Goal: Communication & Community: Answer question/provide support

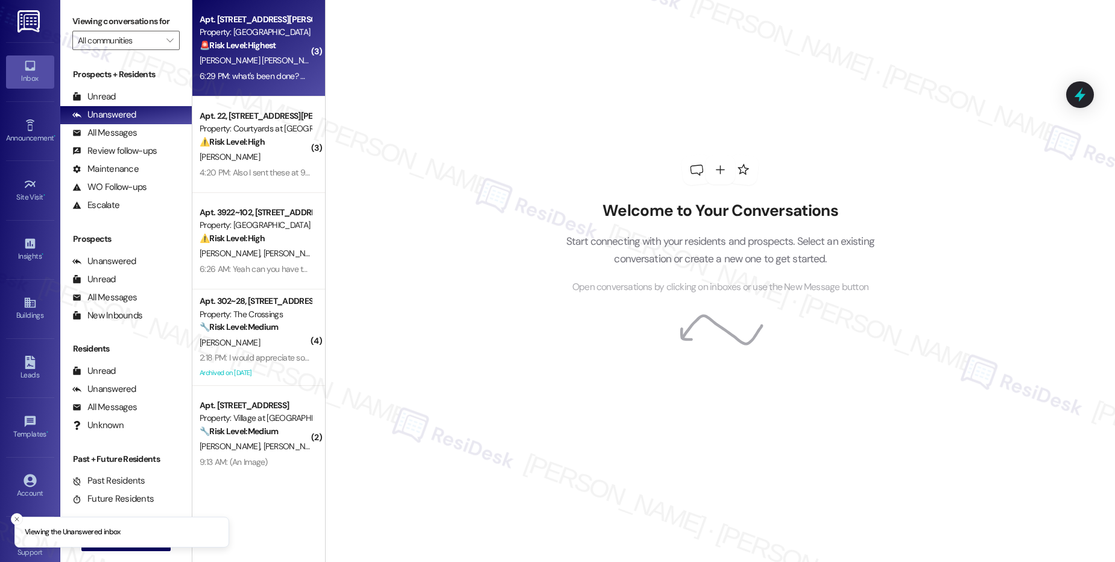
click at [276, 67] on div "[PERSON_NAME] [PERSON_NAME]" at bounding box center [255, 60] width 114 height 15
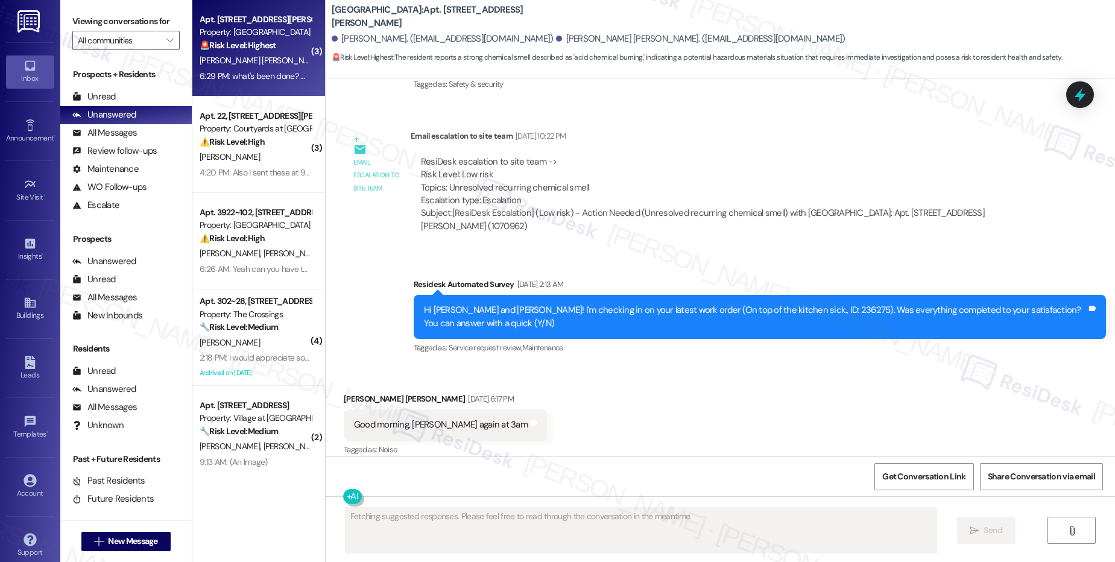
scroll to position [14162, 0]
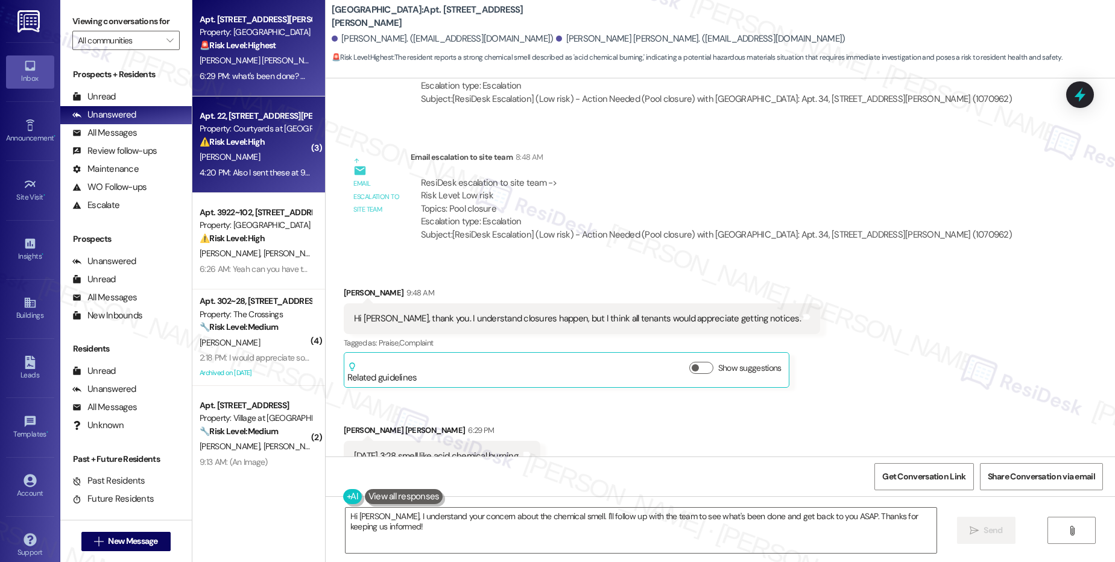
click at [236, 142] on strong "⚠️ Risk Level: High" at bounding box center [232, 141] width 65 height 11
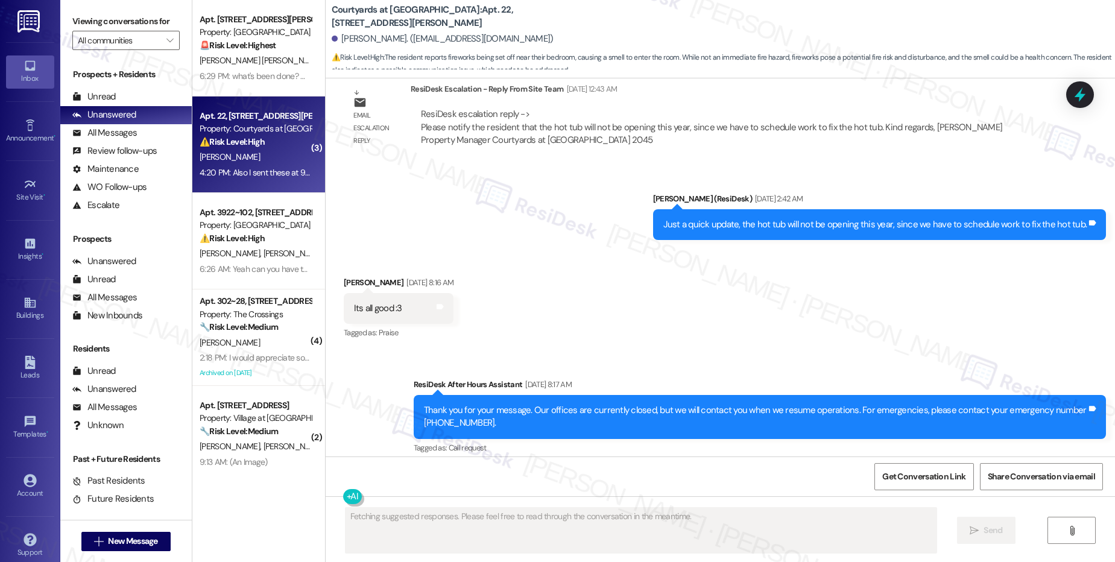
scroll to position [4719, 0]
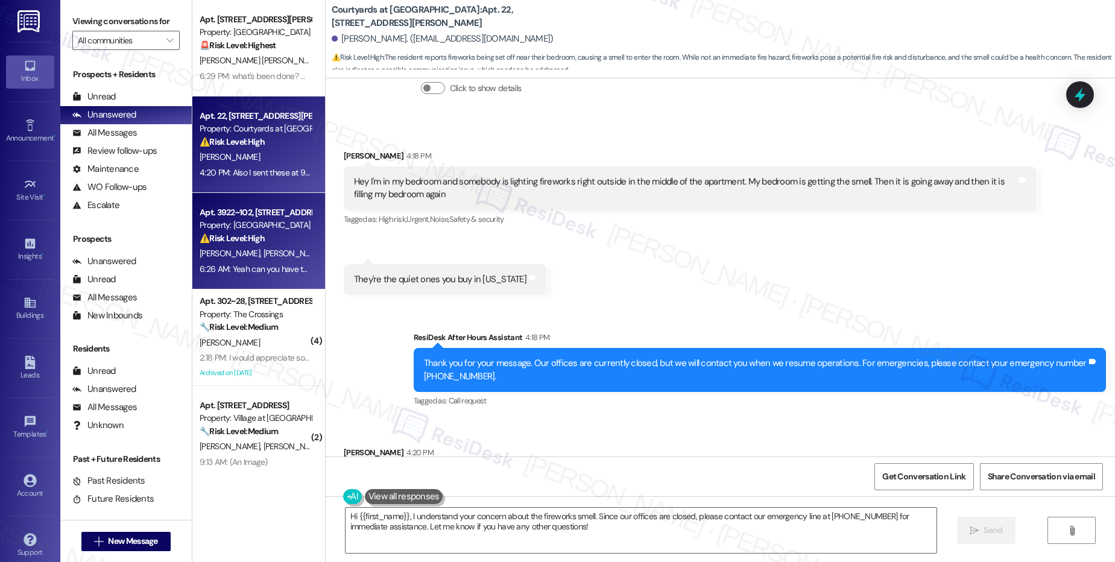
click at [249, 238] on strong "⚠️ Risk Level: High" at bounding box center [232, 238] width 65 height 11
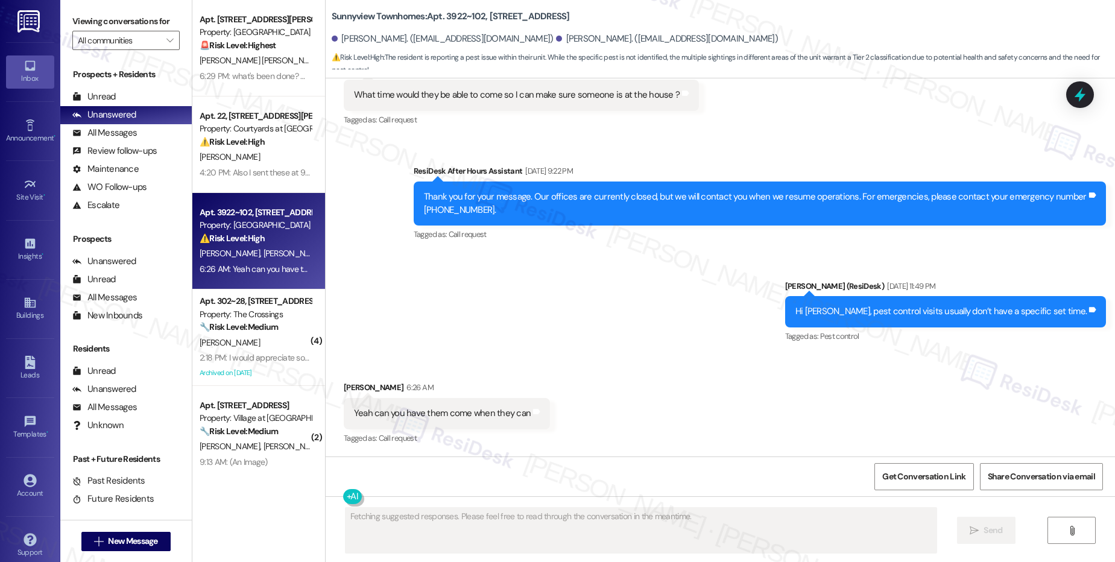
scroll to position [17558, 0]
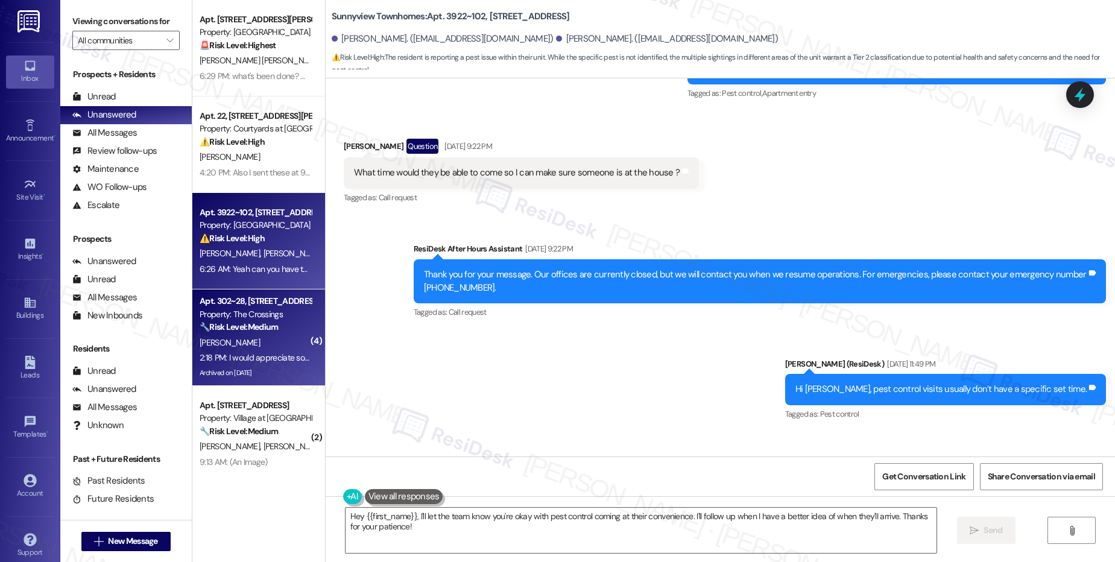
click at [238, 313] on div "Property: The Crossings" at bounding box center [256, 314] width 112 height 13
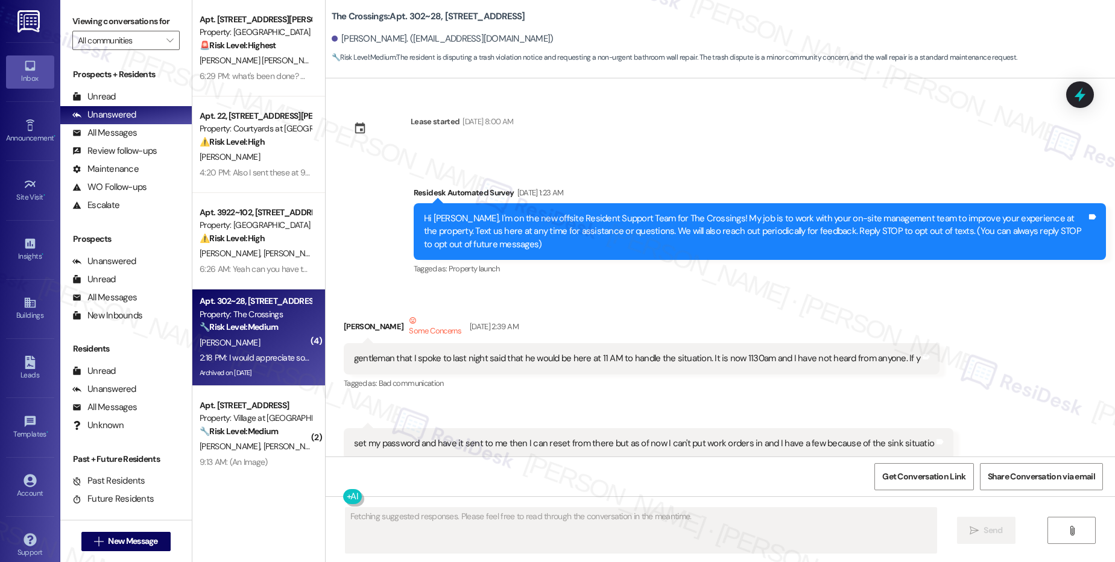
scroll to position [68592, 0]
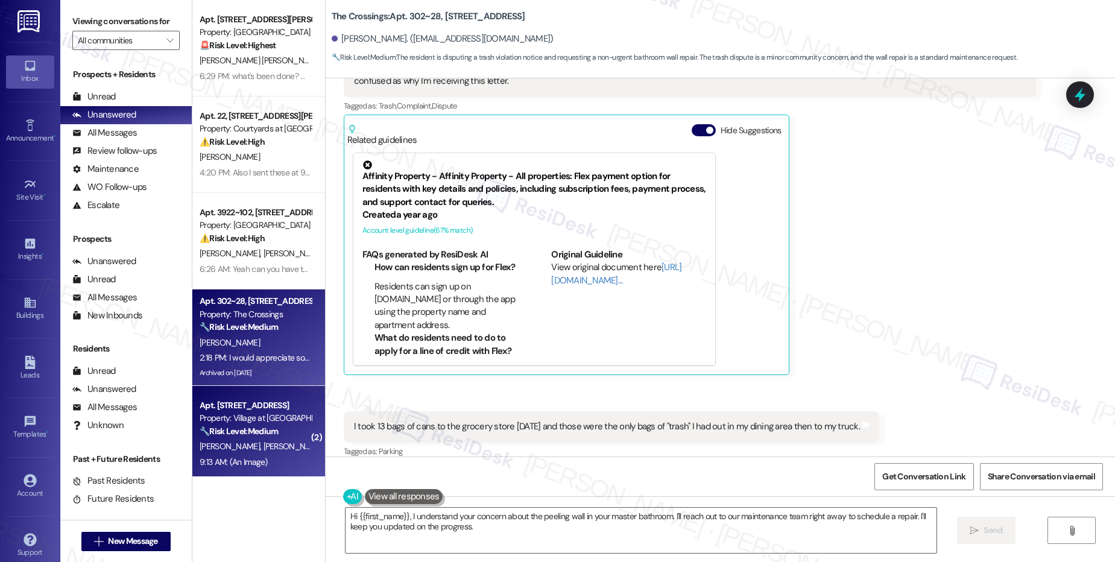
click at [279, 434] on div "🔧 Risk Level: Medium The message indicates that a previously submitted maintena…" at bounding box center [256, 431] width 112 height 13
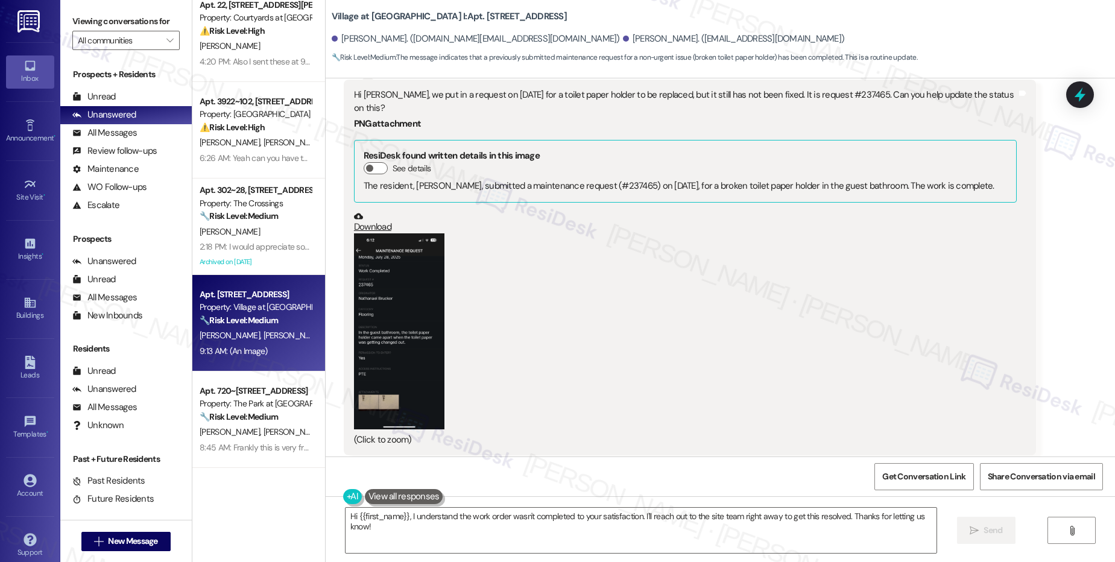
scroll to position [241, 0]
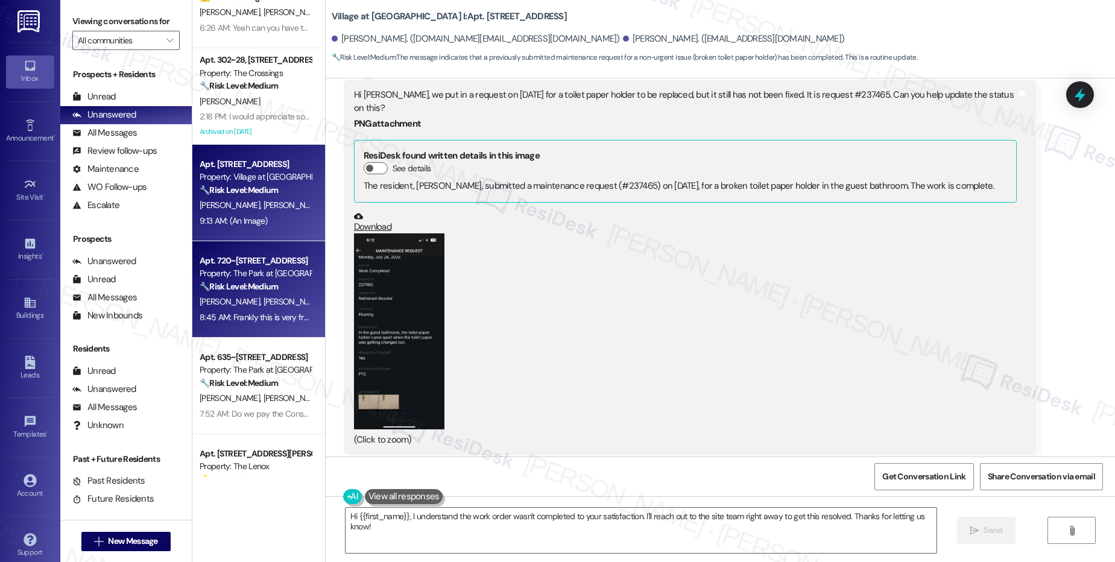
click at [263, 304] on span "[PERSON_NAME]" at bounding box center [293, 301] width 60 height 11
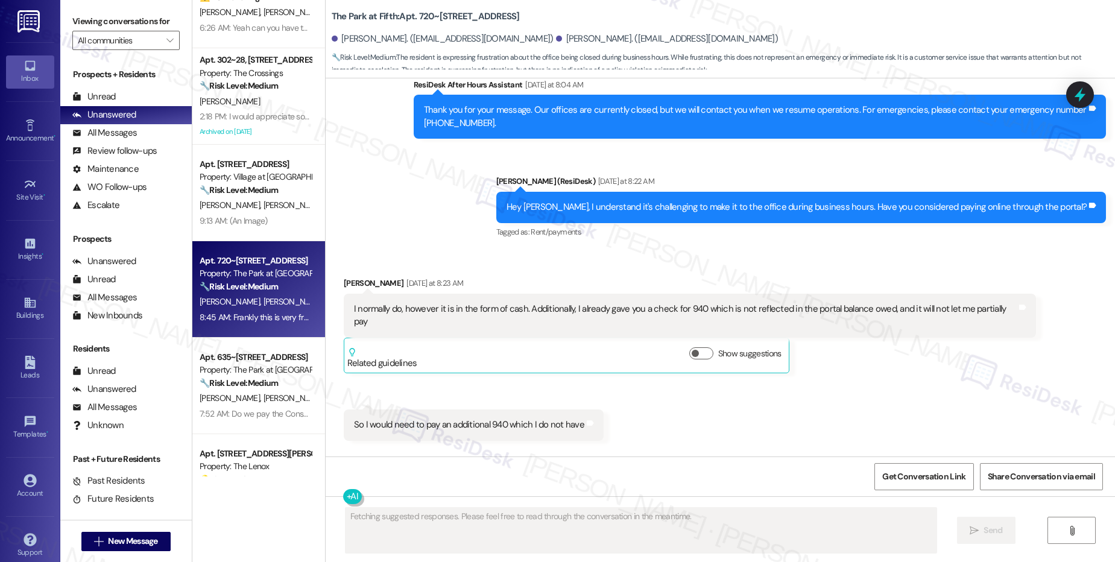
scroll to position [3795, 0]
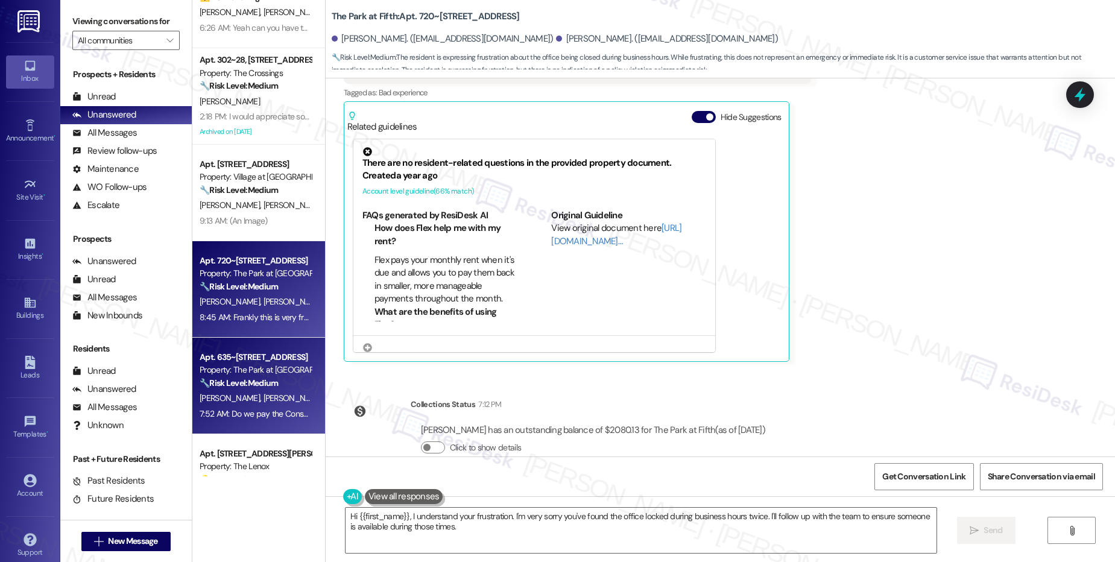
click at [275, 361] on div "Apt. 635~[STREET_ADDRESS]" at bounding box center [256, 357] width 112 height 13
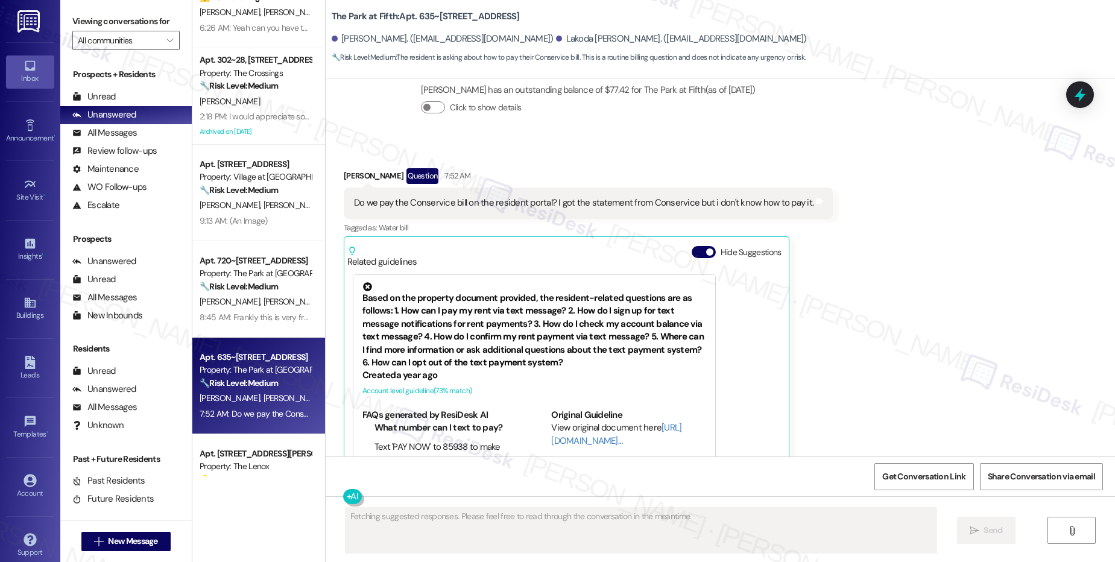
scroll to position [1303, 0]
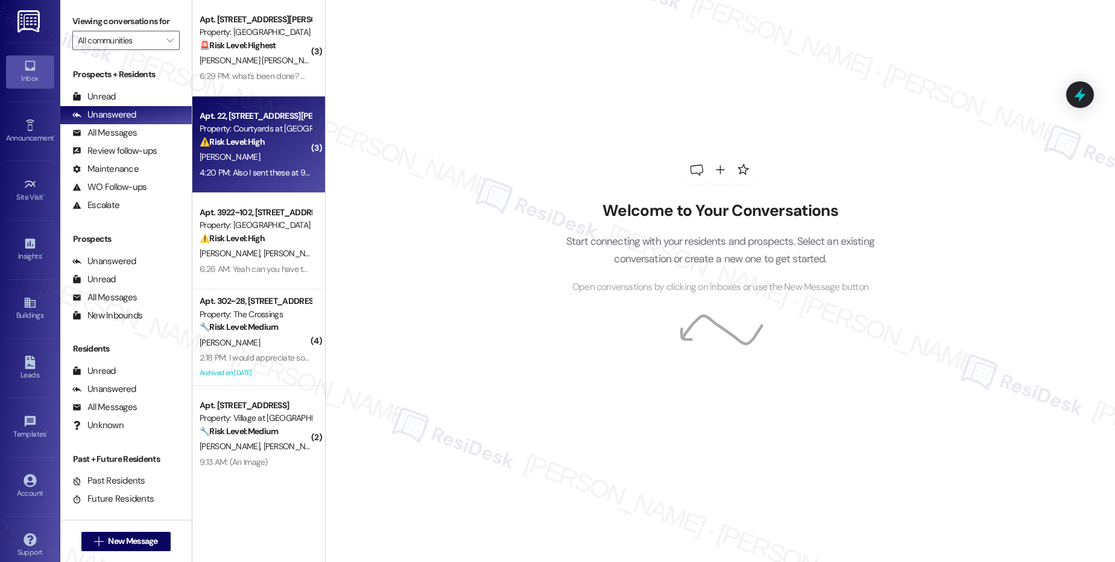
click at [237, 151] on div "[PERSON_NAME]" at bounding box center [255, 157] width 114 height 15
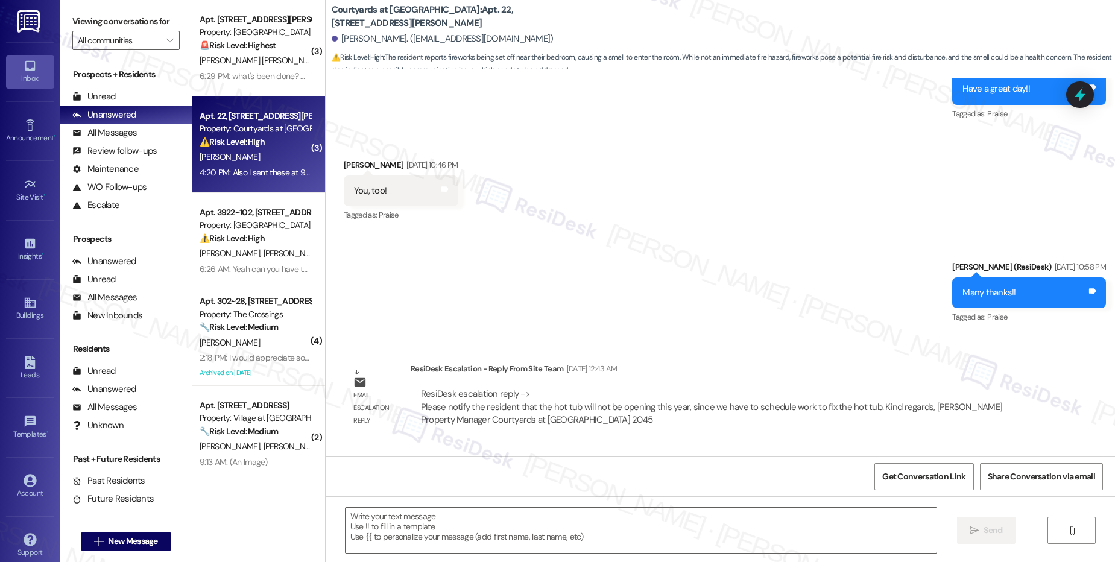
scroll to position [4719, 0]
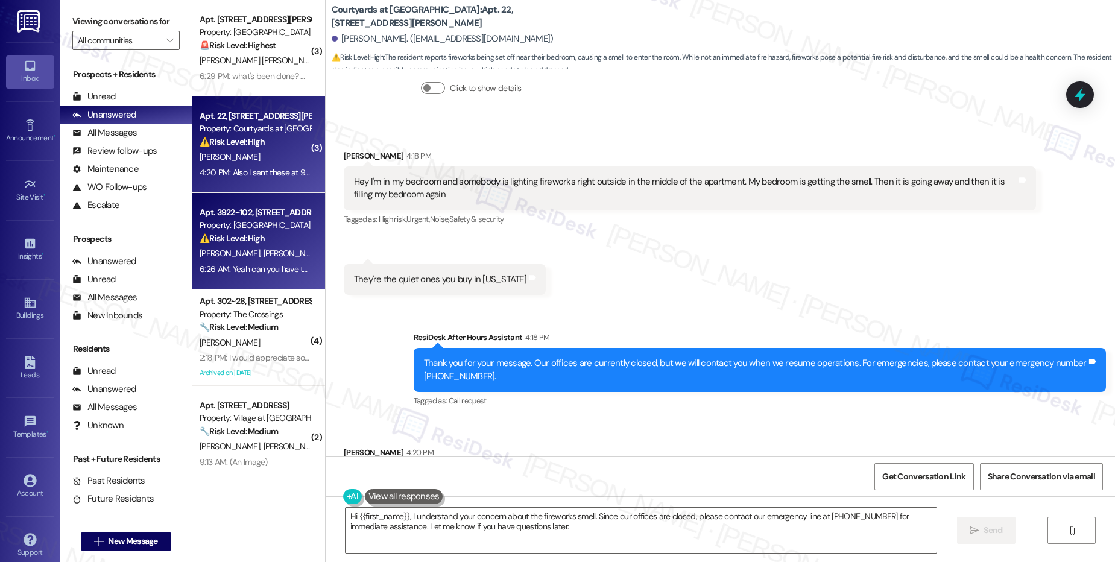
click at [288, 249] on div "V. Lopez S. Escutia" at bounding box center [255, 253] width 114 height 15
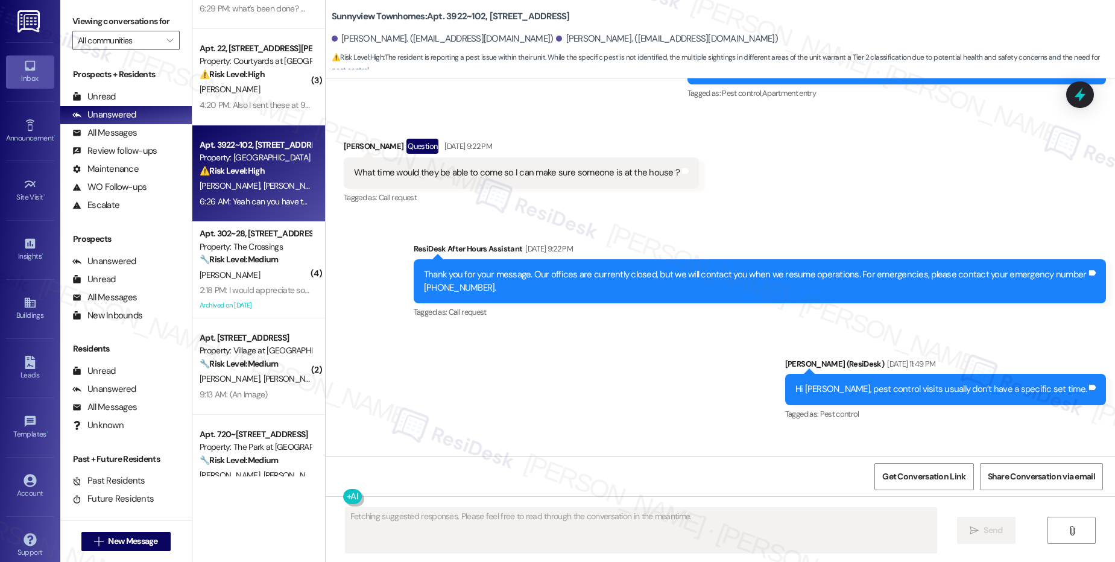
scroll to position [82, 0]
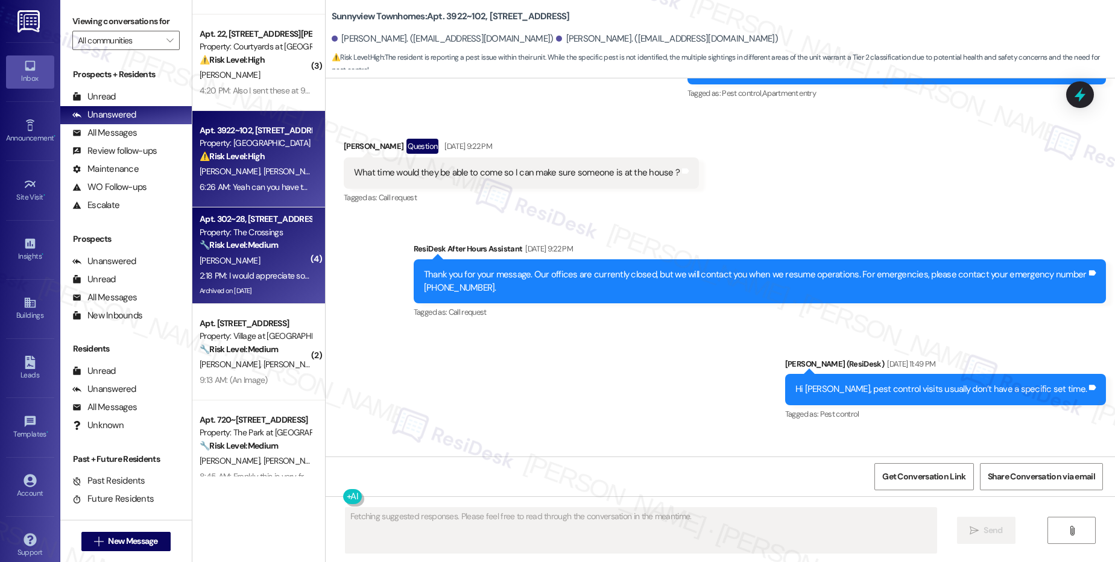
click at [294, 270] on div "2:18 PM: I would appreciate someone fixing/repairing my wall in my master bathr…" at bounding box center [372, 275] width 345 height 11
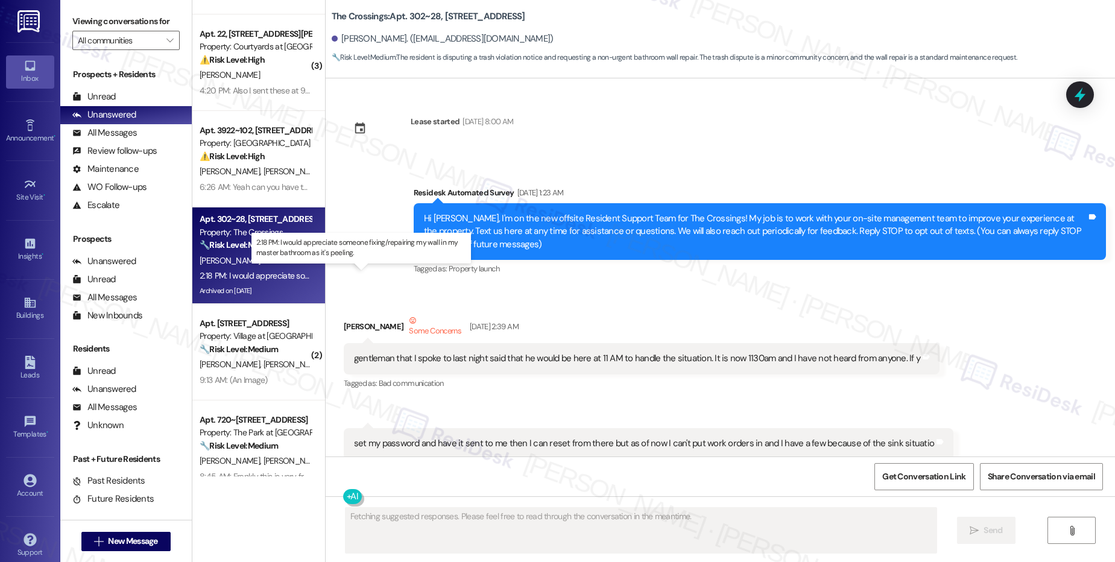
scroll to position [68592, 0]
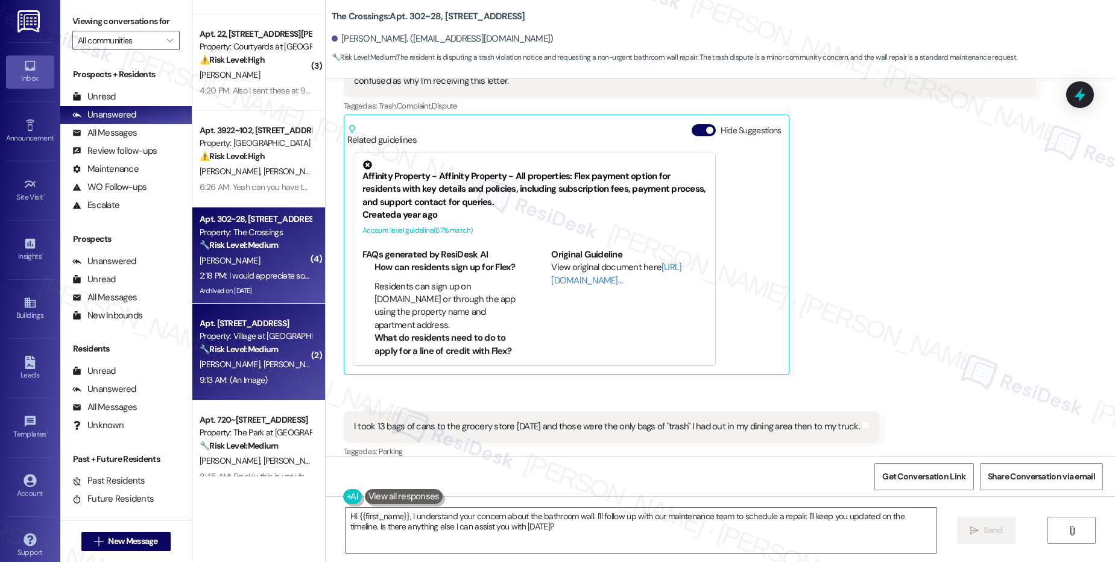
click at [251, 307] on div "Apt. 5812, 30050 SW Town Center Lp W Suite 100 Property: Village at Main Street…" at bounding box center [258, 352] width 133 height 96
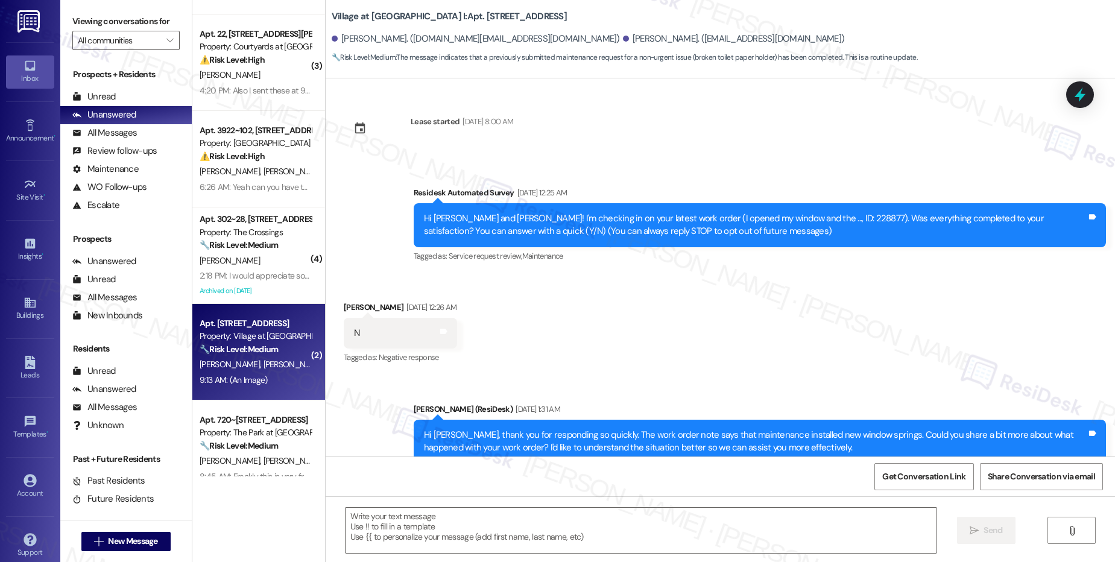
scroll to position [7356, 0]
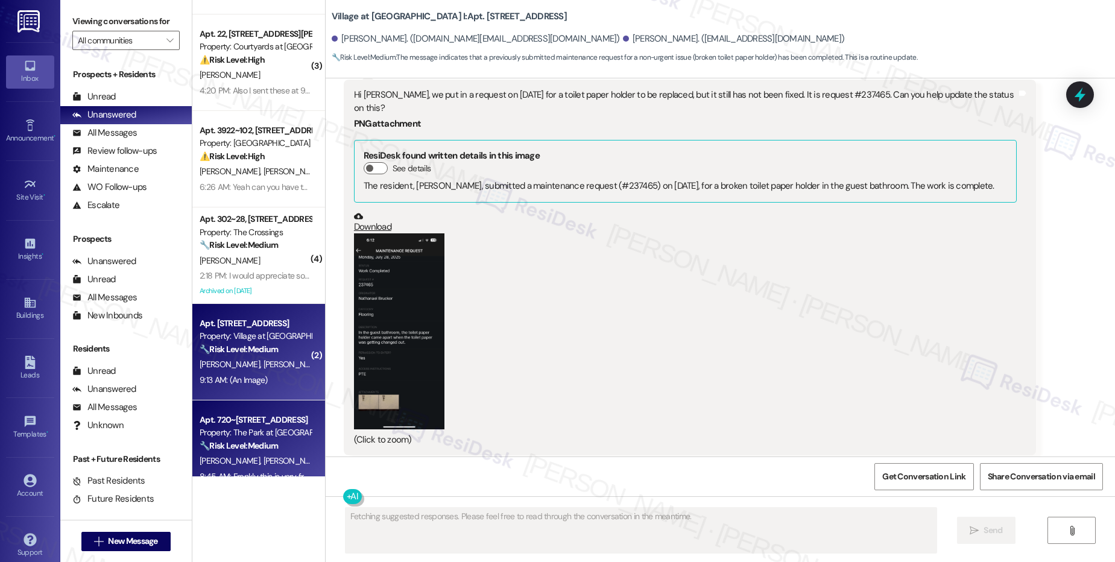
click at [271, 452] on div "🔧 Risk Level: Medium The resident is expressing frustration about the office be…" at bounding box center [256, 445] width 112 height 13
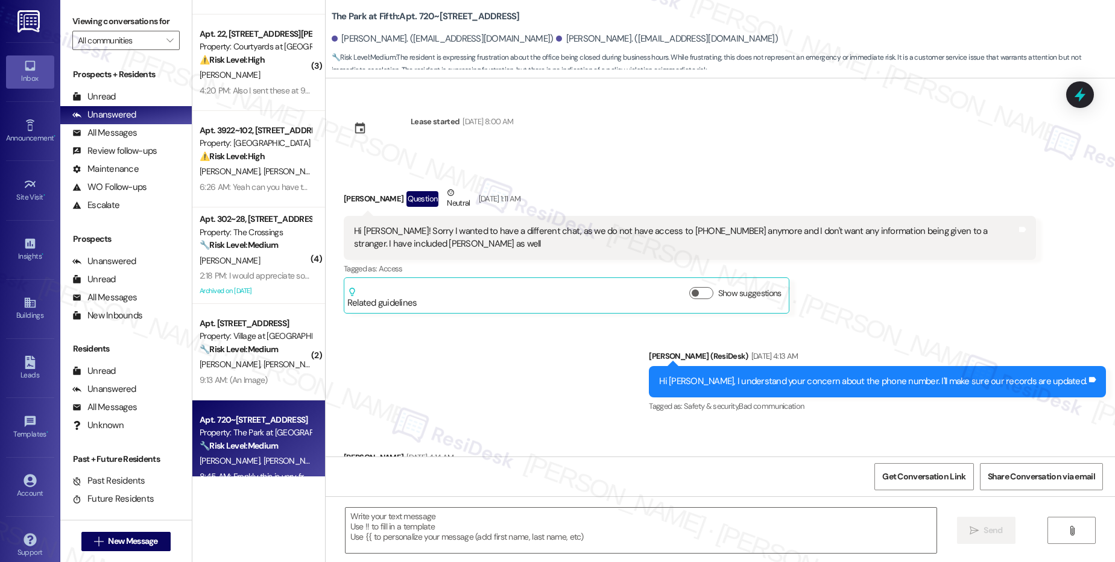
scroll to position [3795, 0]
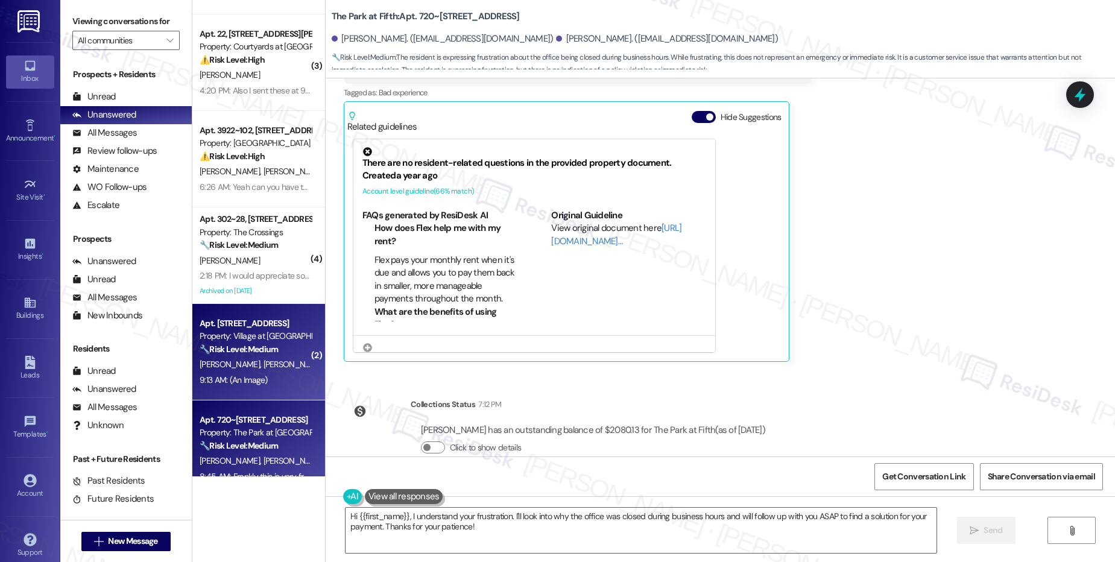
click at [246, 386] on div "9:13 AM: (An Image) 9:13 AM: (An Image)" at bounding box center [255, 380] width 114 height 15
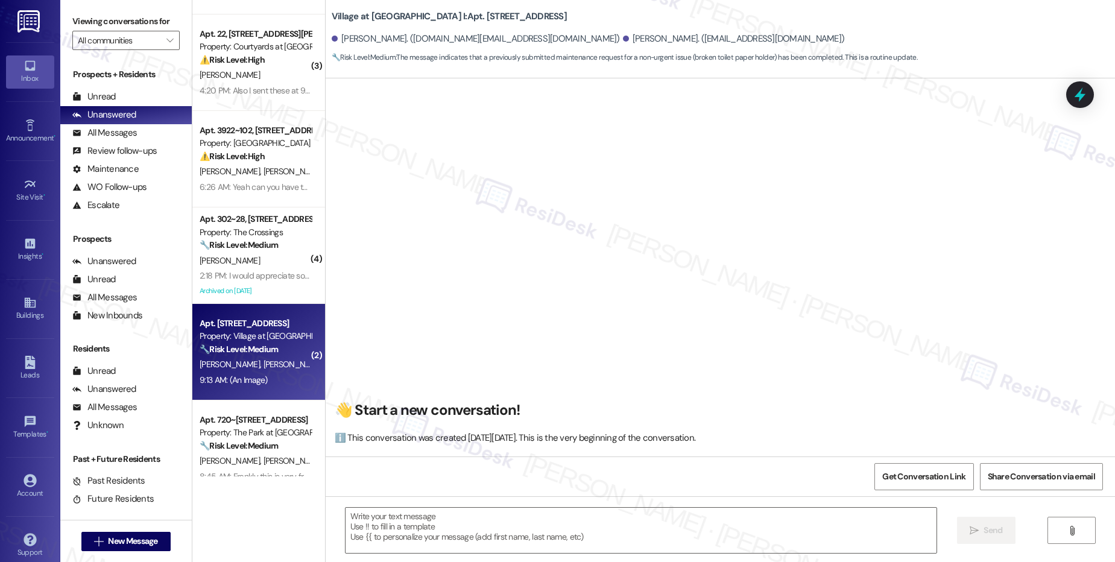
scroll to position [7355, 0]
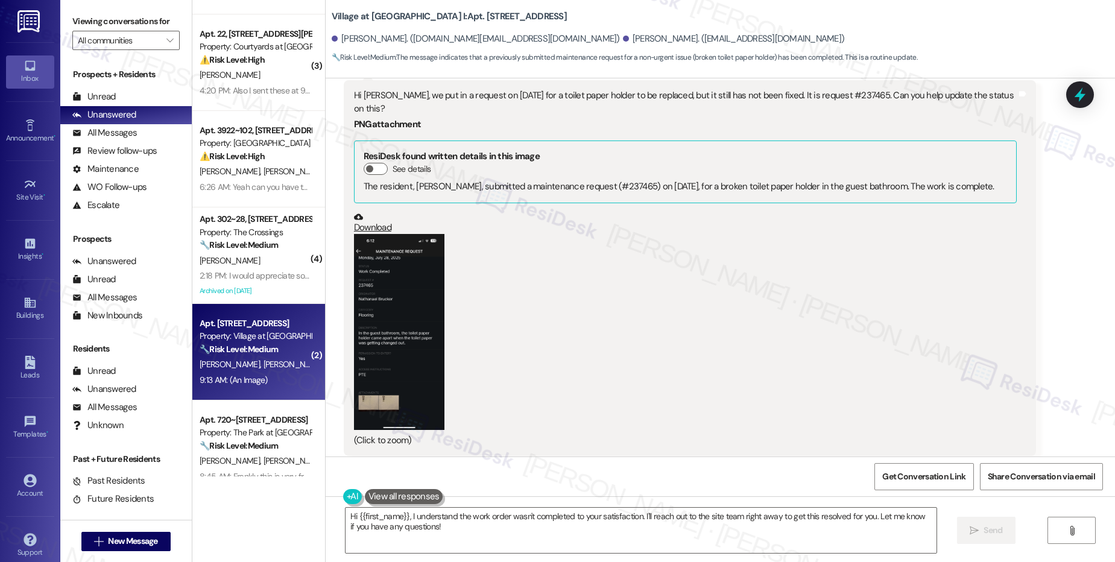
click at [672, 234] on div "(Click to zoom)" at bounding box center [685, 340] width 663 height 213
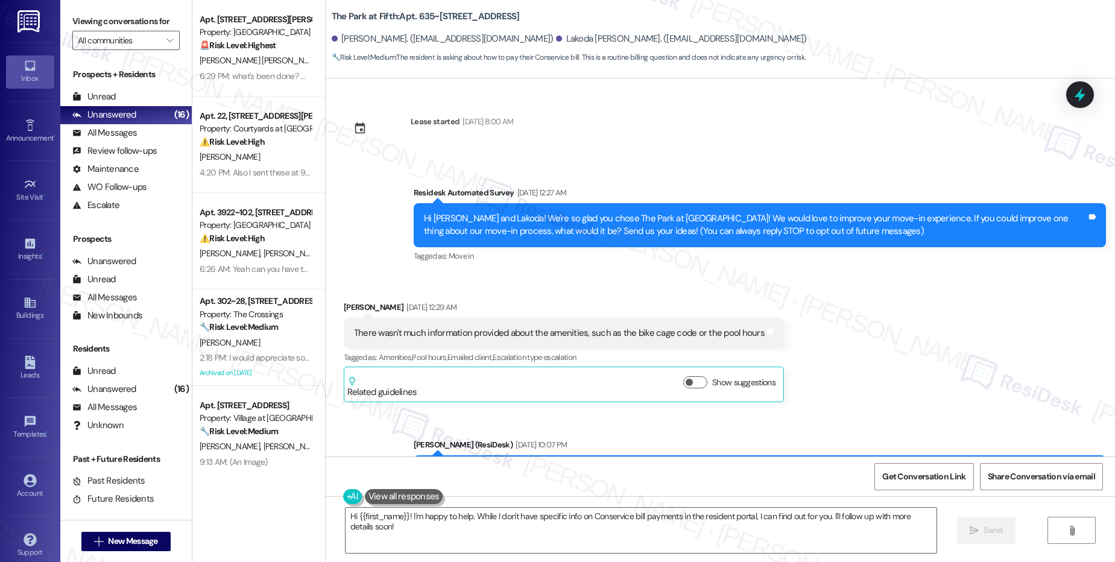
scroll to position [1303, 0]
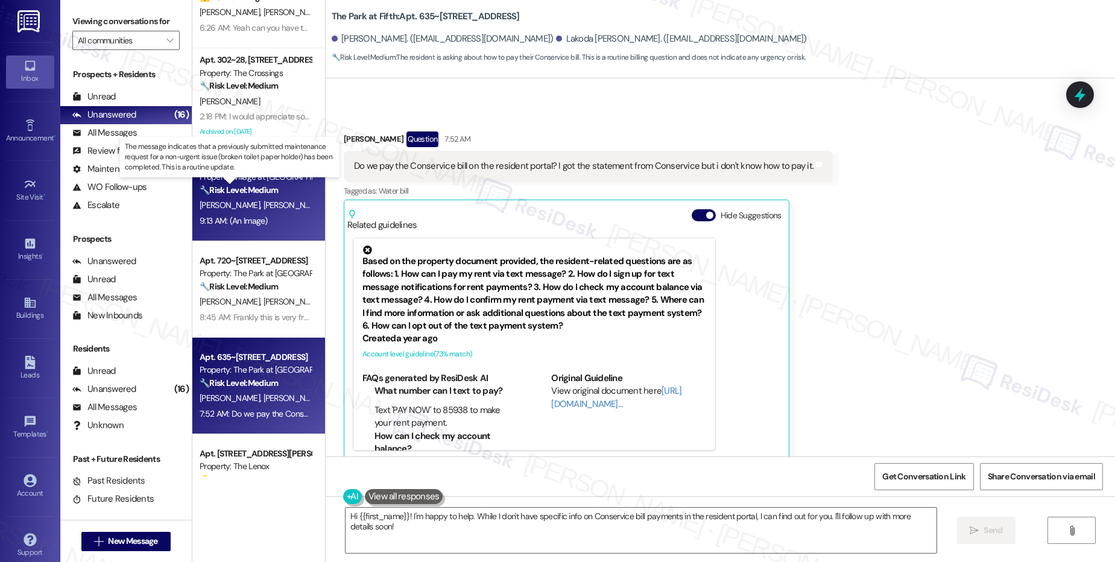
click at [246, 188] on strong "🔧 Risk Level: Medium" at bounding box center [239, 189] width 78 height 11
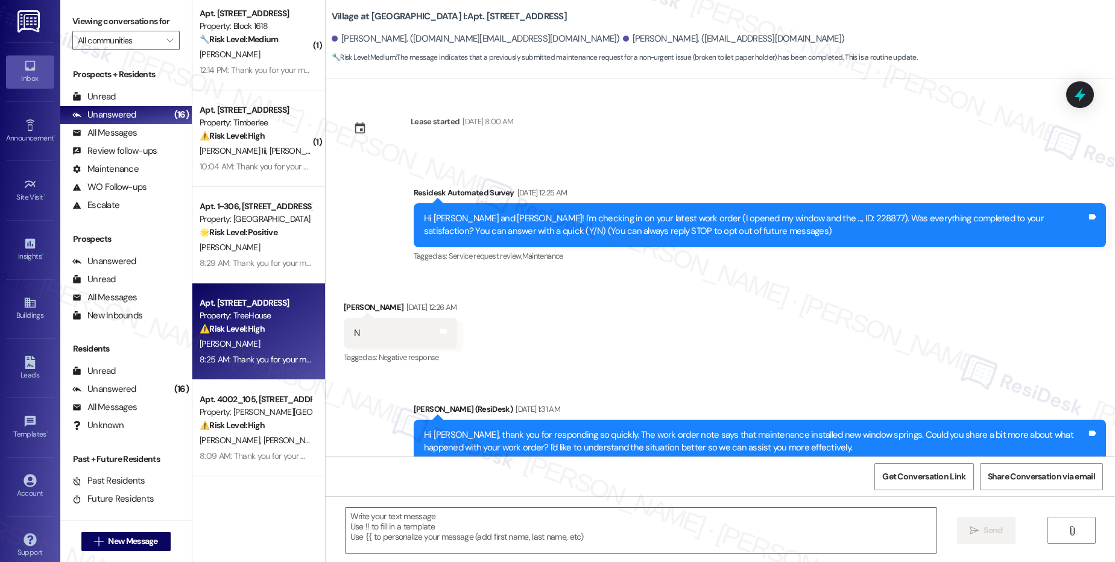
scroll to position [7355, 0]
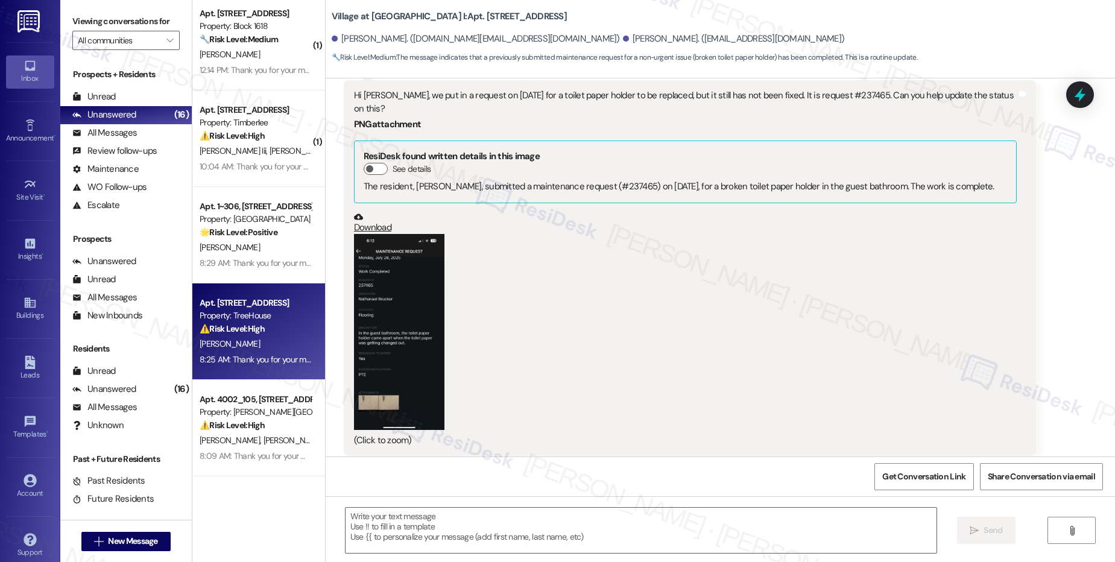
type textarea "Fetching suggested responses. Please feel free to read through the conversation…"
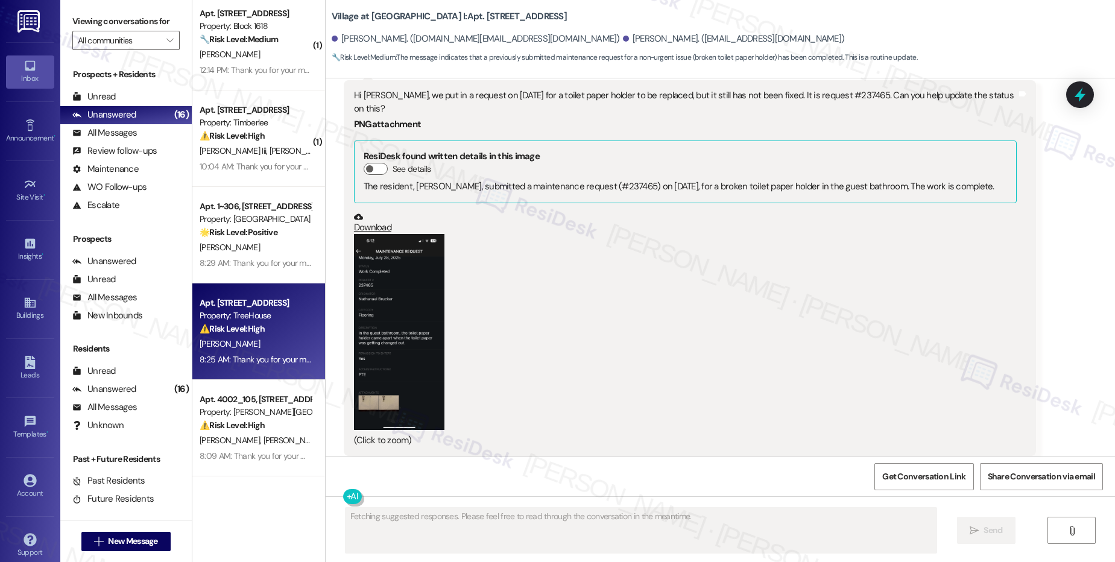
click at [250, 361] on div "8:25 AM: Thank you for your message. Our offices are currently closed, but we w…" at bounding box center [553, 359] width 707 height 11
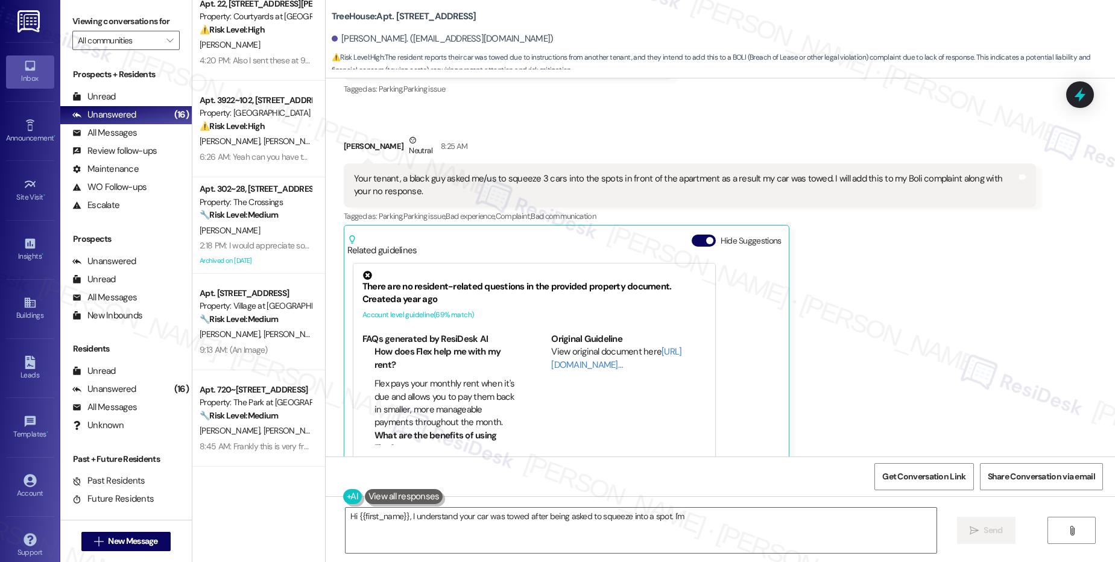
scroll to position [0, 0]
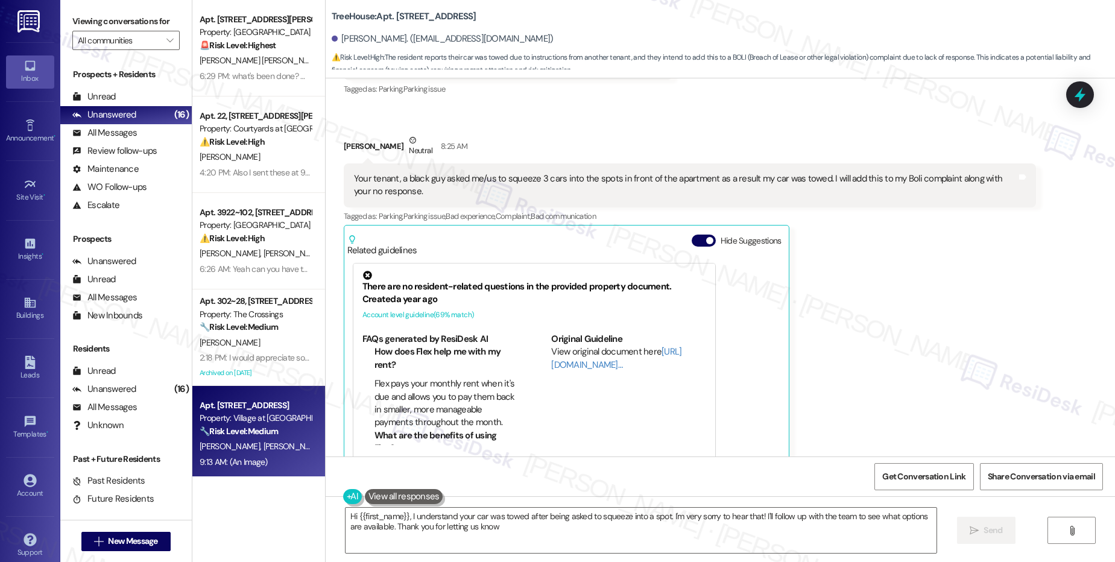
type textarea "Hi {{first_name}}, I understand your car was towed after being asked to squeeze…"
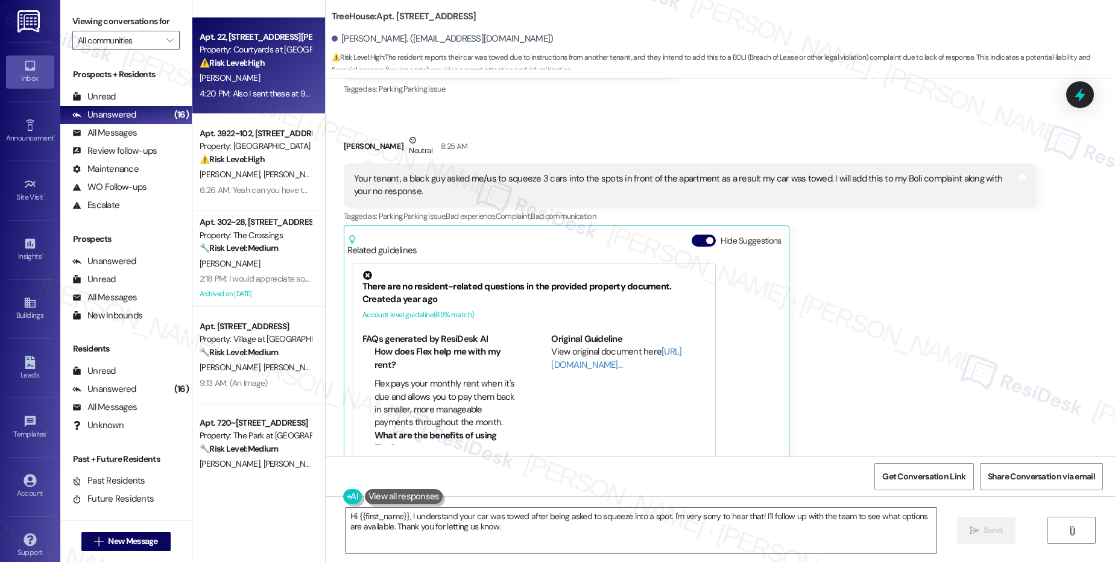
click at [215, 83] on div "[PERSON_NAME]" at bounding box center [255, 78] width 114 height 15
type textarea "Fetching suggested responses. Please feel free to read through the conversation…"
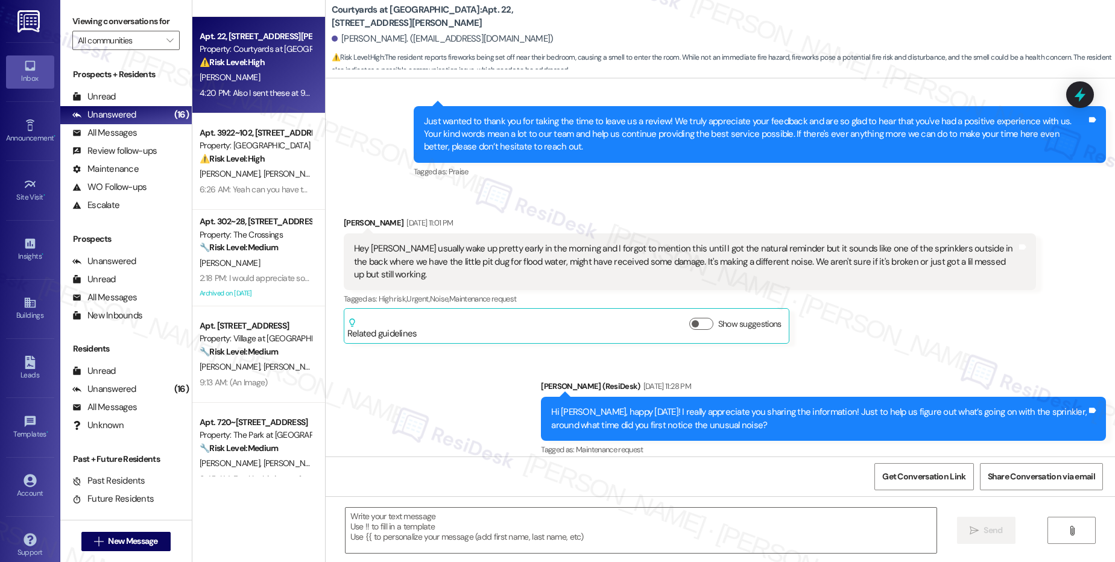
type textarea "Fetching suggested responses. Please feel free to read through the conversation…"
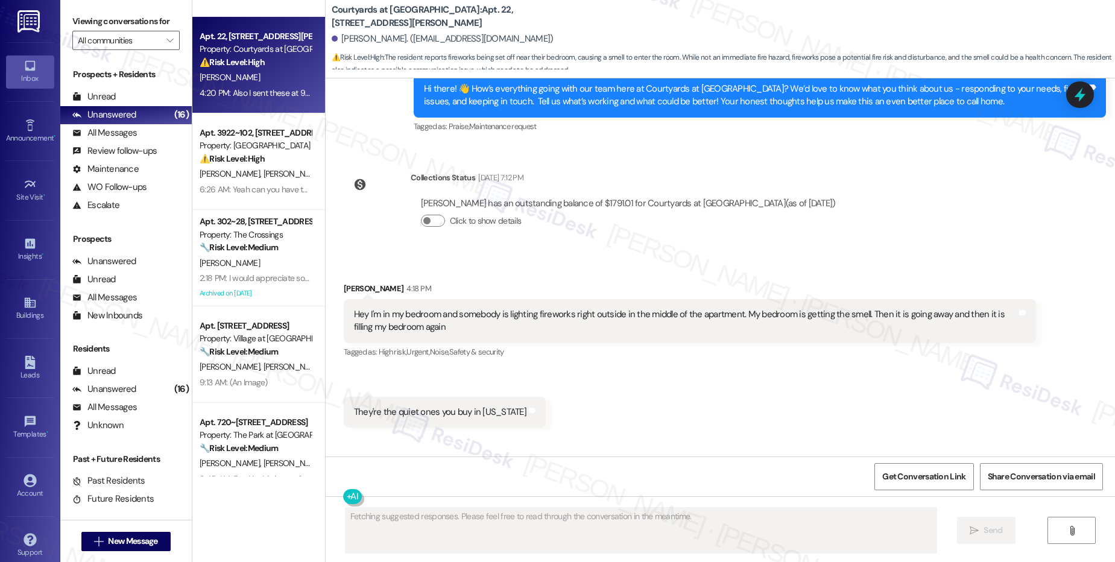
scroll to position [4719, 0]
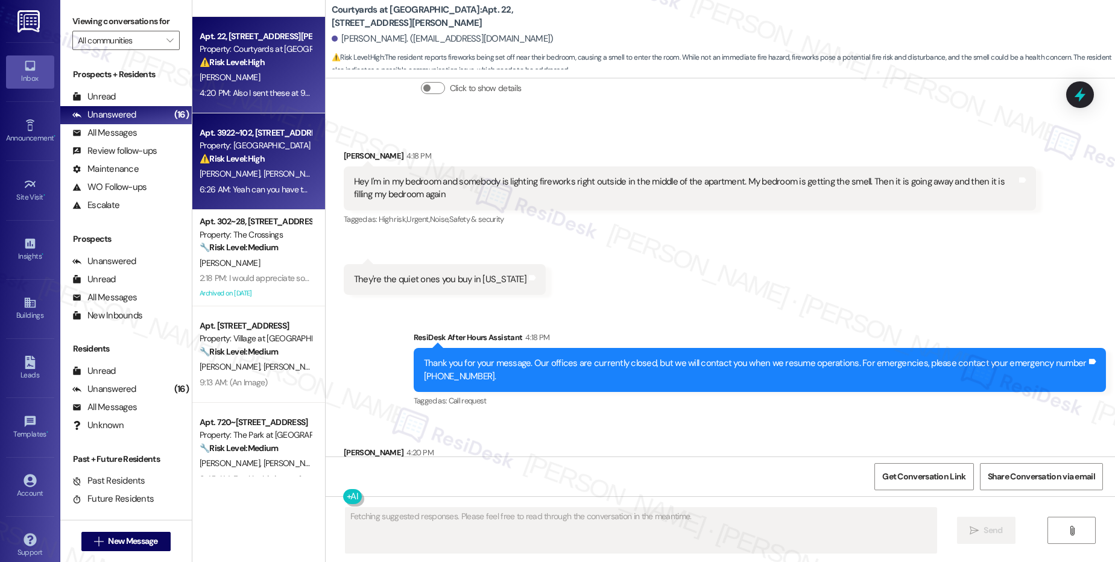
click at [232, 179] on div "V. Lopez S. Escutia" at bounding box center [255, 173] width 114 height 15
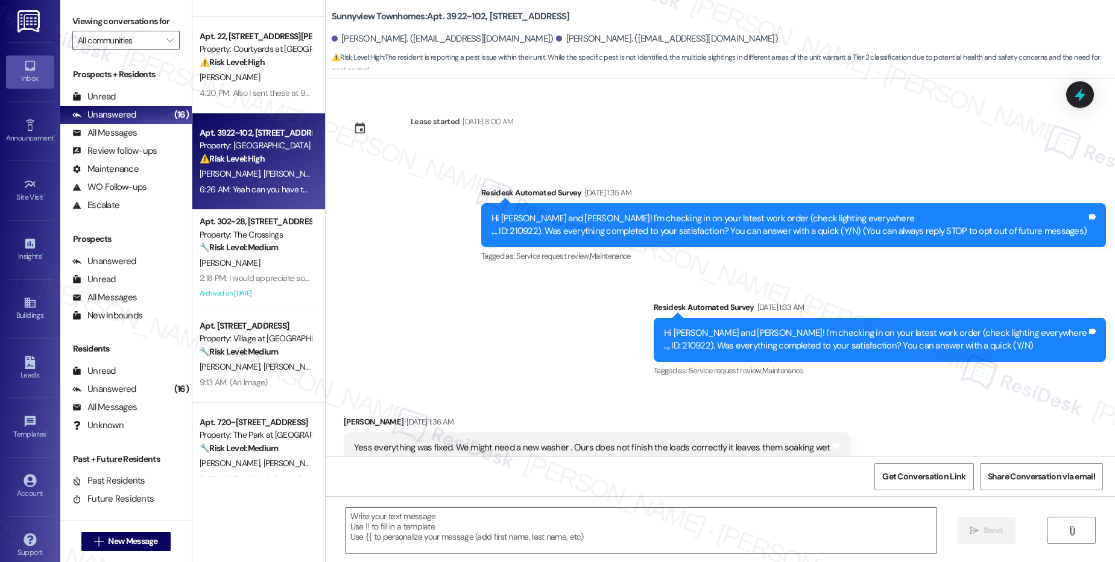
scroll to position [17558, 0]
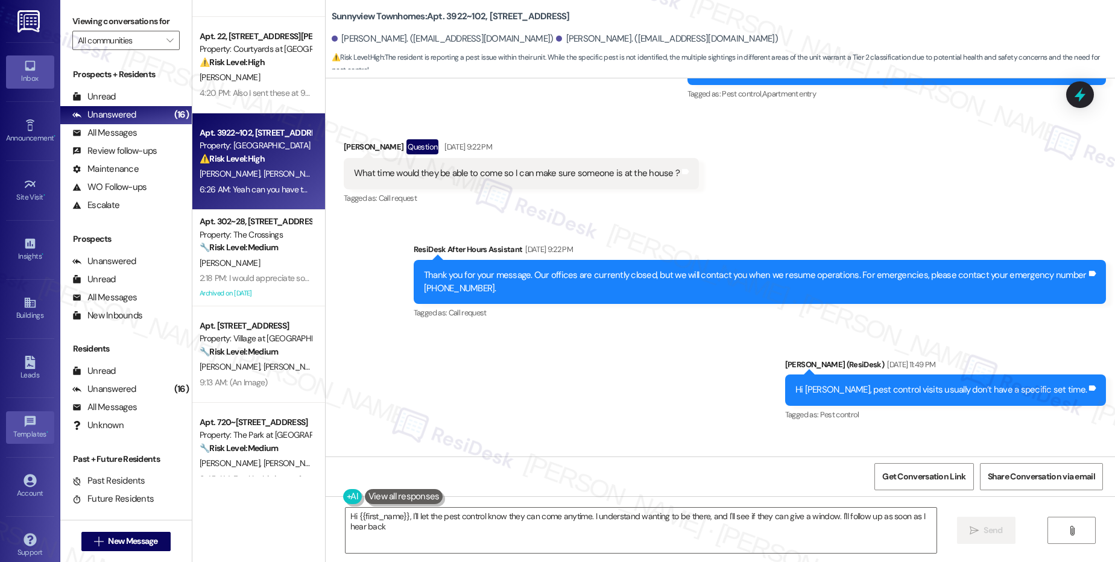
type textarea "Hi {{first_name}}, I'll let the pest control know they can come anytime. I unde…"
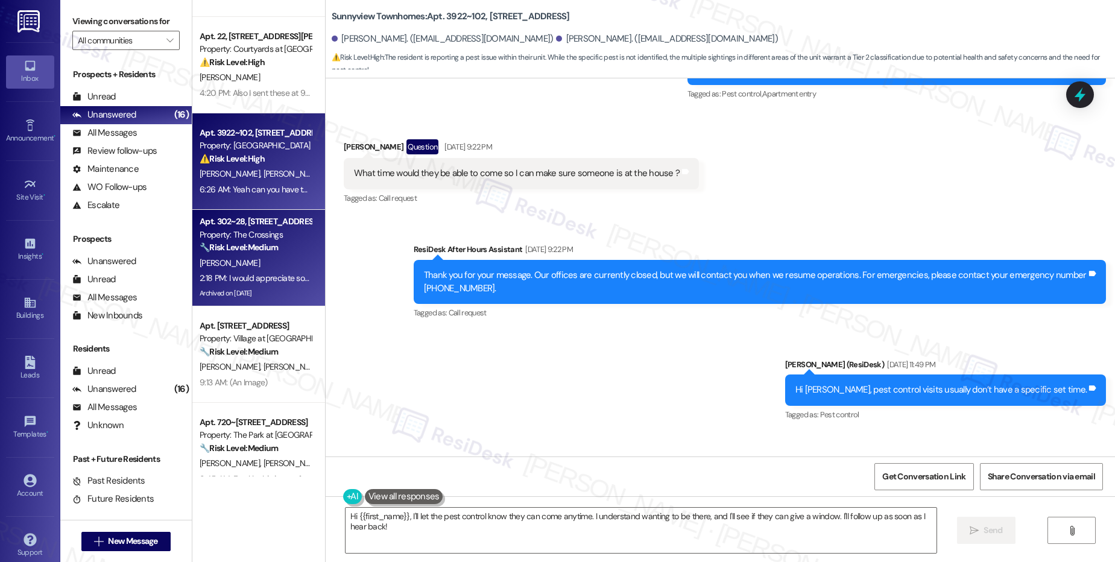
click at [209, 269] on div "[PERSON_NAME]" at bounding box center [255, 263] width 114 height 15
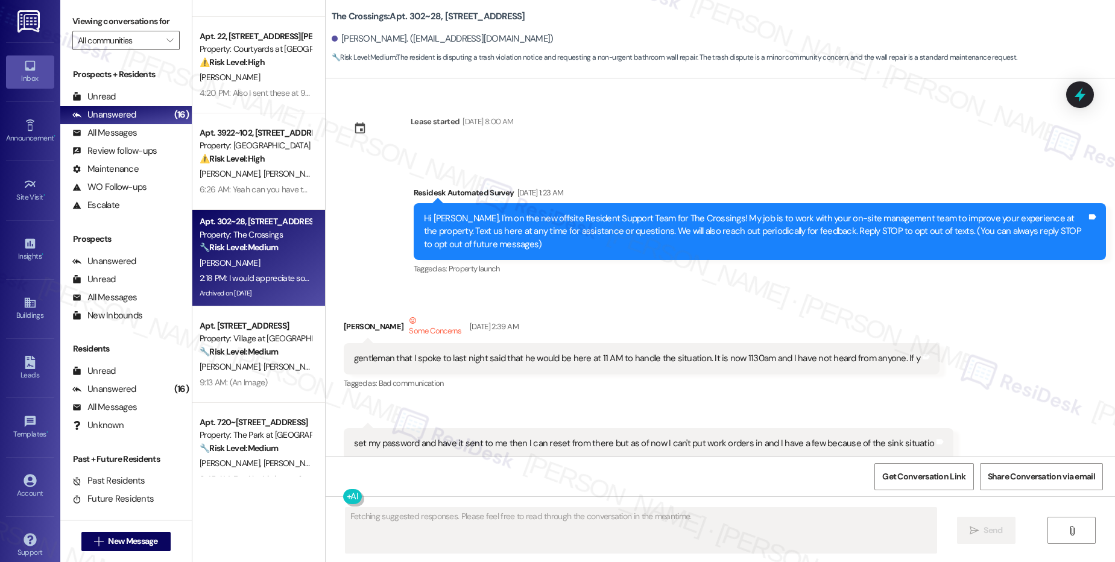
scroll to position [68481, 0]
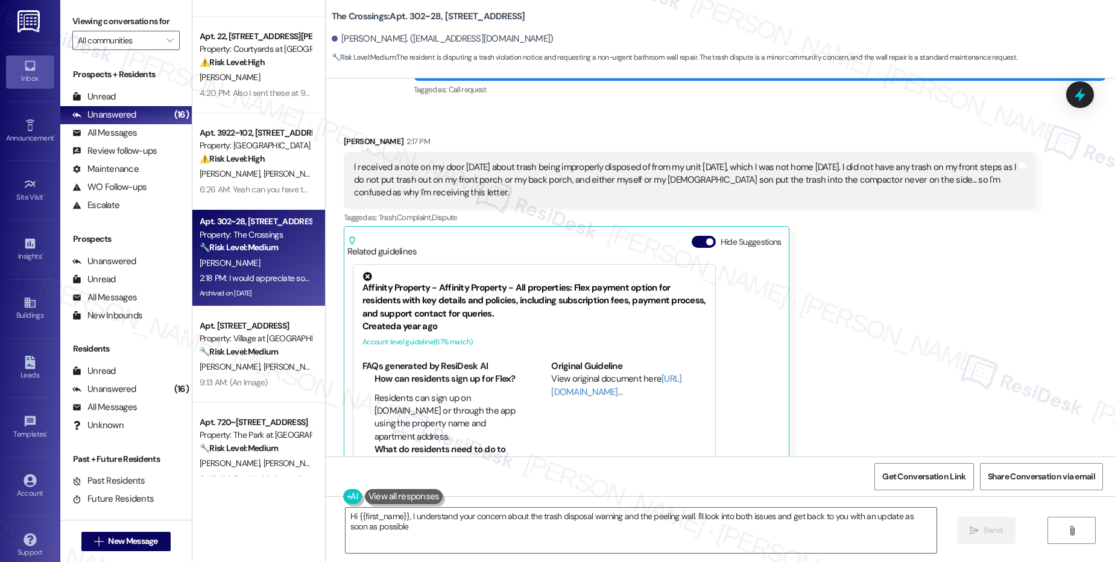
type textarea "Hi {{first_name}}, I understand your concern about the trash disposal warning a…"
drag, startPoint x: 230, startPoint y: 160, endPoint x: 1038, endPoint y: 154, distance: 807.9
click at [230, 160] on strong "⚠️ Risk Level: High" at bounding box center [232, 158] width 65 height 11
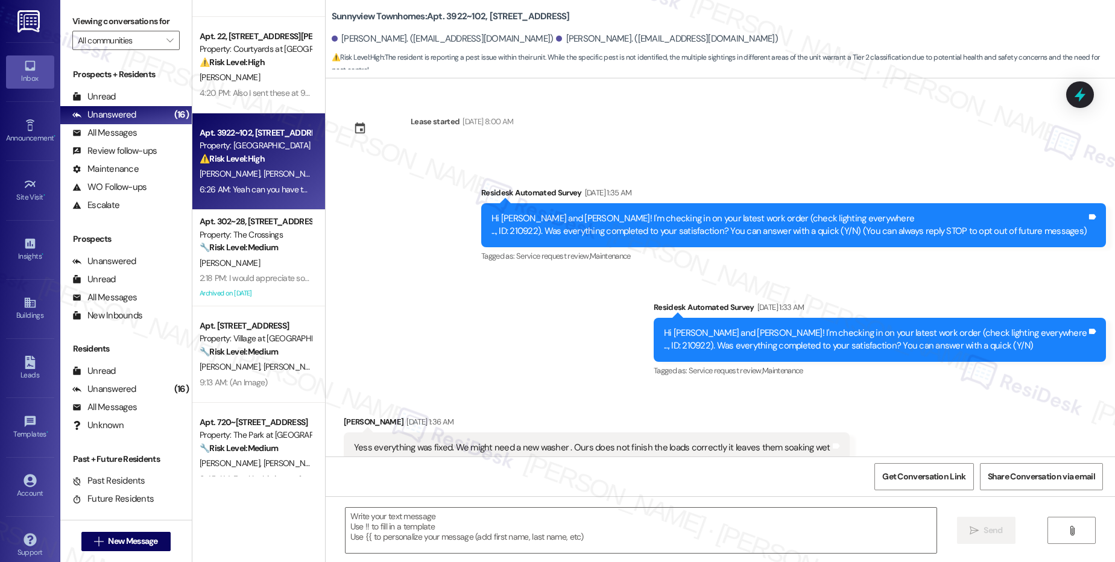
scroll to position [17558, 0]
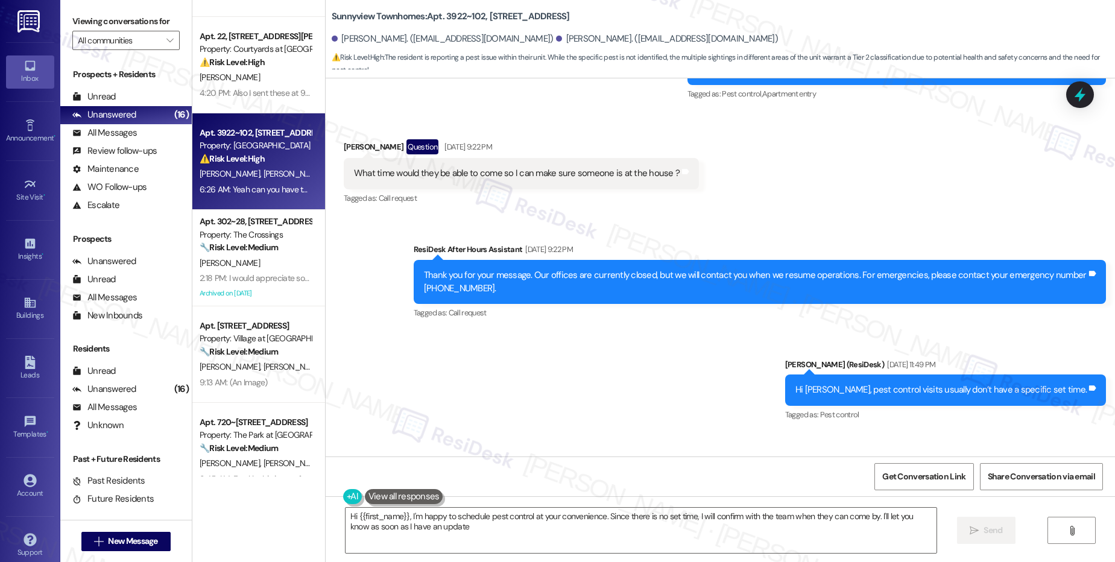
type textarea "Hi {{first_name}}, I'm happy to schedule pest control at your convenience. Sinc…"
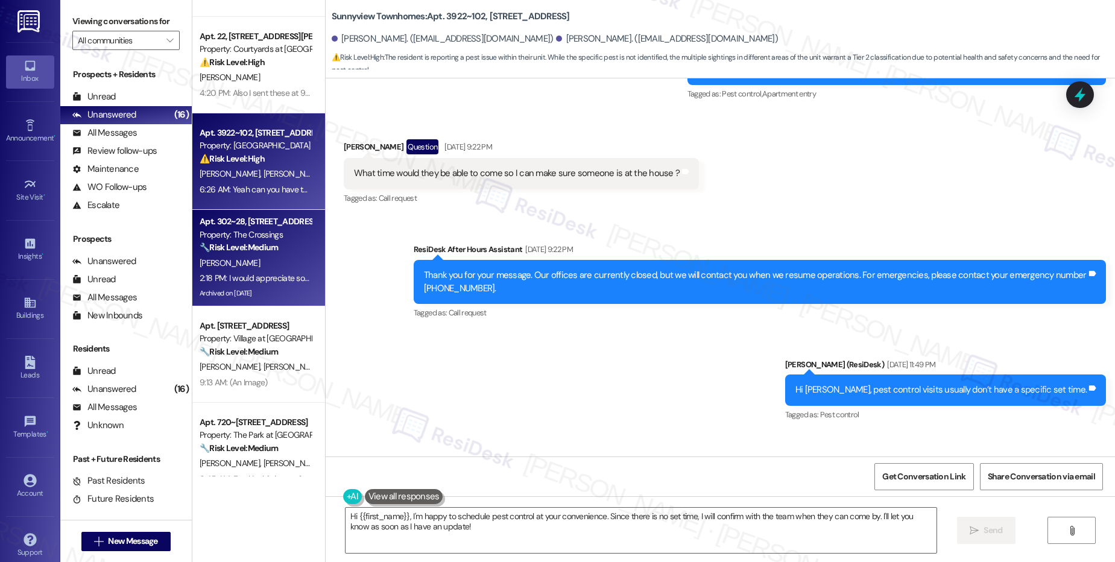
click at [227, 246] on strong "🔧 Risk Level: Medium" at bounding box center [239, 247] width 78 height 11
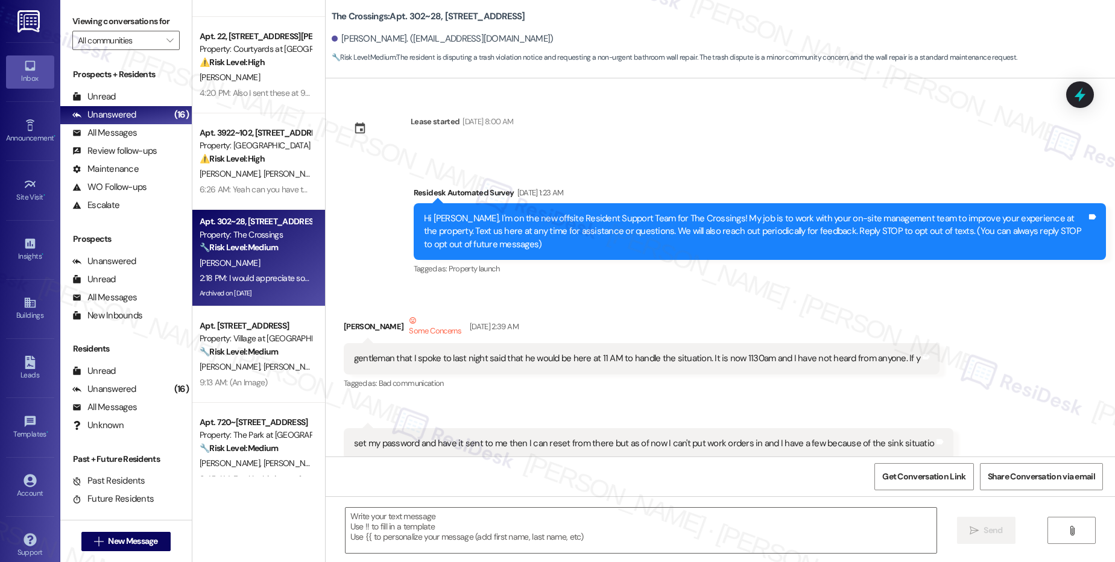
type textarea "Fetching suggested responses. Please feel free to read through the conversation…"
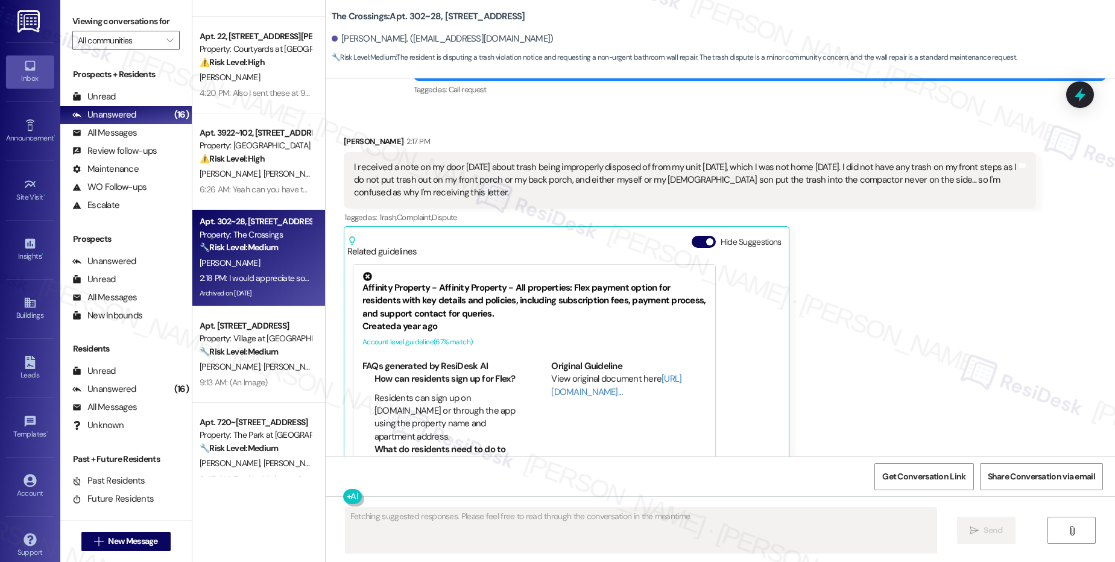
scroll to position [68592, 0]
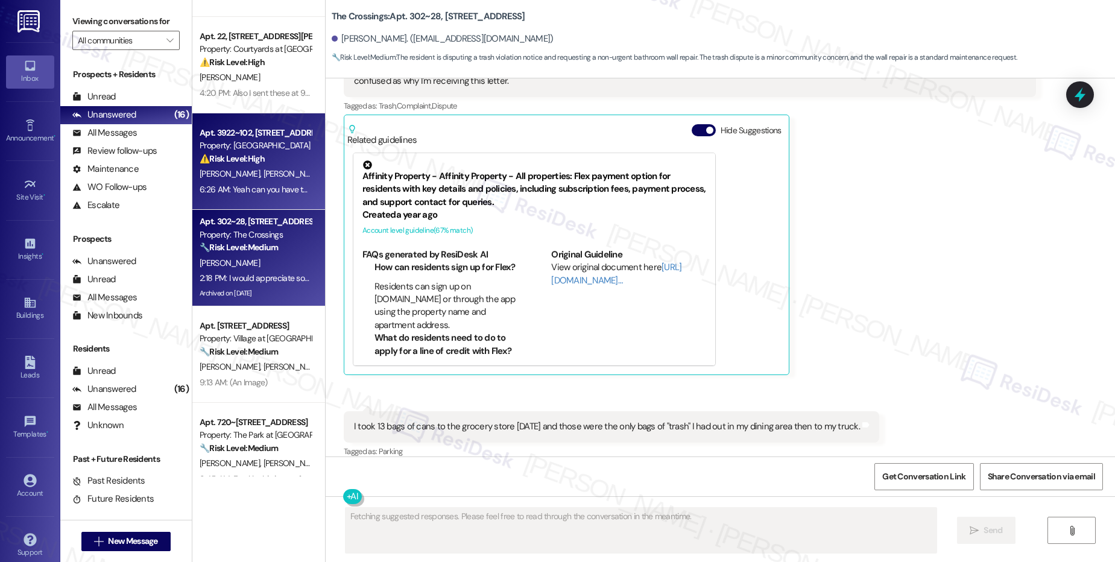
click at [266, 187] on div "6:26 AM: Yeah can you have them come when they can 6:26 AM: Yeah can you have t…" at bounding box center [297, 189] width 195 height 11
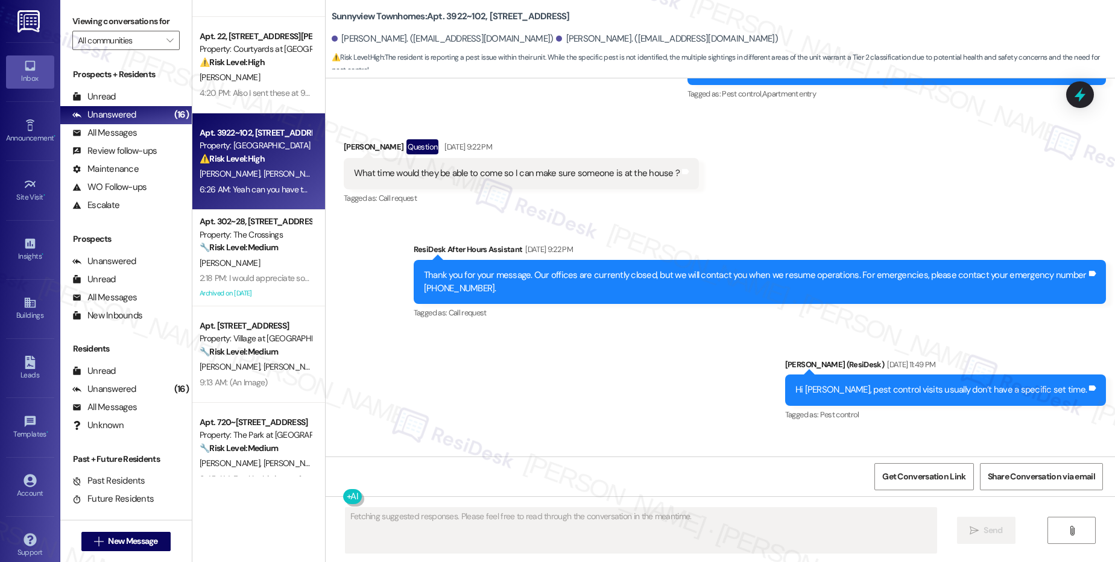
scroll to position [17558, 0]
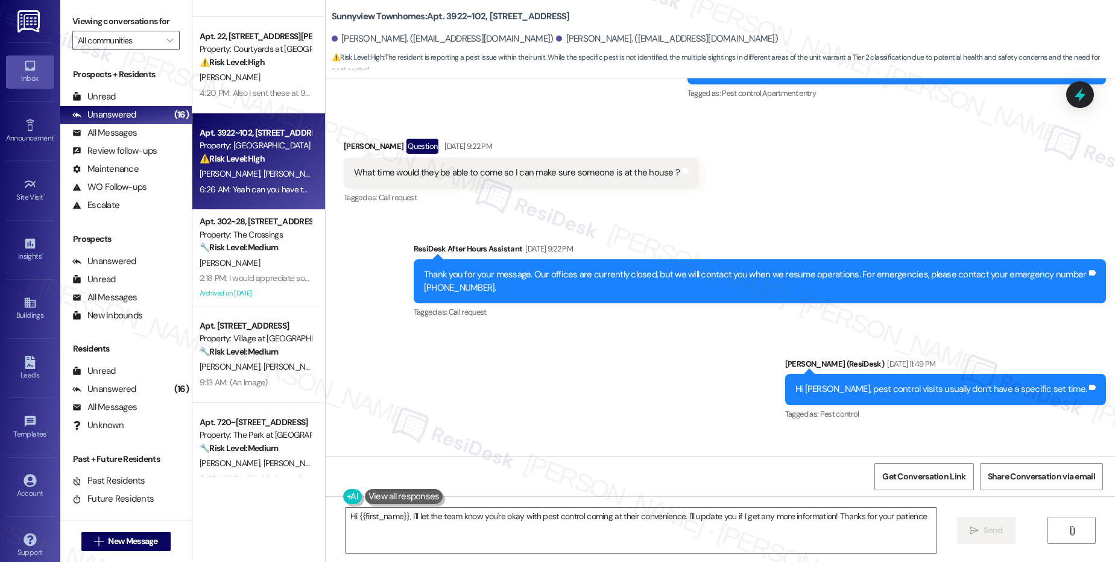
type textarea "Hi {{first_name}}, I'll let the team know you're okay with pest control coming …"
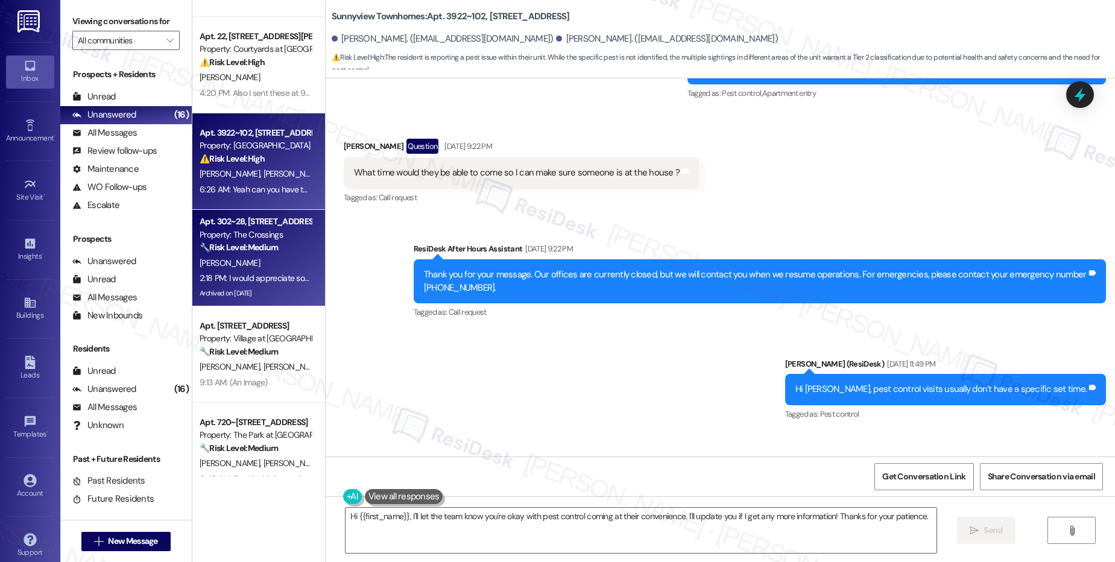
click at [240, 258] on div "[PERSON_NAME]" at bounding box center [255, 263] width 114 height 15
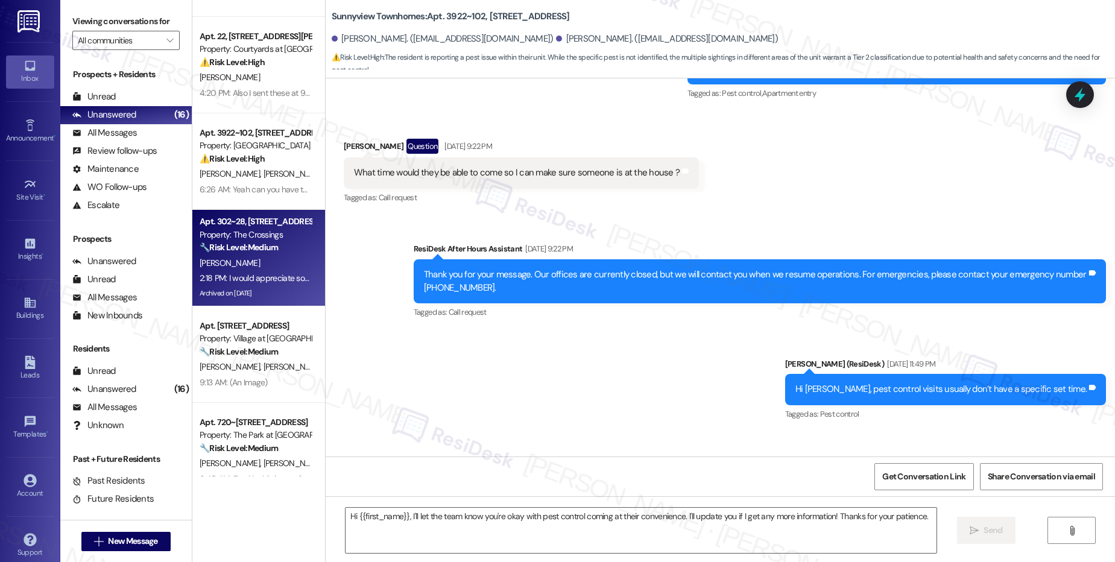
type textarea "Fetching suggested responses. Please feel free to read through the conversation…"
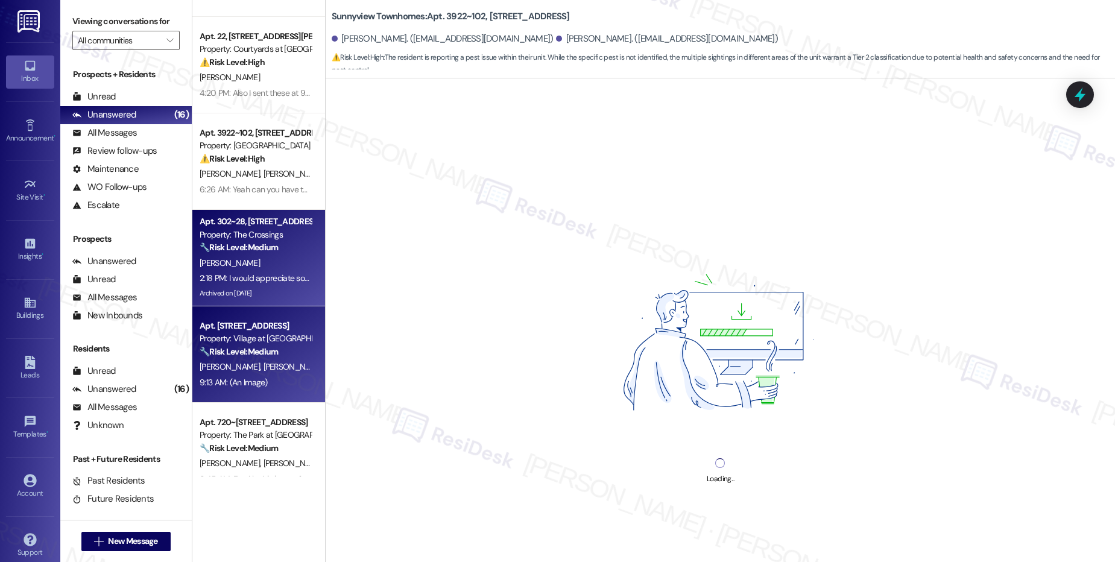
click at [246, 376] on div "9:13 AM: (An Image) 9:13 AM: (An Image)" at bounding box center [255, 382] width 114 height 15
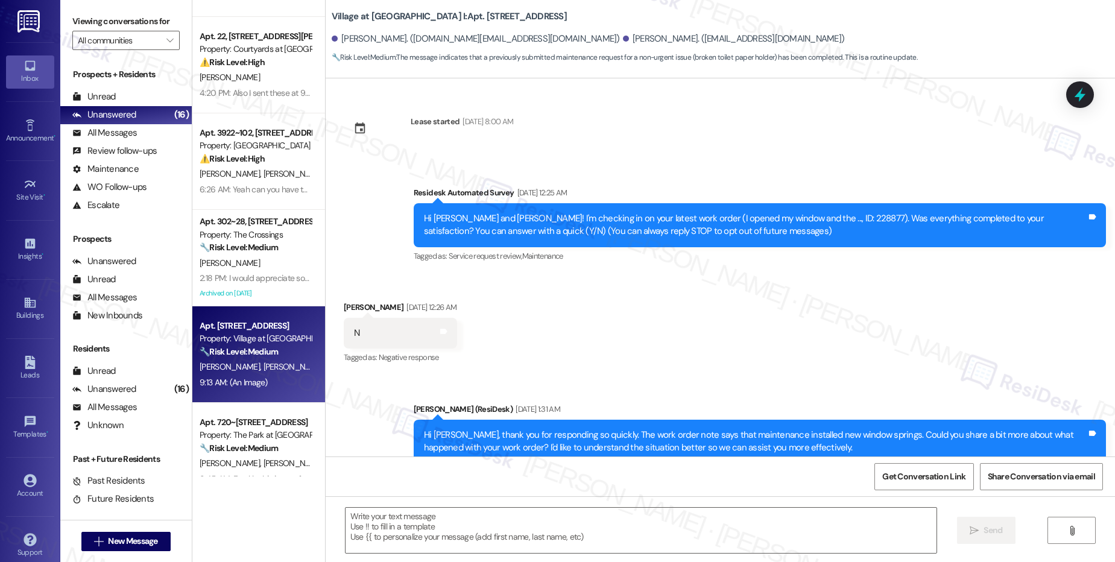
scroll to position [7355, 0]
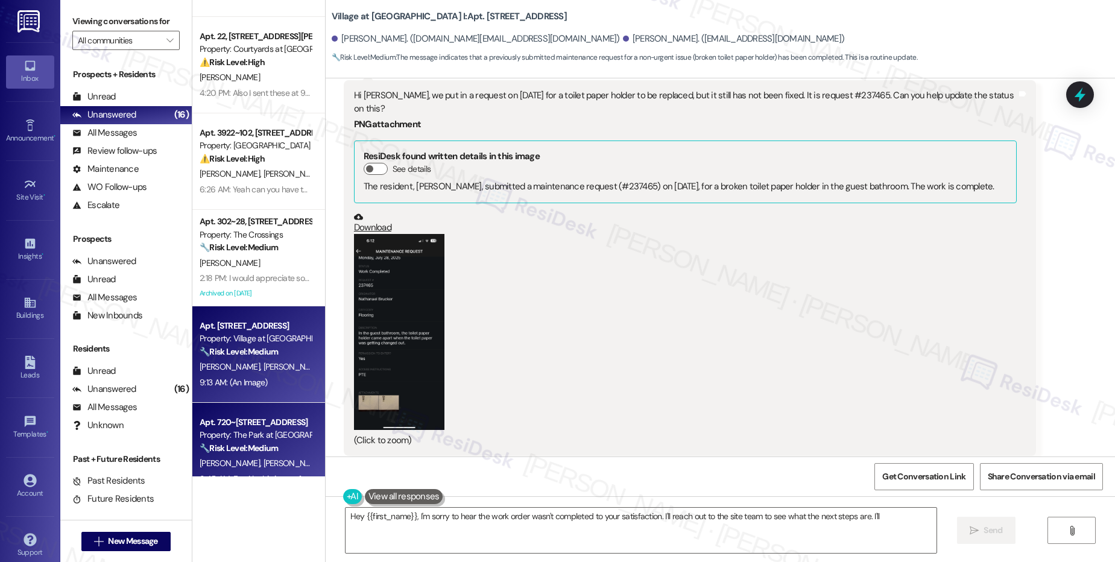
type textarea "Hey {{first_name}}, I'm sorry to hear the work order wasn't completed to your s…"
click at [266, 465] on span "[PERSON_NAME]" at bounding box center [293, 463] width 60 height 11
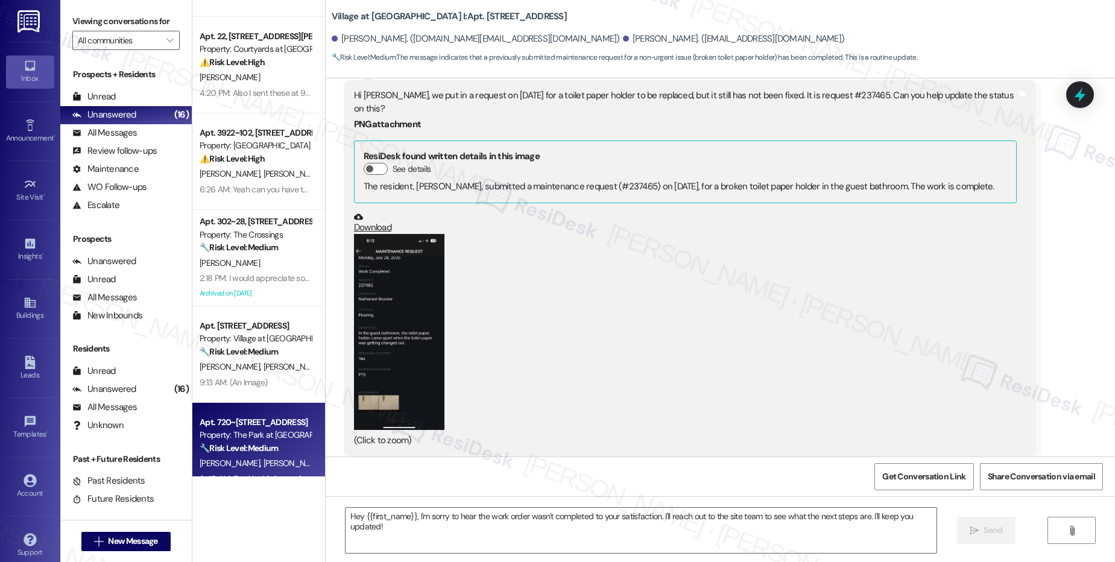
type textarea "Fetching suggested responses. Please feel free to read through the conversation…"
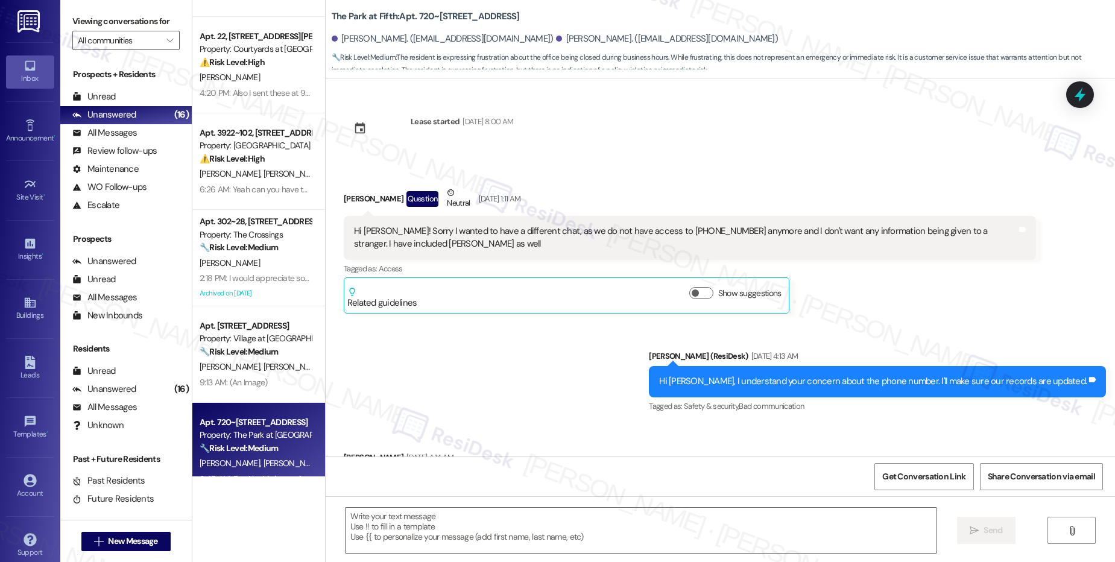
scroll to position [3684, 0]
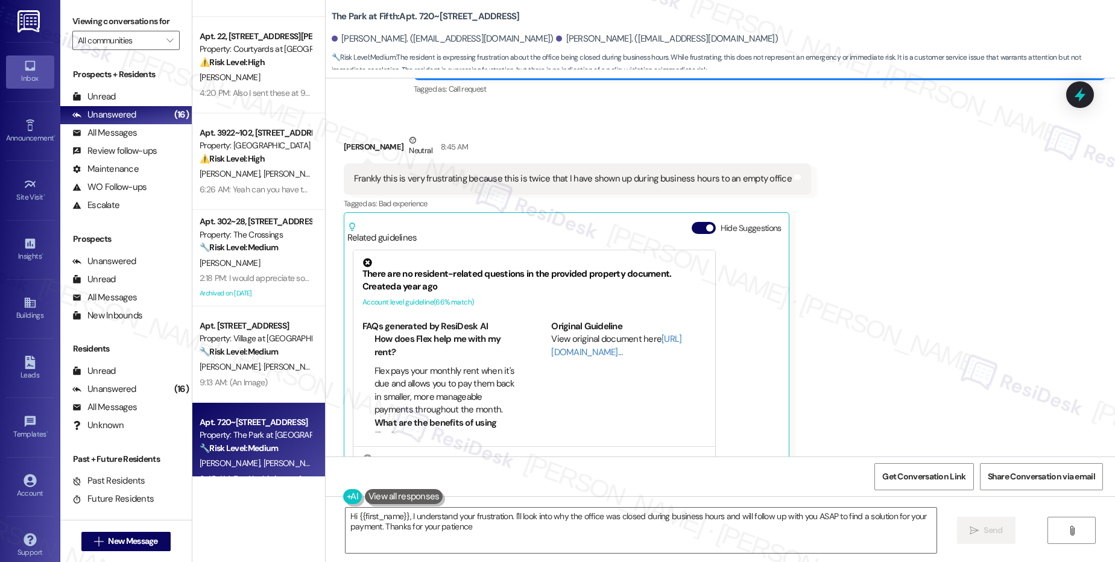
type textarea "Hi {{first_name}}, I understand your frustration. I'll look into why the office…"
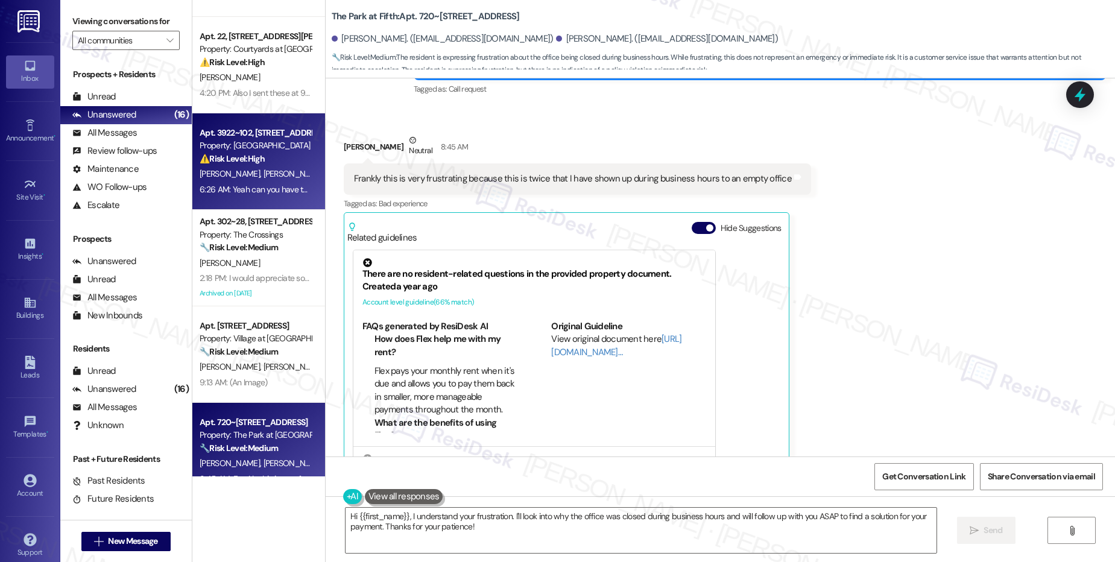
click at [200, 161] on strong "⚠️ Risk Level: High" at bounding box center [232, 158] width 65 height 11
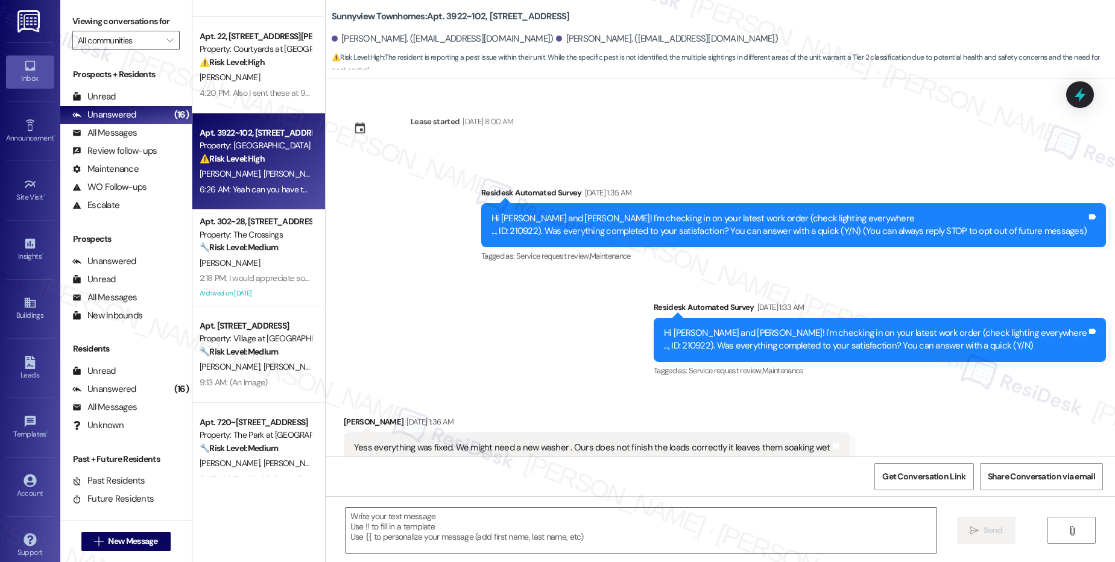
scroll to position [17558, 0]
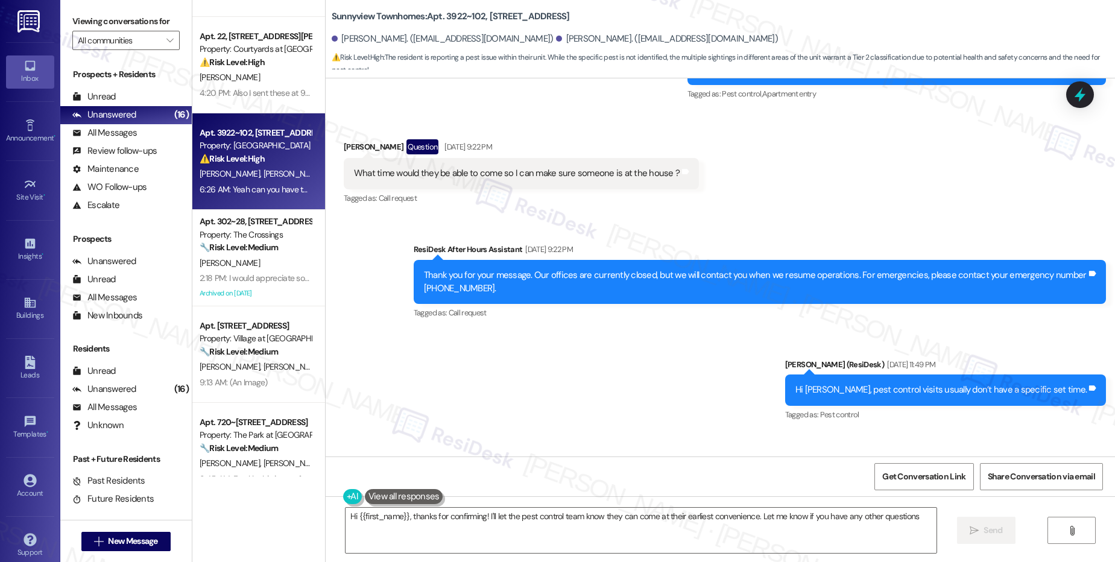
type textarea "Hi {{first_name}}, thanks for confirming! I'll let the pest control team know t…"
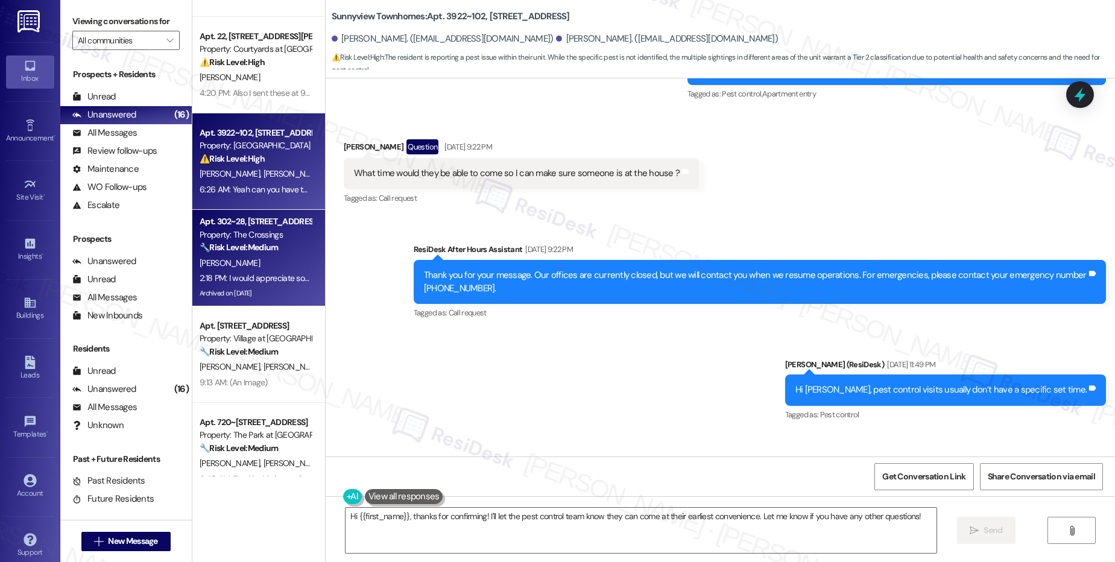
click at [252, 259] on div "[PERSON_NAME]" at bounding box center [255, 263] width 114 height 15
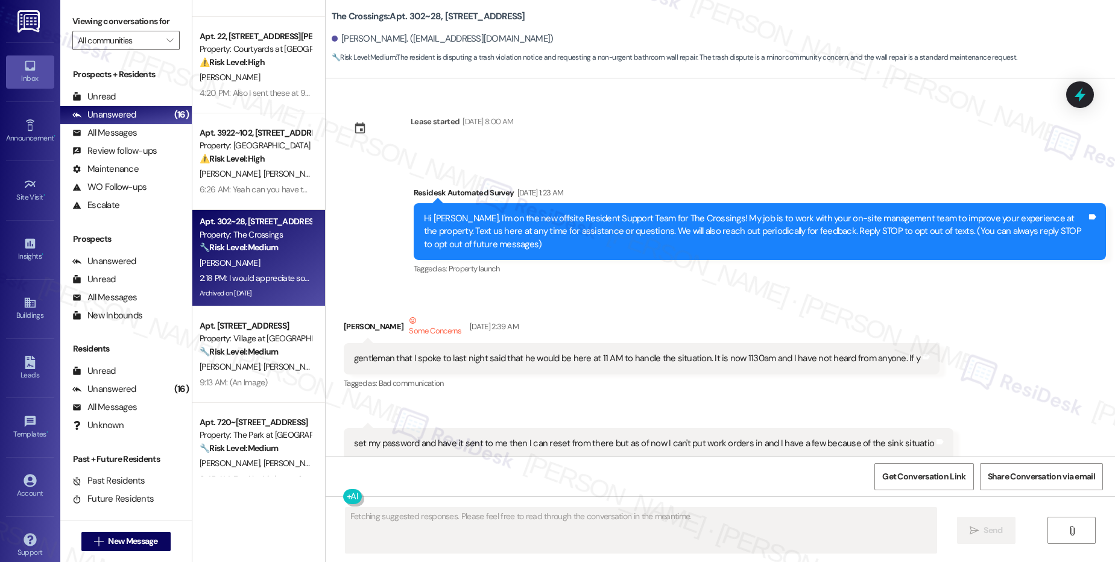
scroll to position [68481, 0]
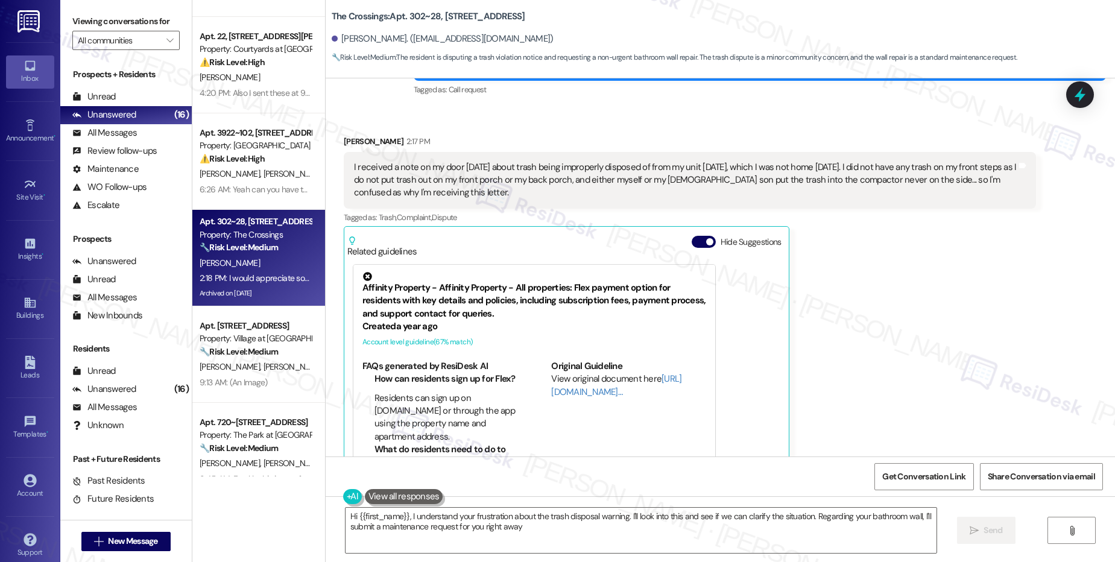
type textarea "Hi {{first_name}}, I understand your frustration about the trash disposal warni…"
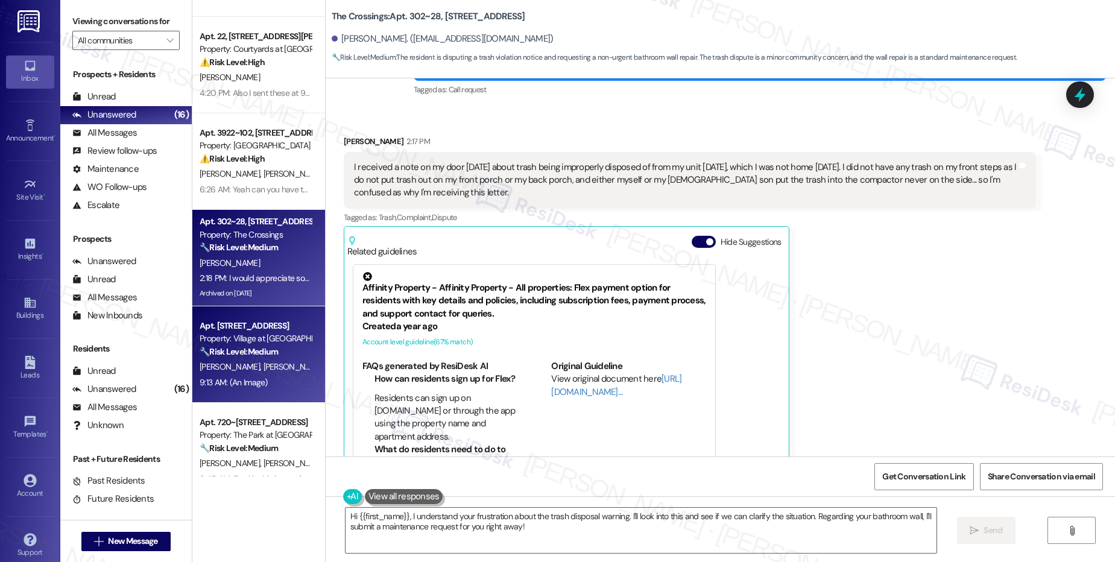
click at [231, 391] on div "Apt. 5812, 30050 SW Town Center Lp W Suite 100 Property: Village at Main Street…" at bounding box center [258, 354] width 133 height 96
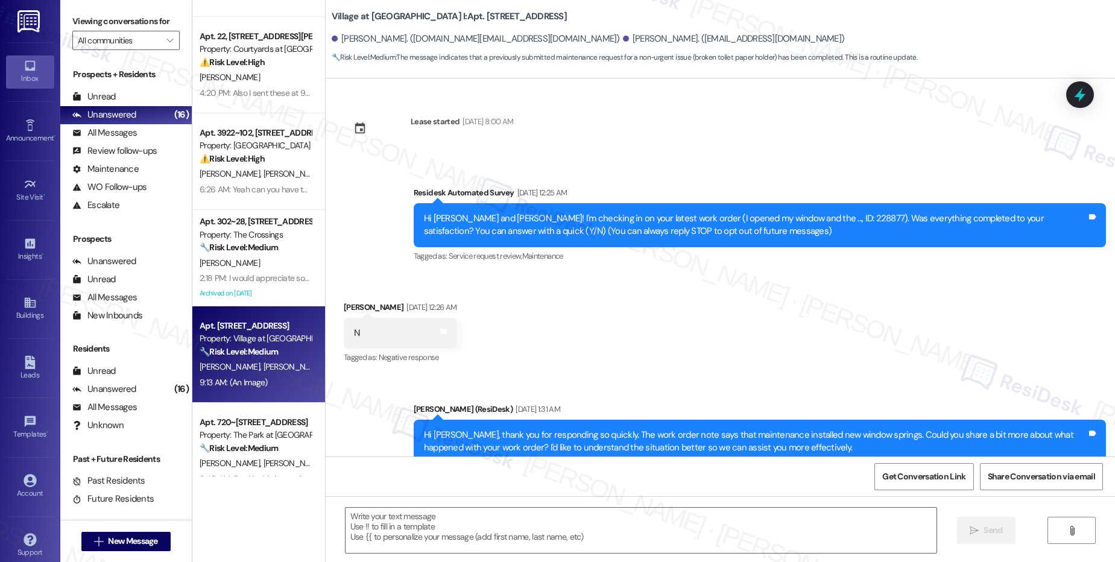
scroll to position [7355, 0]
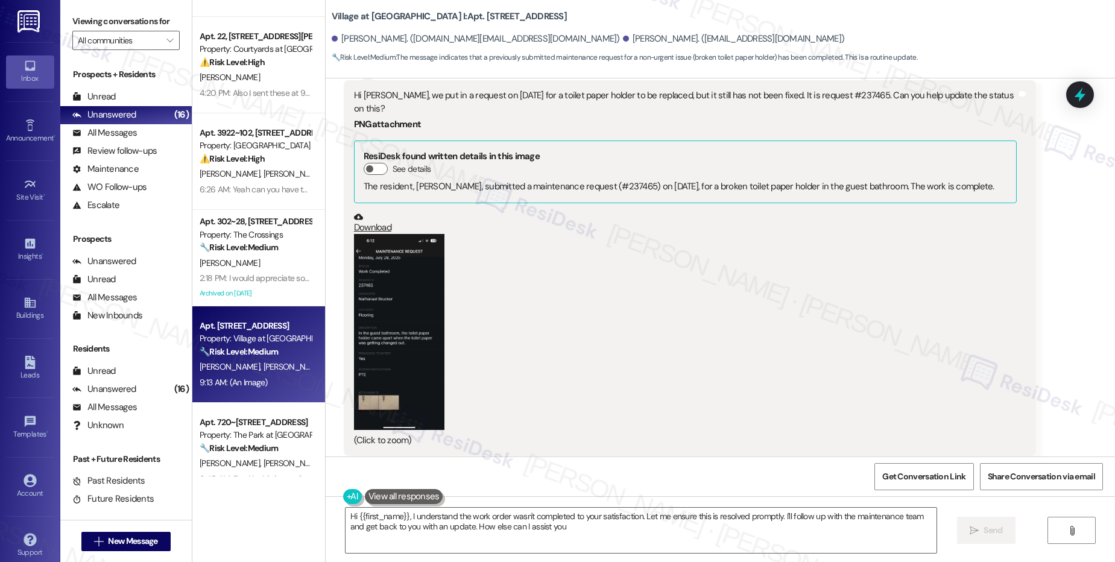
type textarea "Hi {{first_name}}, I understand the work order wasn't completed to your satisfa…"
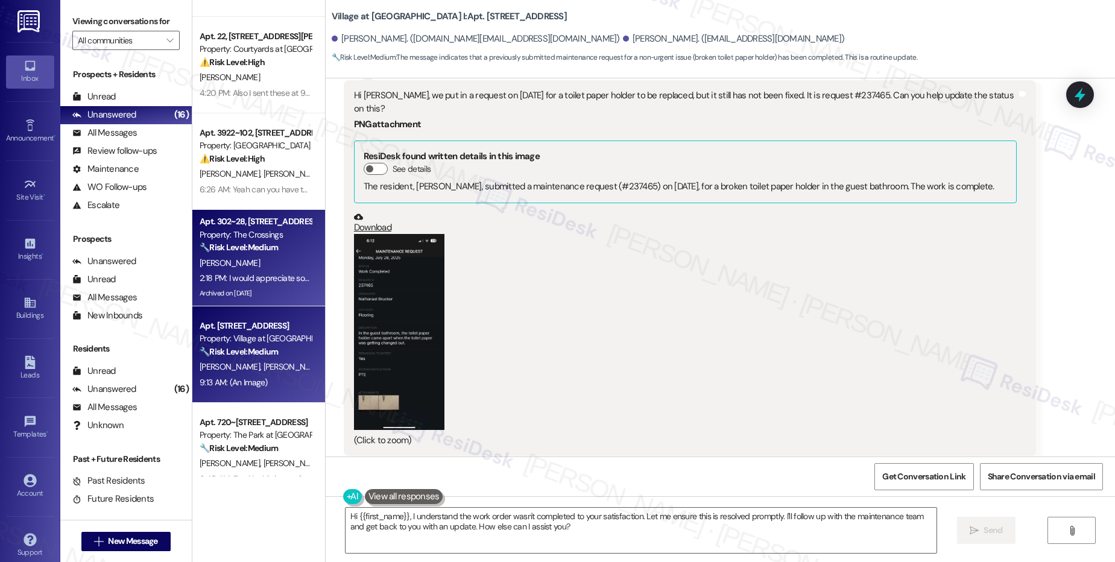
click at [227, 267] on span "[PERSON_NAME]" at bounding box center [230, 262] width 60 height 11
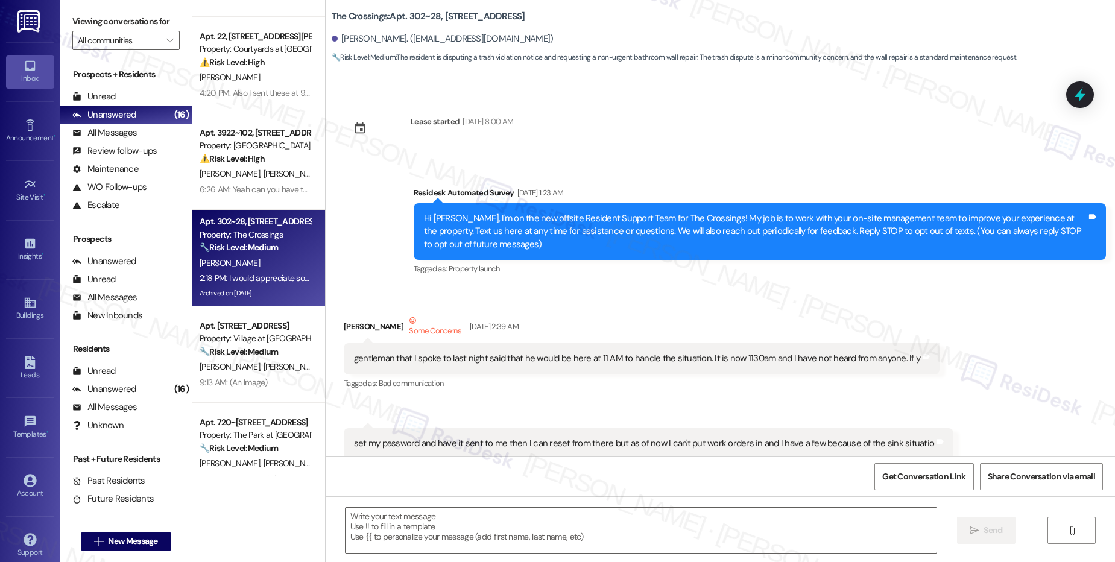
click at [263, 171] on span "[PERSON_NAME]" at bounding box center [293, 173] width 60 height 11
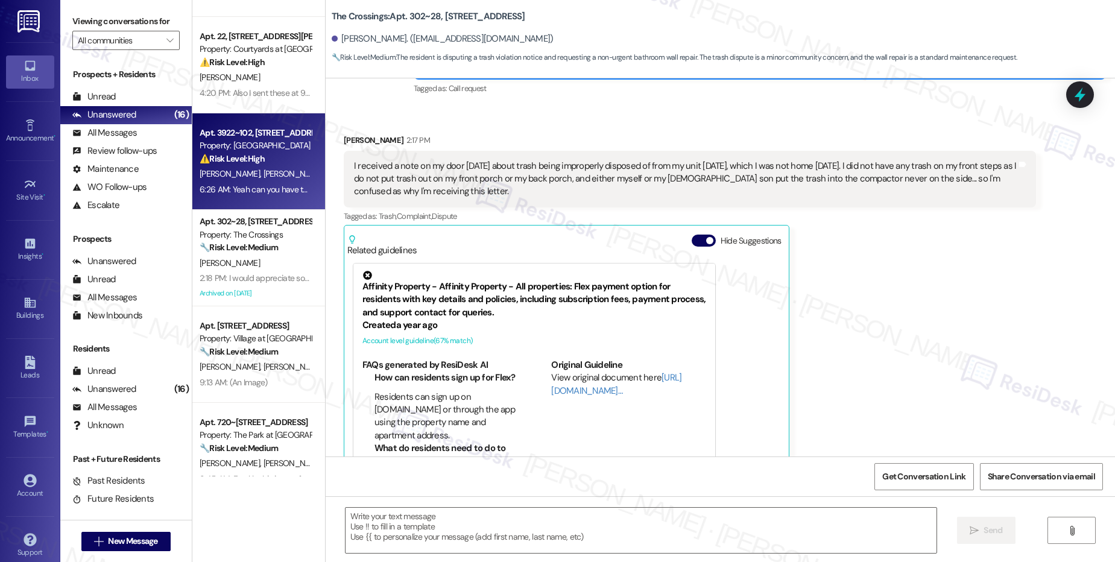
type textarea "Fetching suggested responses. Please feel free to read through the conversation…"
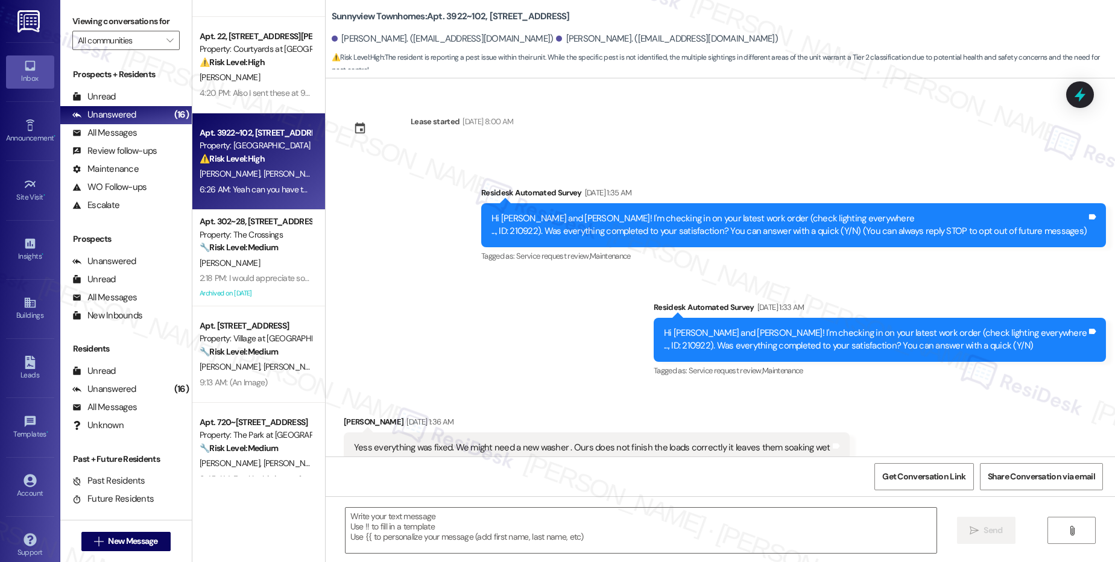
scroll to position [17558, 0]
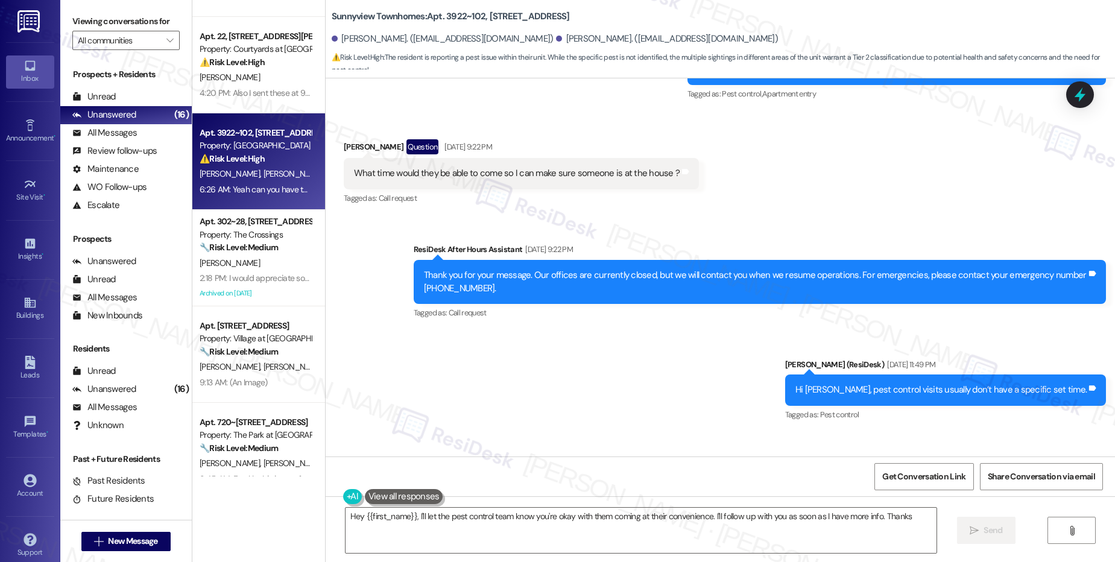
type textarea "Hey {{first_name}}, I'll let the pest control team know you're okay with them c…"
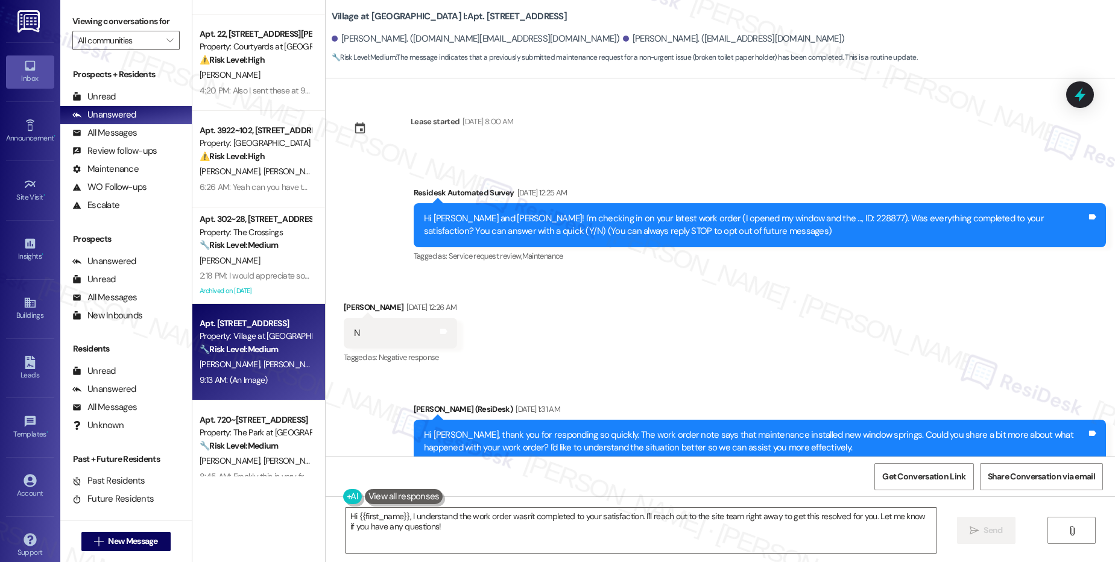
scroll to position [7355, 0]
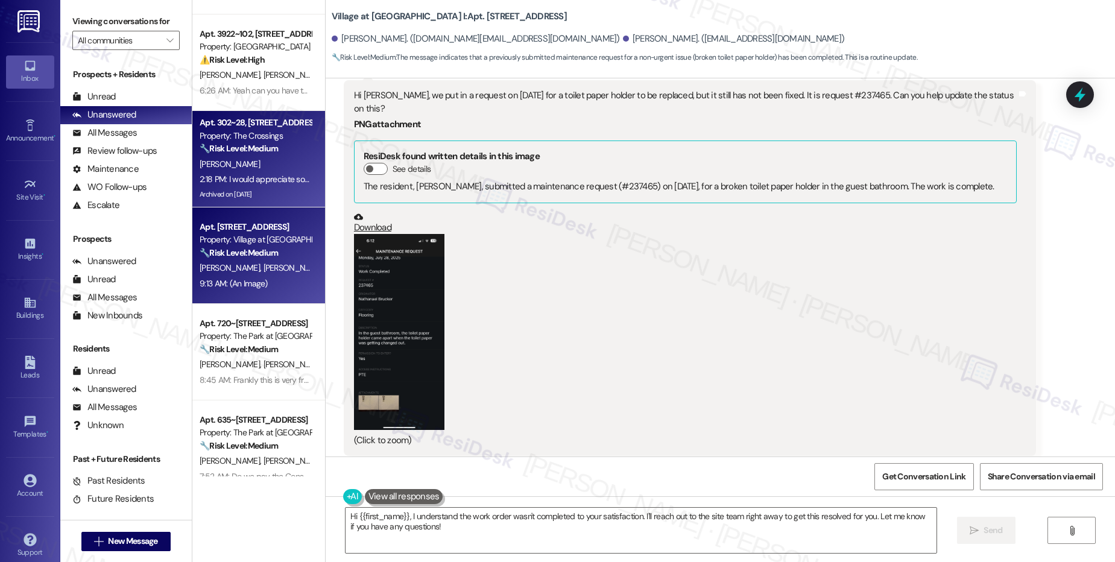
click at [265, 171] on div "[PERSON_NAME]" at bounding box center [255, 164] width 114 height 15
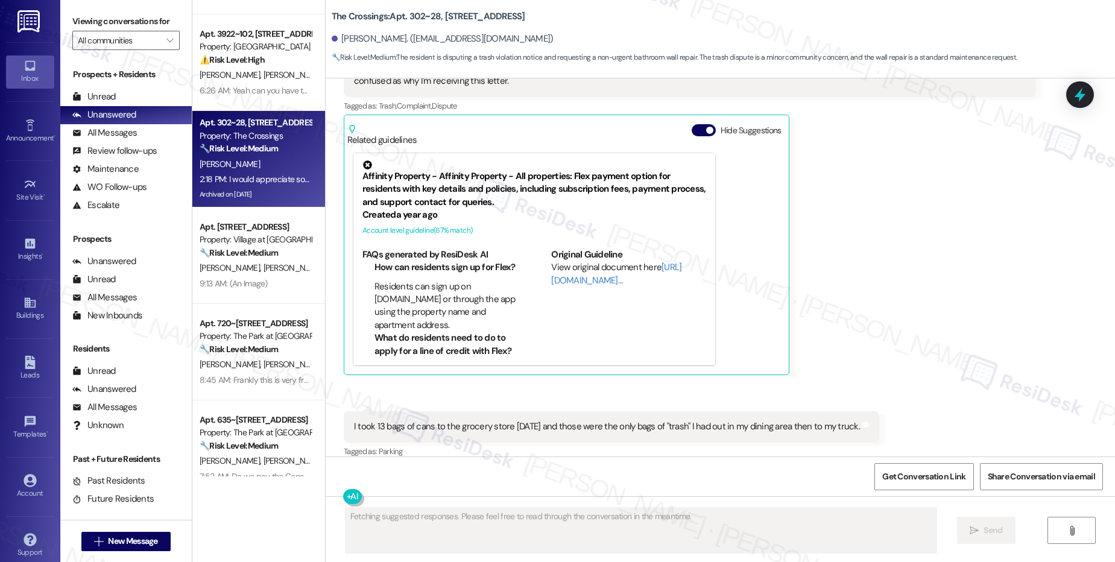
scroll to position [68481, 0]
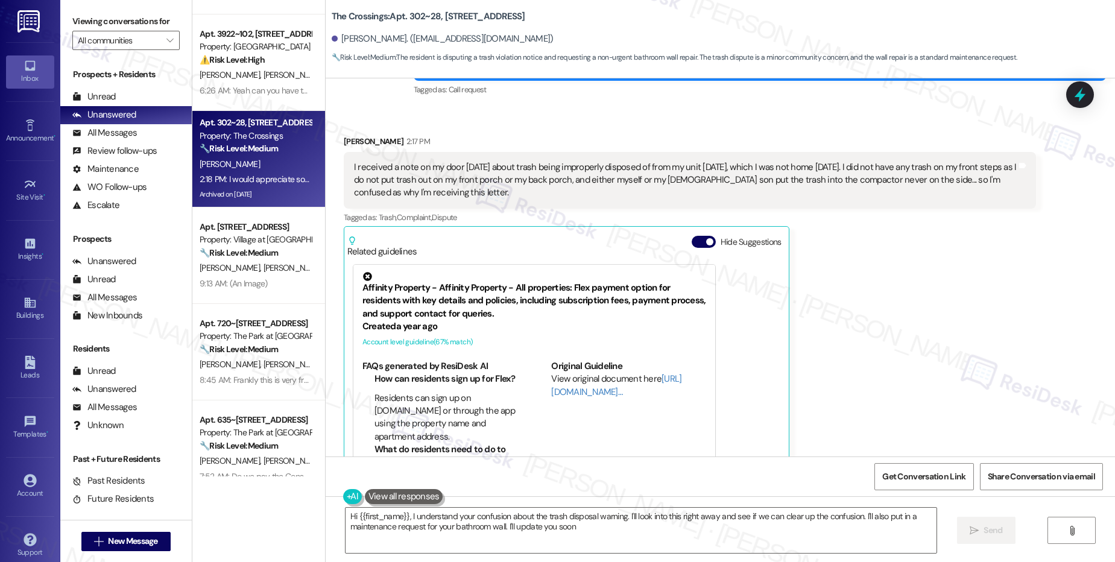
type textarea "Hi {{first_name}}, I understand your confusion about the trash disposal warning…"
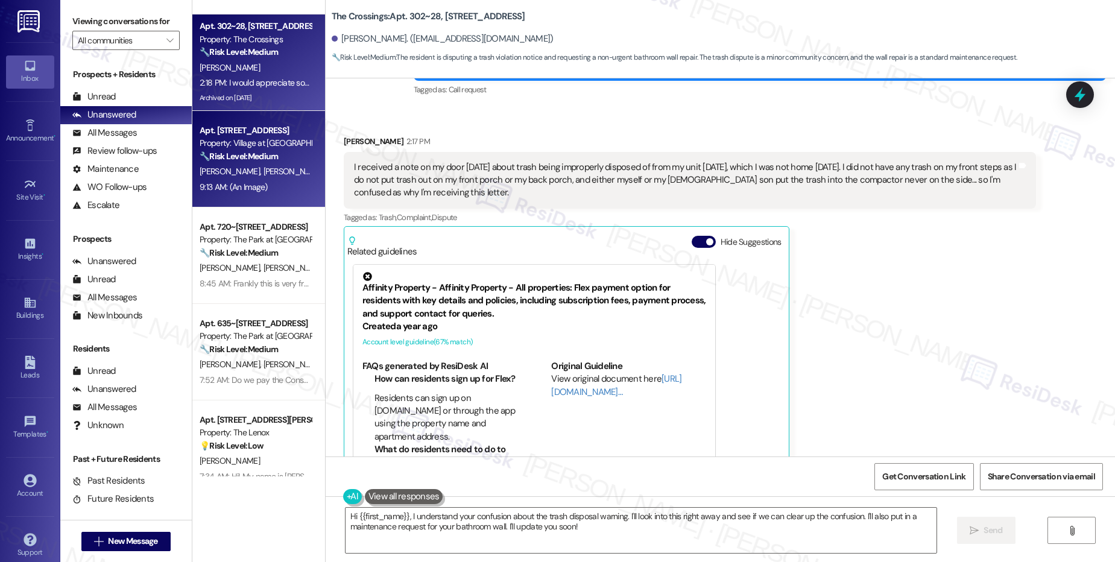
click at [263, 171] on span "[PERSON_NAME]" at bounding box center [293, 171] width 60 height 11
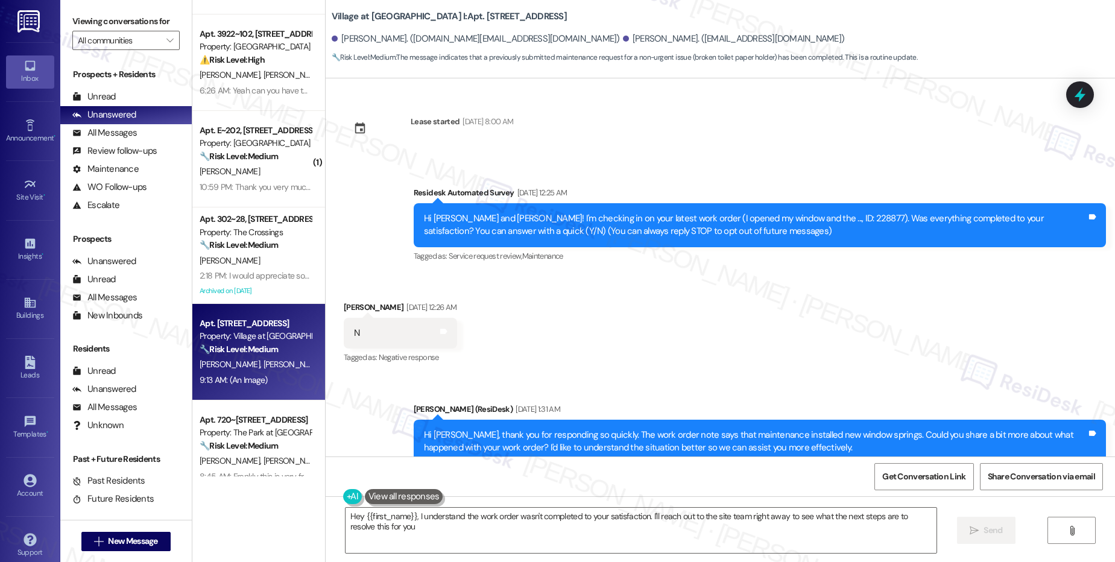
type textarea "Hey {{first_name}}, I understand the work order wasn't completed to your satisf…"
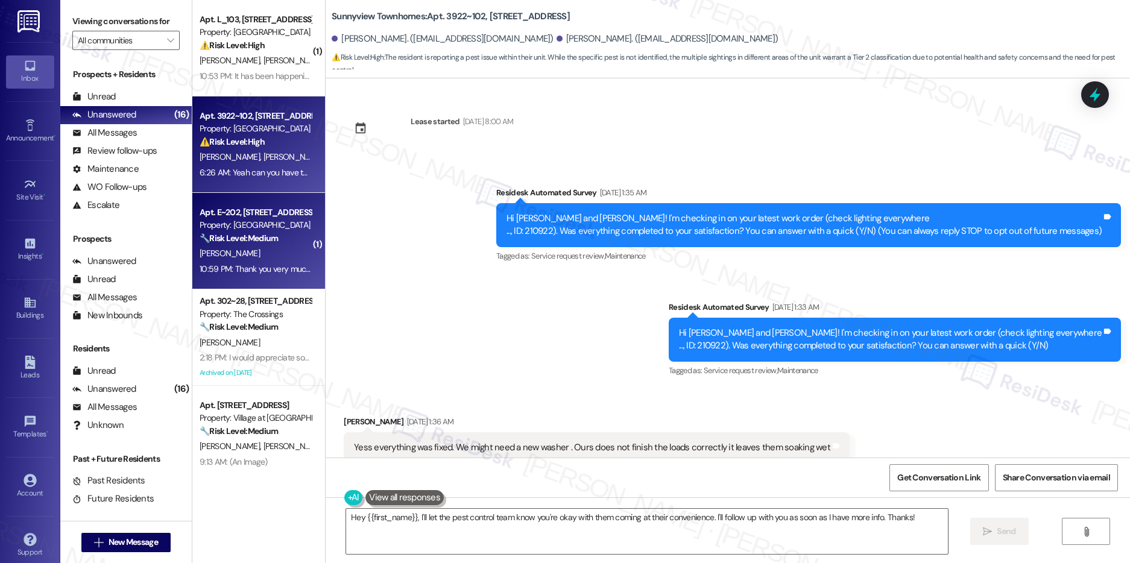
scroll to position [17519, 0]
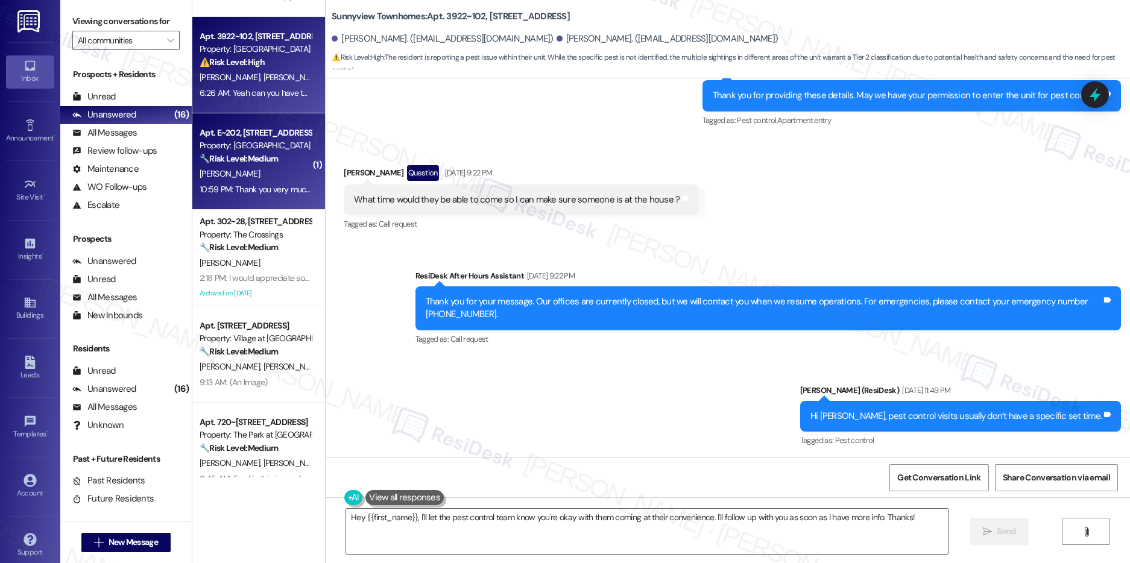
click at [265, 176] on div "[PERSON_NAME]" at bounding box center [255, 173] width 114 height 15
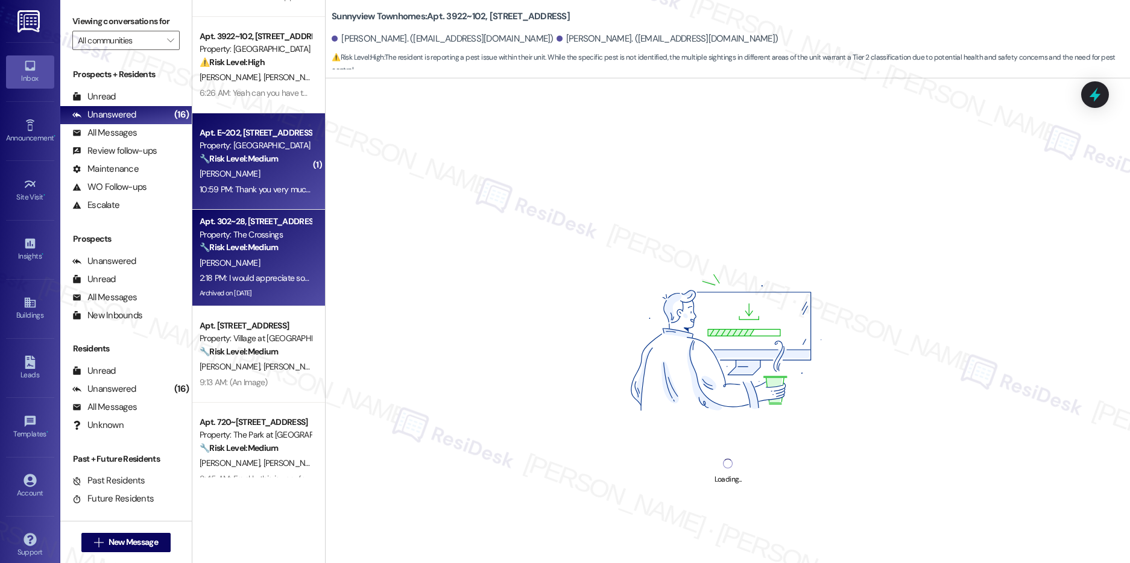
click at [279, 268] on div "[PERSON_NAME]" at bounding box center [255, 263] width 114 height 15
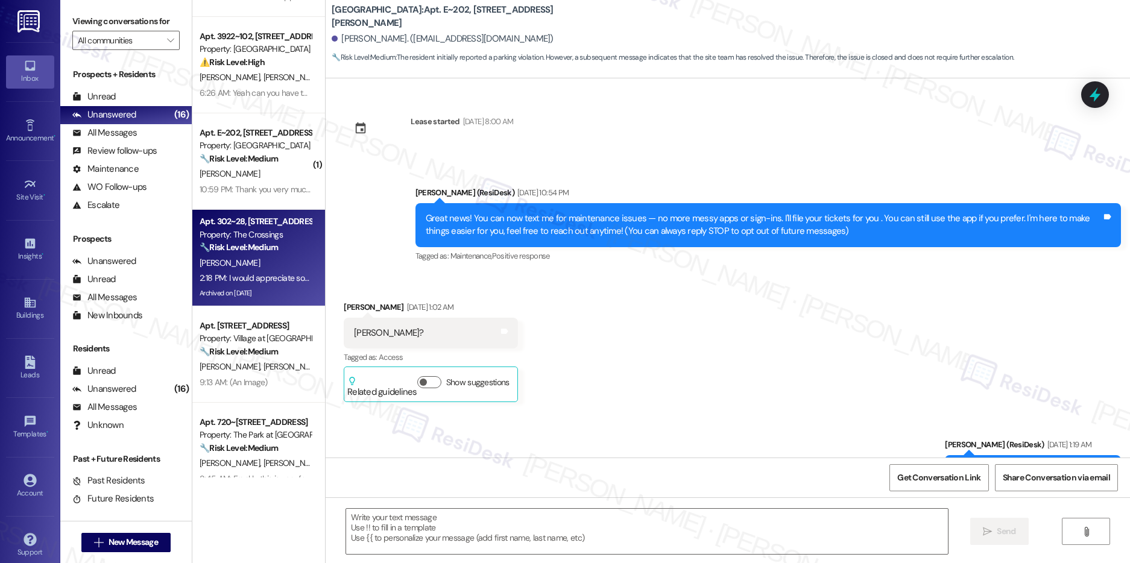
scroll to position [0, 0]
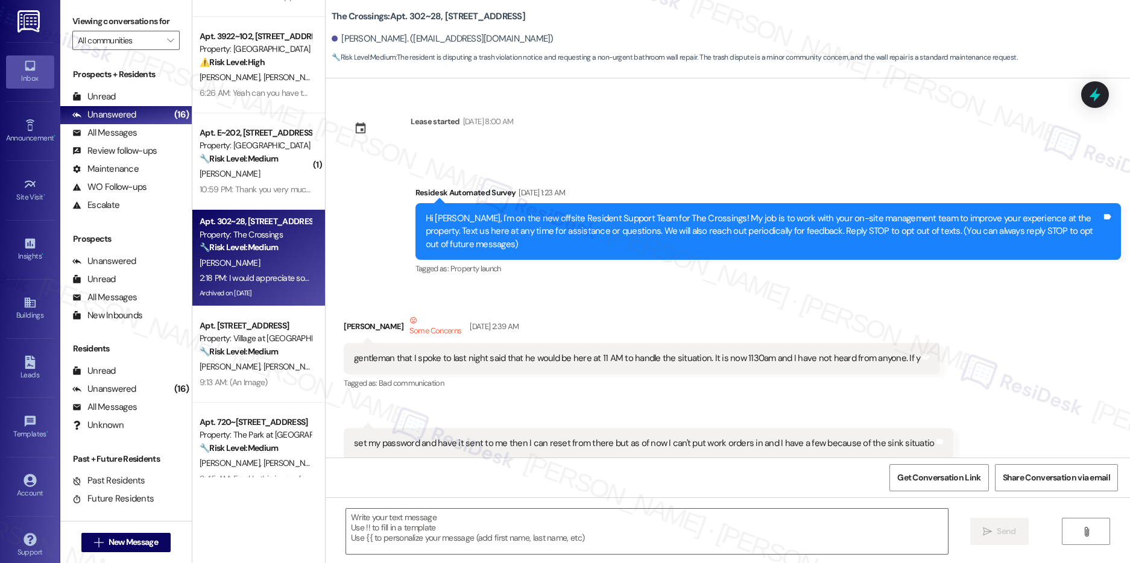
type textarea "Fetching suggested responses. Please feel free to read through the conversation…"
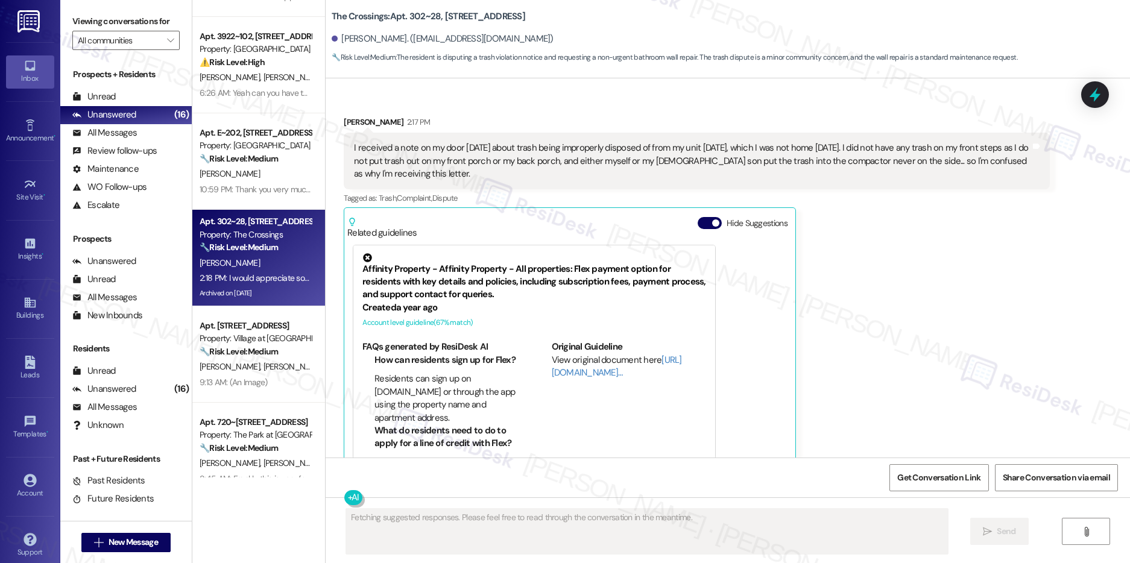
scroll to position [68425, 0]
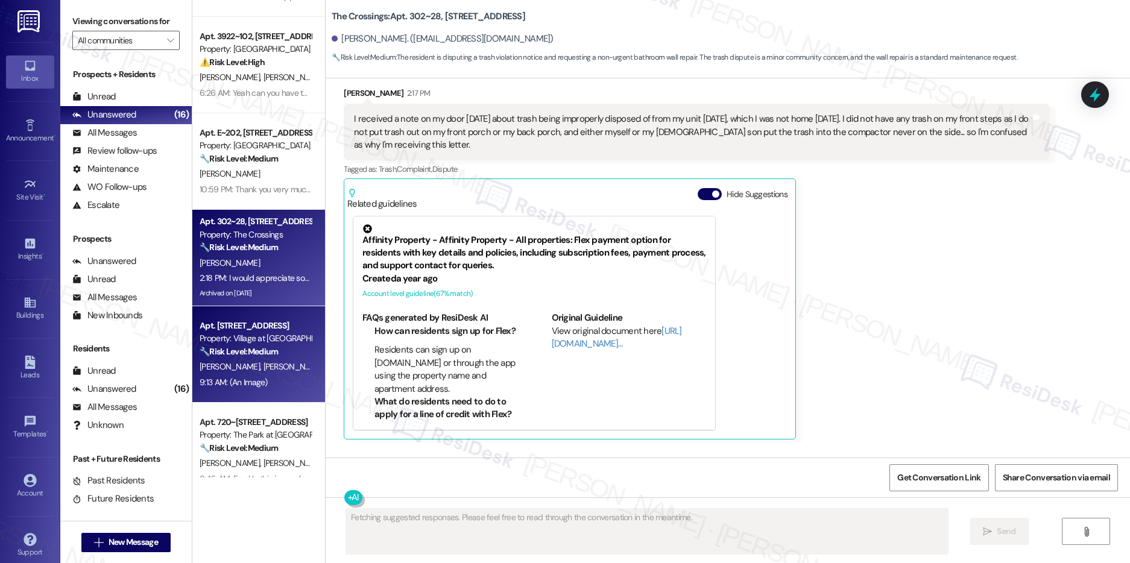
click at [208, 333] on div "Property: Village at [GEOGRAPHIC_DATA] I" at bounding box center [256, 338] width 112 height 13
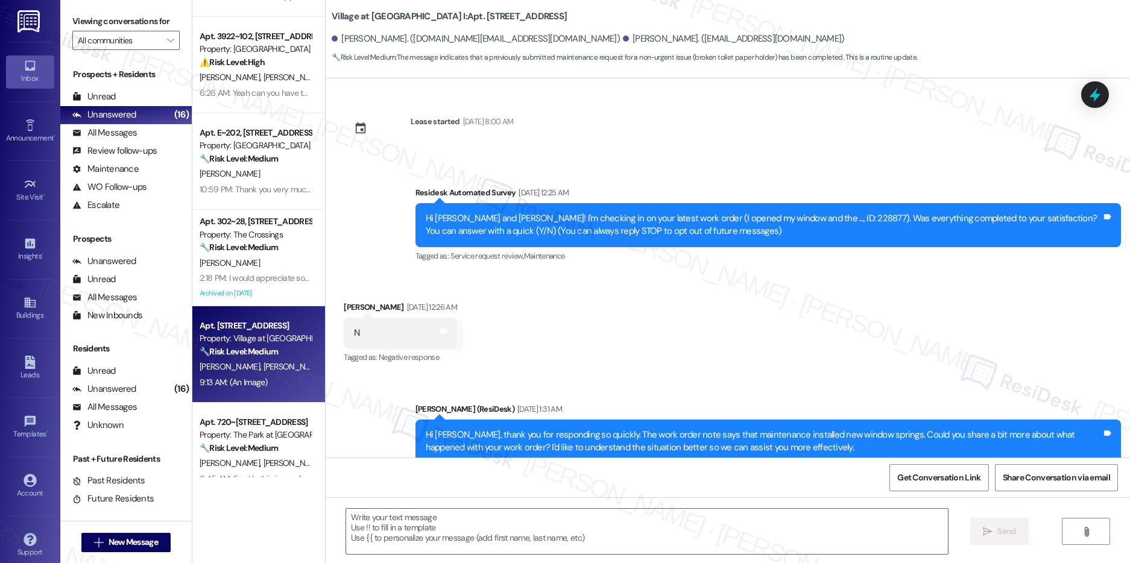
scroll to position [7354, 0]
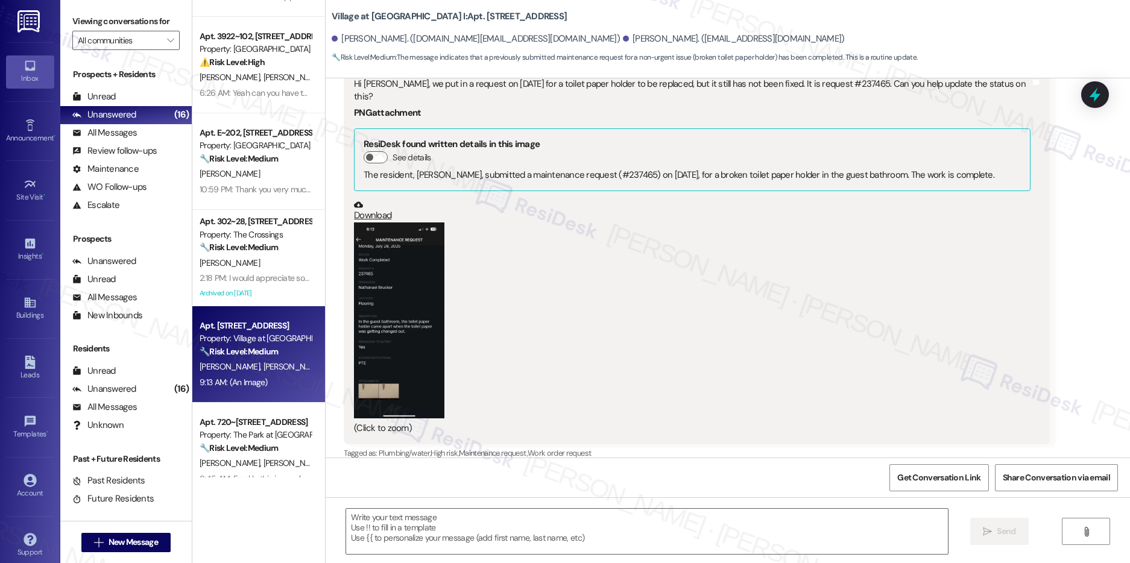
type textarea "Fetching suggested responses. Please feel free to read through the conversation…"
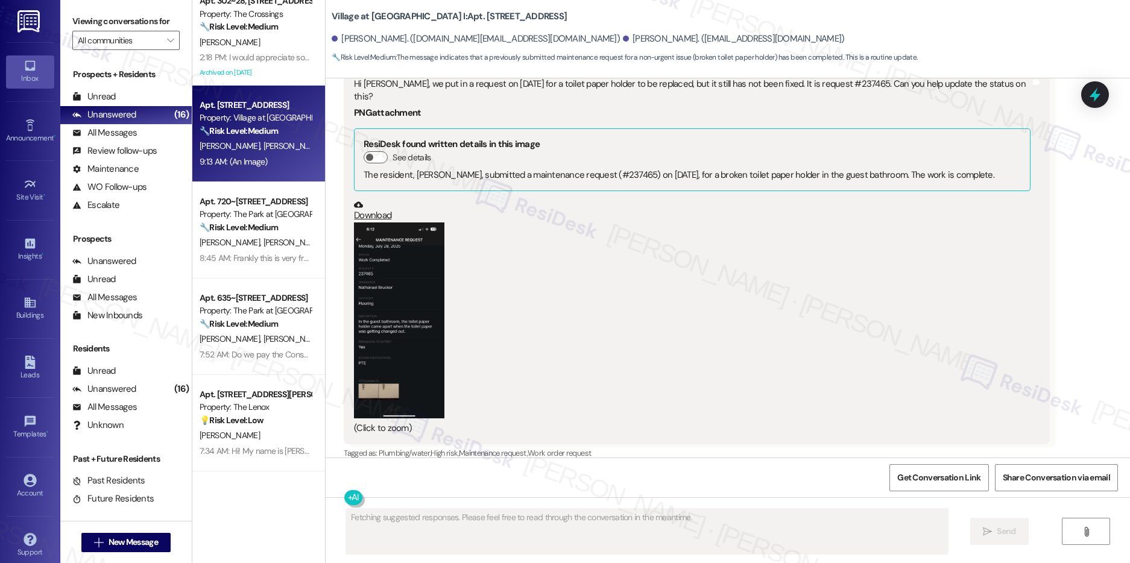
scroll to position [312, 0]
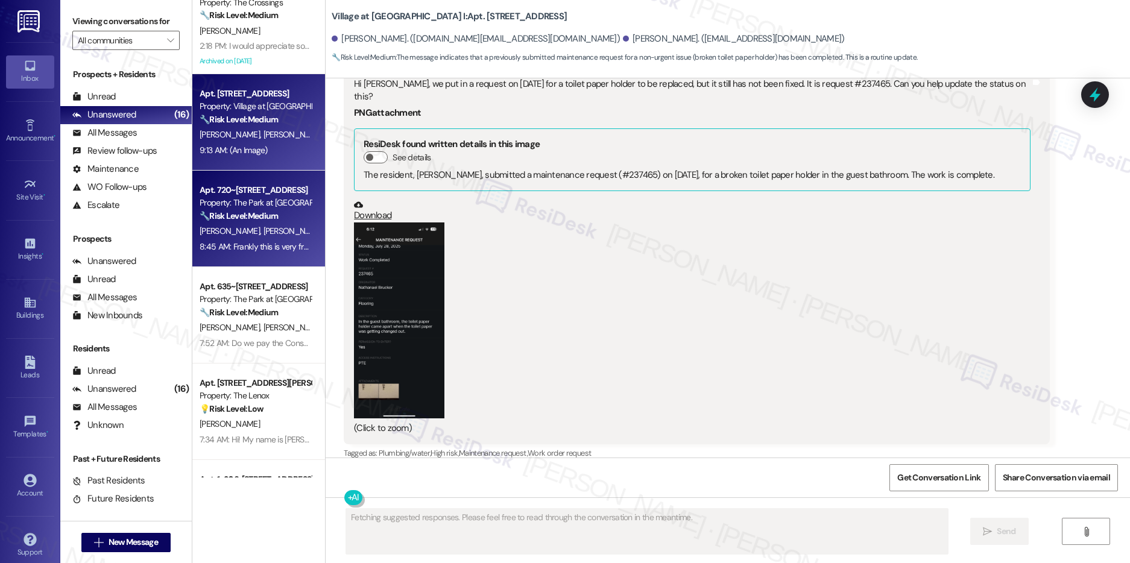
click at [239, 224] on div "[PERSON_NAME] [PERSON_NAME]" at bounding box center [255, 231] width 114 height 15
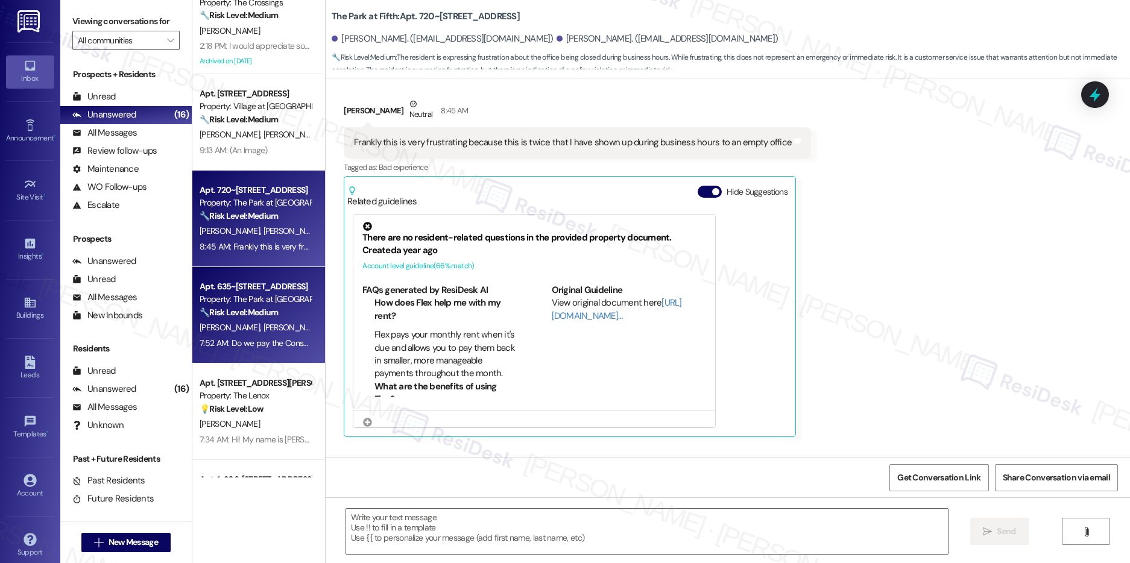
type textarea "Fetching suggested responses. Please feel free to read through the conversation…"
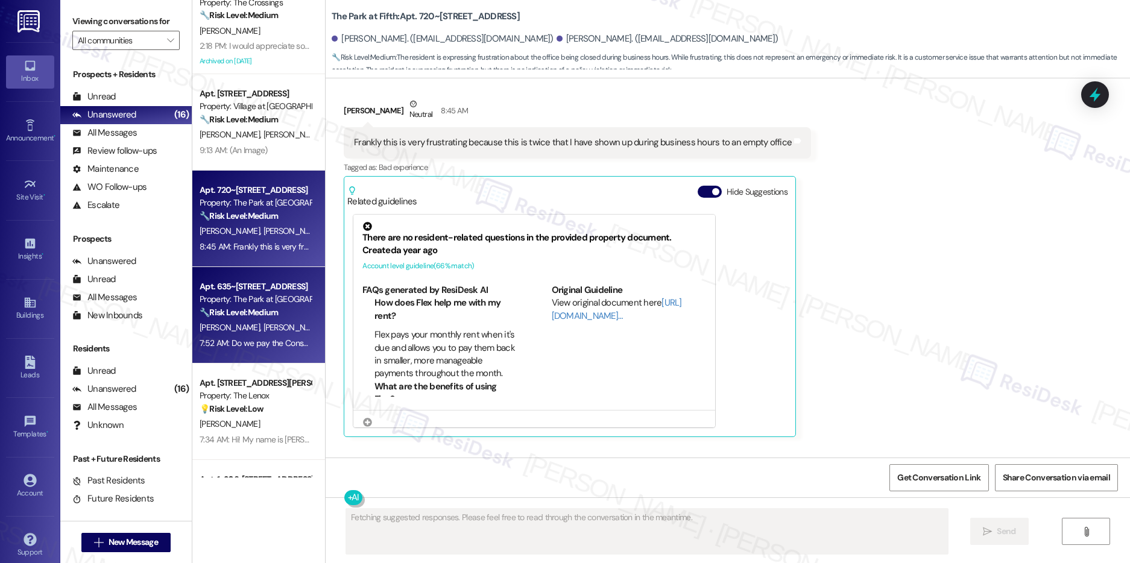
scroll to position [3683, 0]
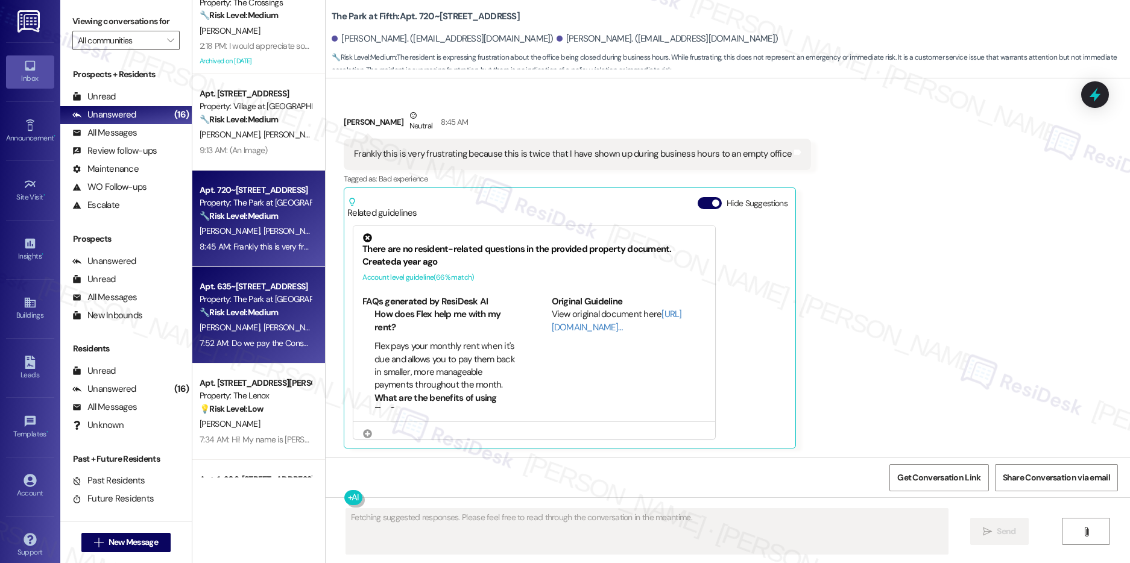
click at [254, 319] on div "Apt. 635~12, [STREET_ADDRESS] Property: The Park at Fifth 🔧 Risk Level: Medium …" at bounding box center [255, 299] width 114 height 41
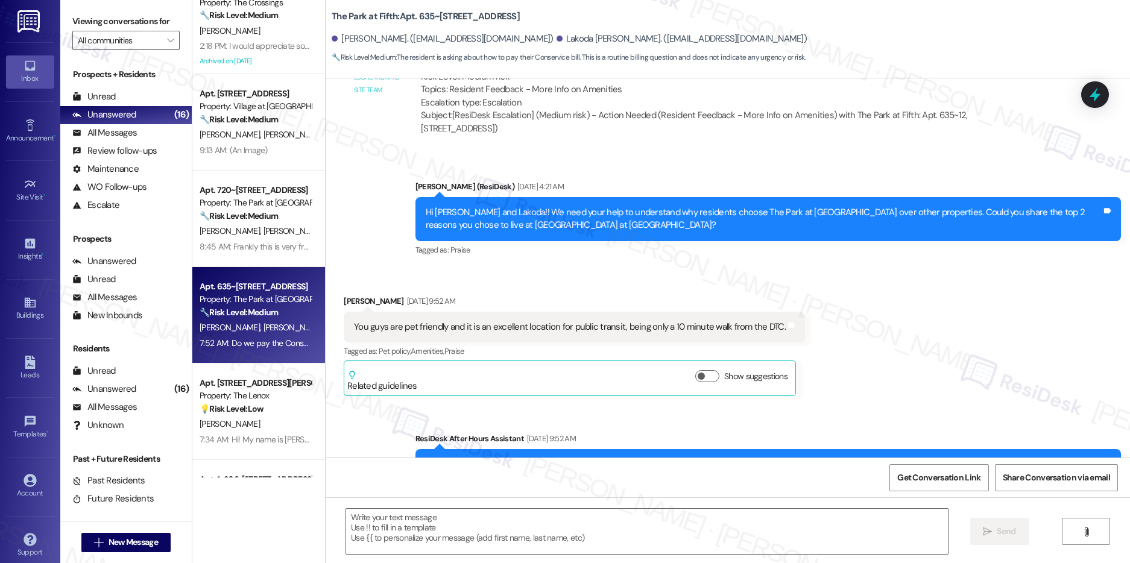
type textarea "Fetching suggested responses. Please feel free to read through the conversation…"
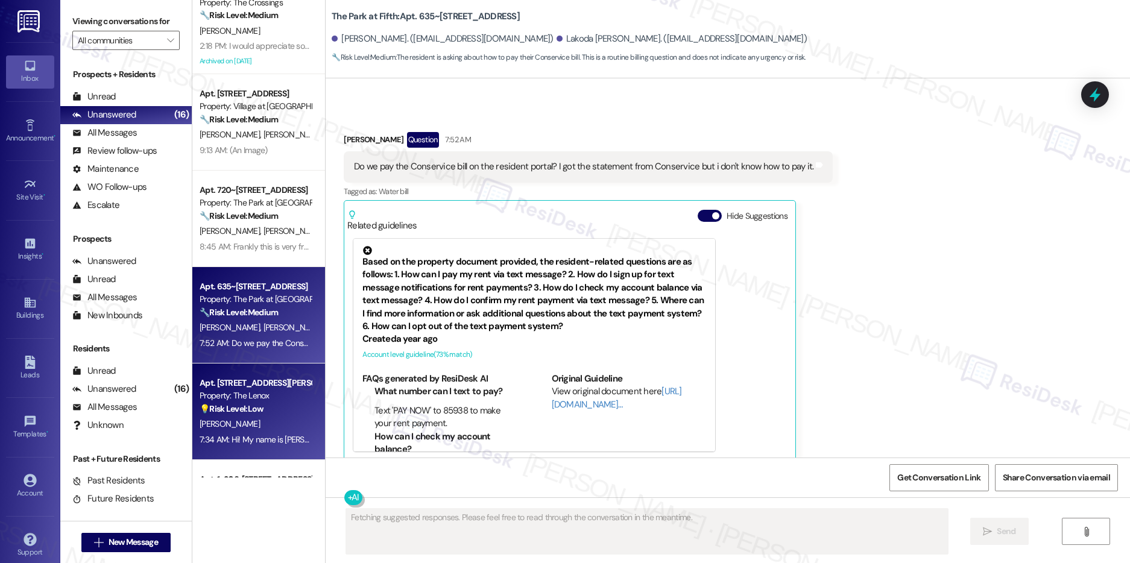
click at [233, 416] on div "Apt. 102, 5151 SE Holgate Boulevard Property: The Lenox 💡 Risk Level: Low This …" at bounding box center [255, 396] width 114 height 41
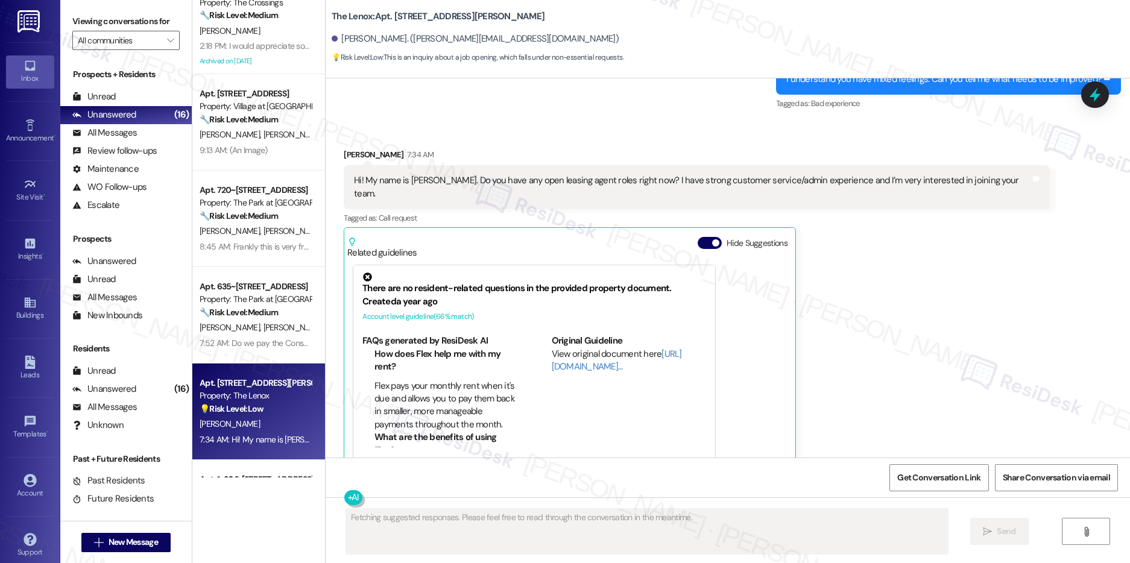
scroll to position [1300, 0]
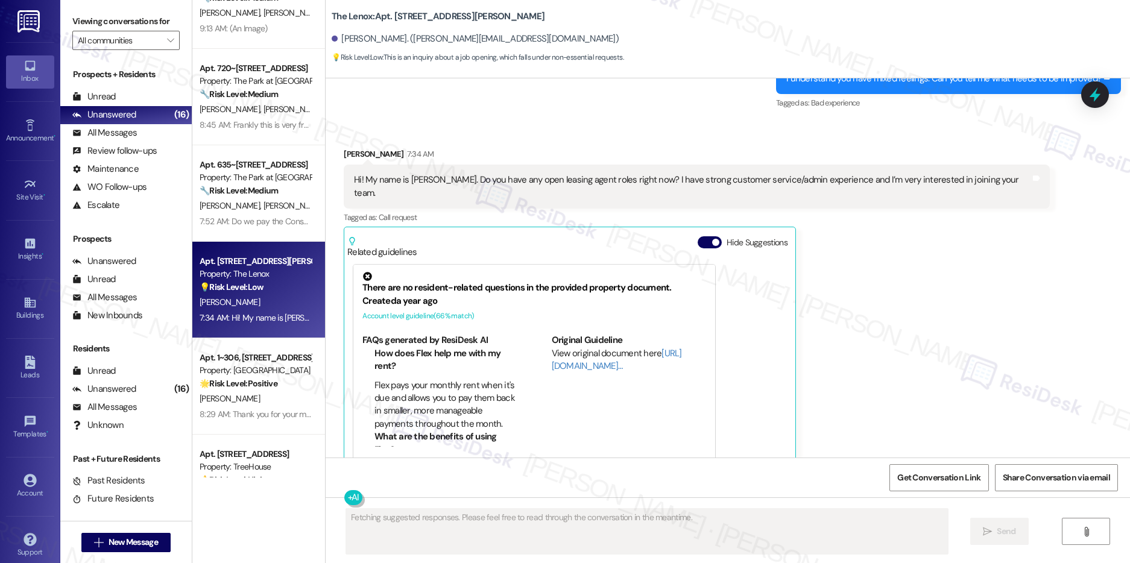
click at [248, 387] on div "Apt. E~202, 445 N Volland St Property: Crown Village 🔧 Risk Level: Medium The r…" at bounding box center [258, 238] width 133 height 477
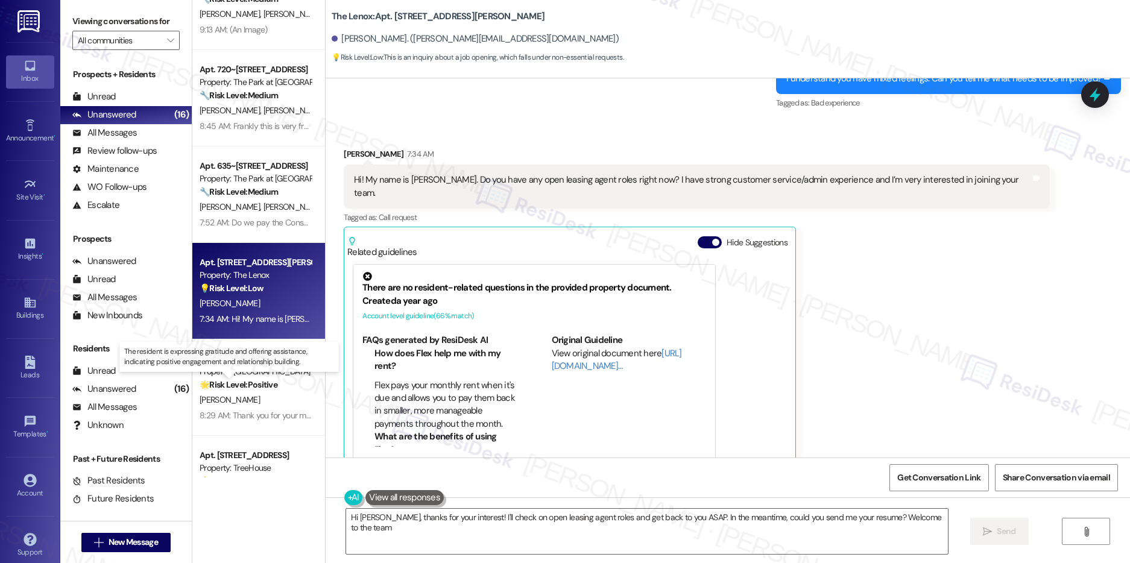
type textarea "Hi Lena, thanks for your interest! I'll check on open leasing agent roles and g…"
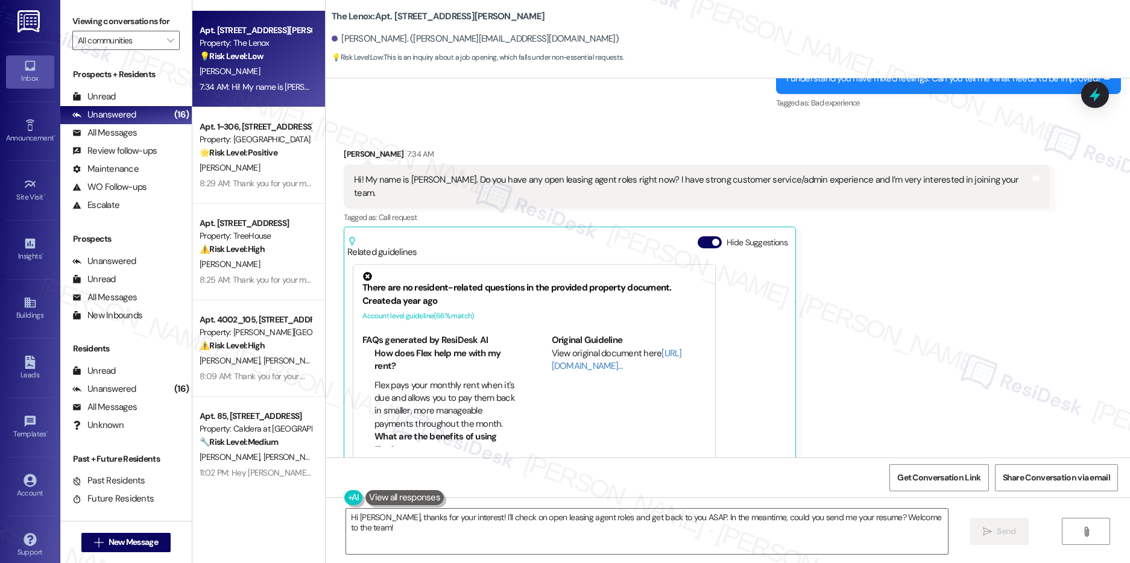
scroll to position [680, 0]
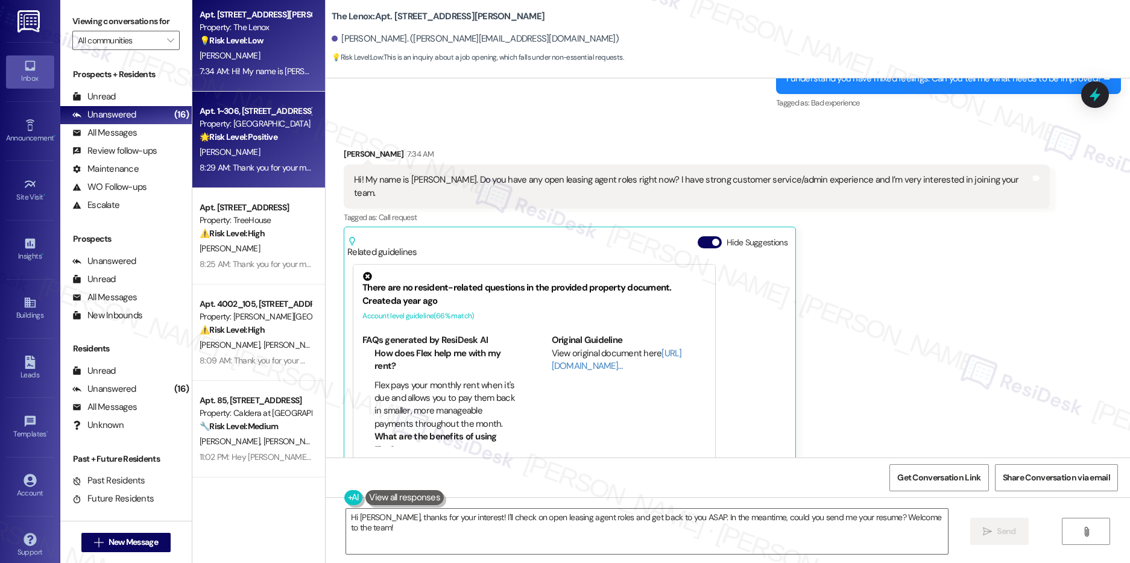
click at [249, 183] on div "Apt. 1~306, 15150 Gifford Ln Property: Timberview 🌟 Risk Level: Positive The re…" at bounding box center [258, 140] width 133 height 96
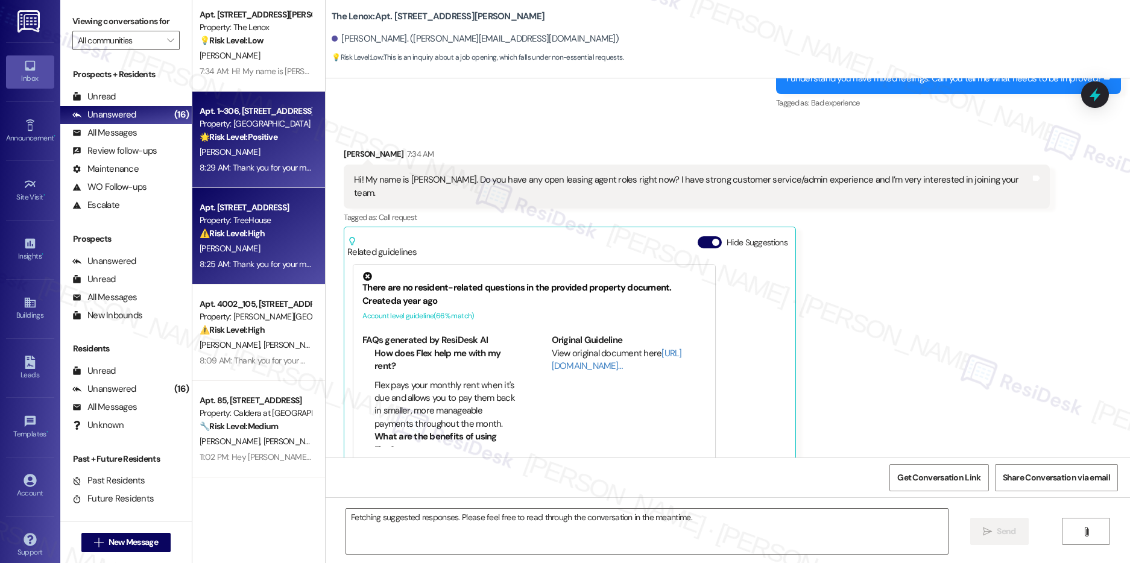
click at [268, 259] on div "8:25 AM: Thank you for your message. Our offices are currently closed, but we w…" at bounding box center [553, 264] width 707 height 11
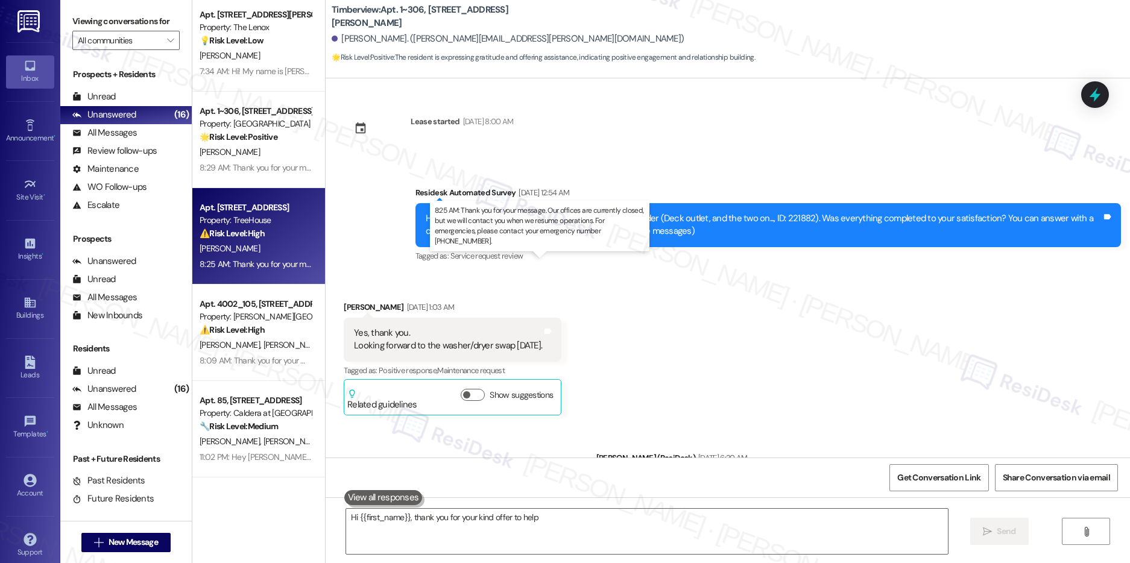
type textarea "Hi {{first_name}}, thank you for your kind offer to help!"
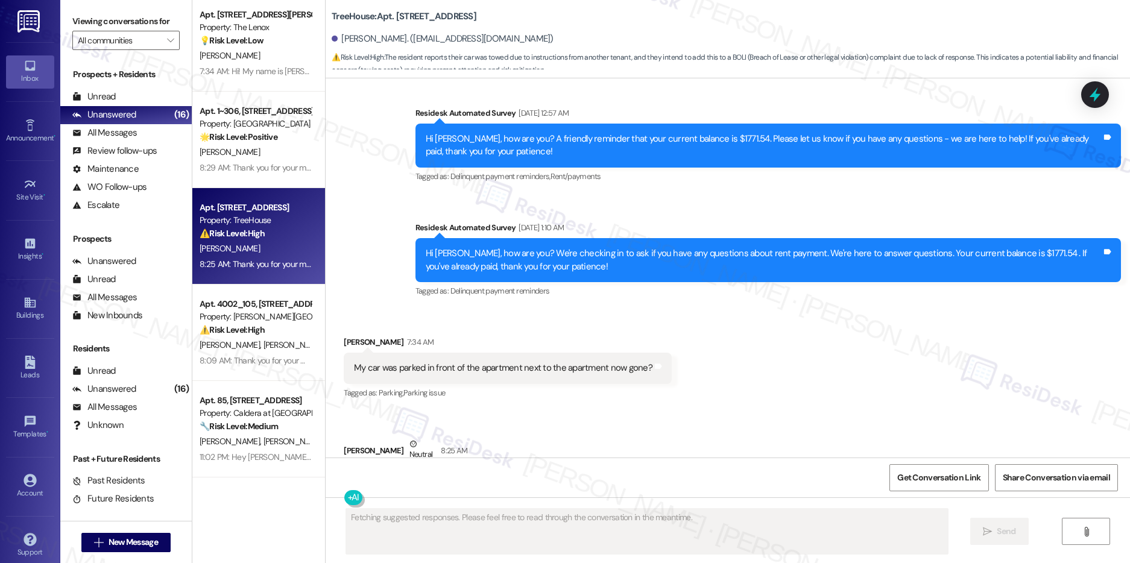
scroll to position [5605, 0]
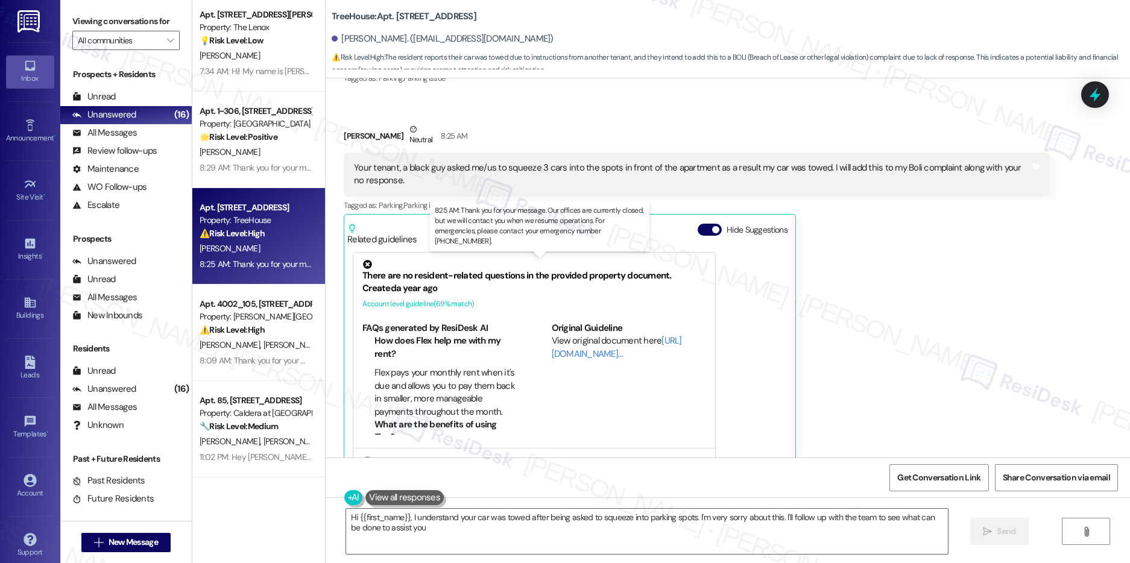
type textarea "Hi {{first_name}}, I understand your car was towed after being asked to squeeze…"
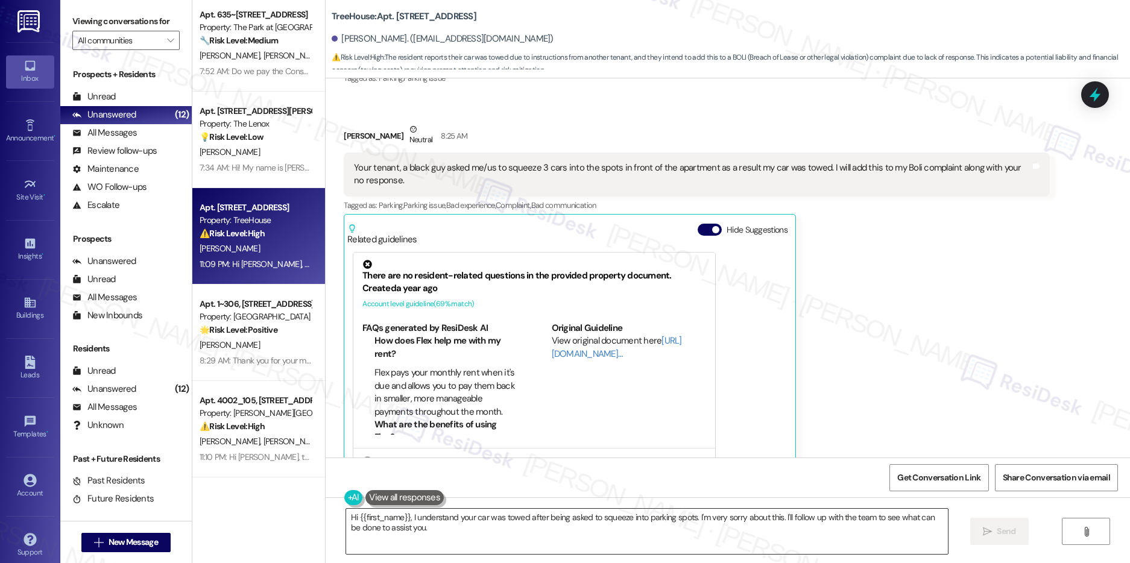
scroll to position [584, 0]
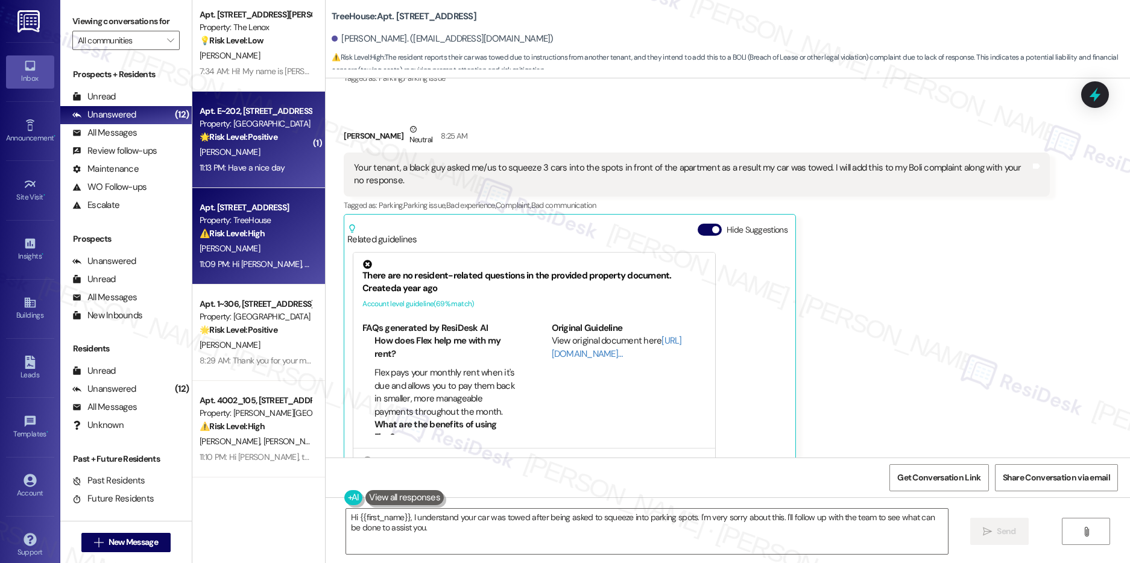
click at [225, 140] on strong "🌟 Risk Level: Positive" at bounding box center [239, 136] width 78 height 11
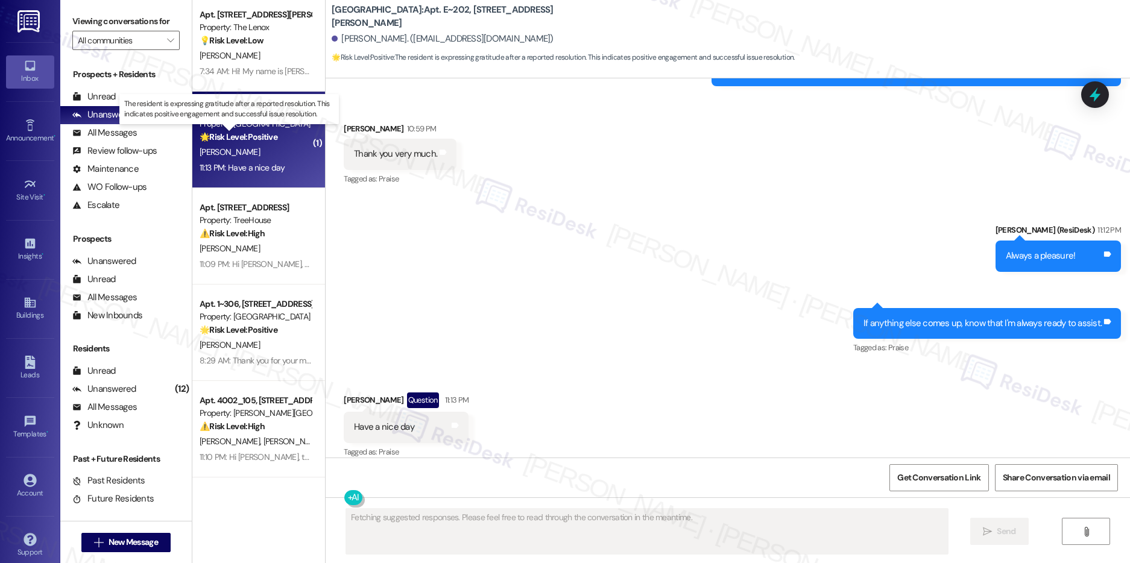
scroll to position [487, 0]
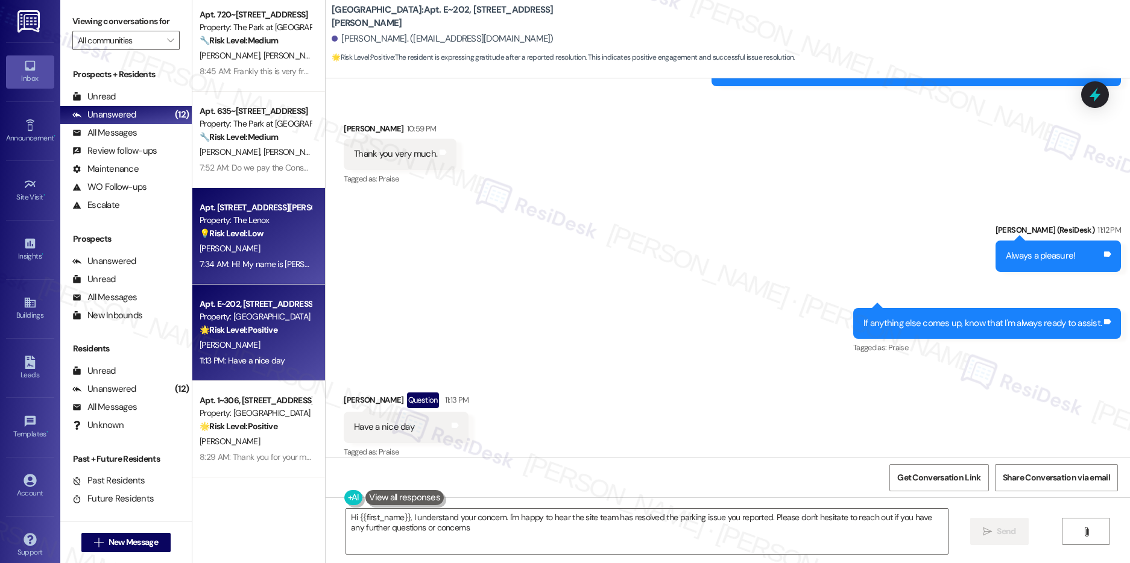
type textarea "Hi {{first_name}}, I understand your concern. I'm happy to hear the site team h…"
click at [238, 222] on div "Property: The Lenox" at bounding box center [256, 220] width 112 height 13
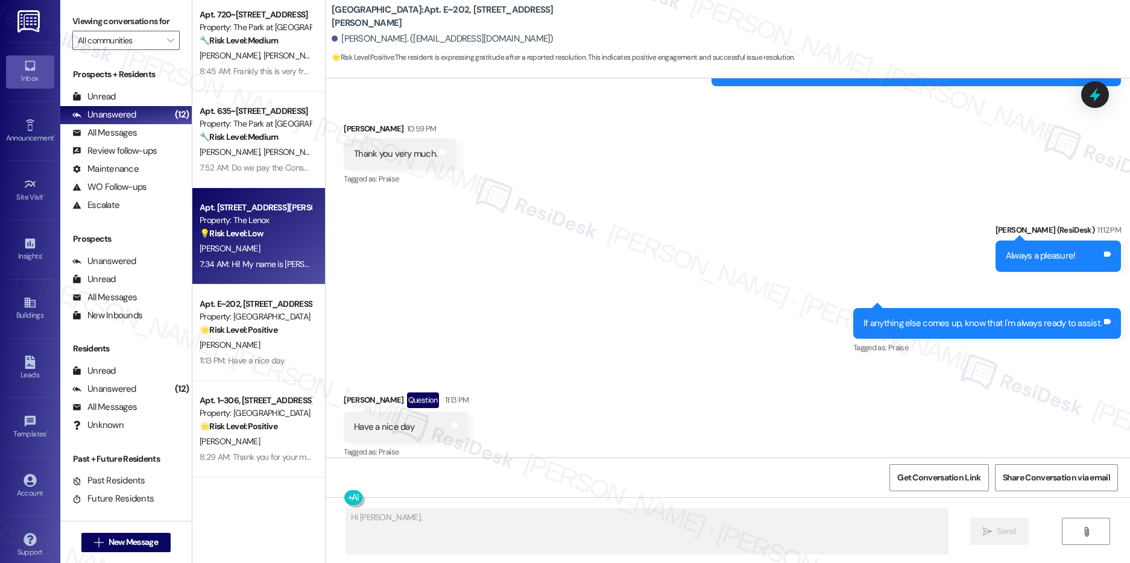
scroll to position [1301, 0]
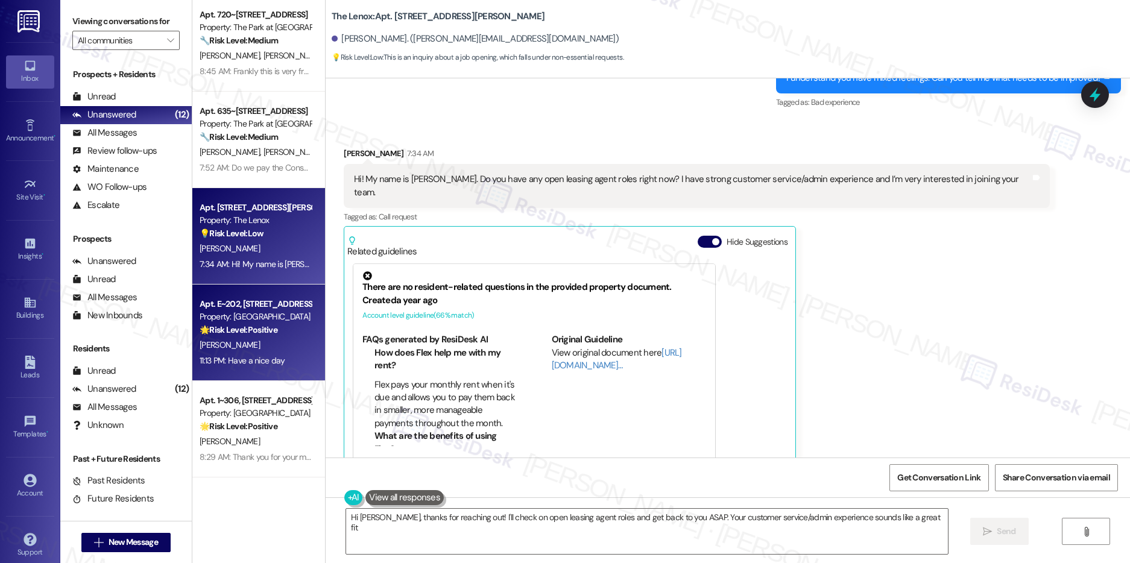
type textarea "Hi Lena, thanks for reaching out! I'll check on open leasing agent roles and ge…"
click at [232, 345] on div "S. Miller" at bounding box center [255, 345] width 114 height 15
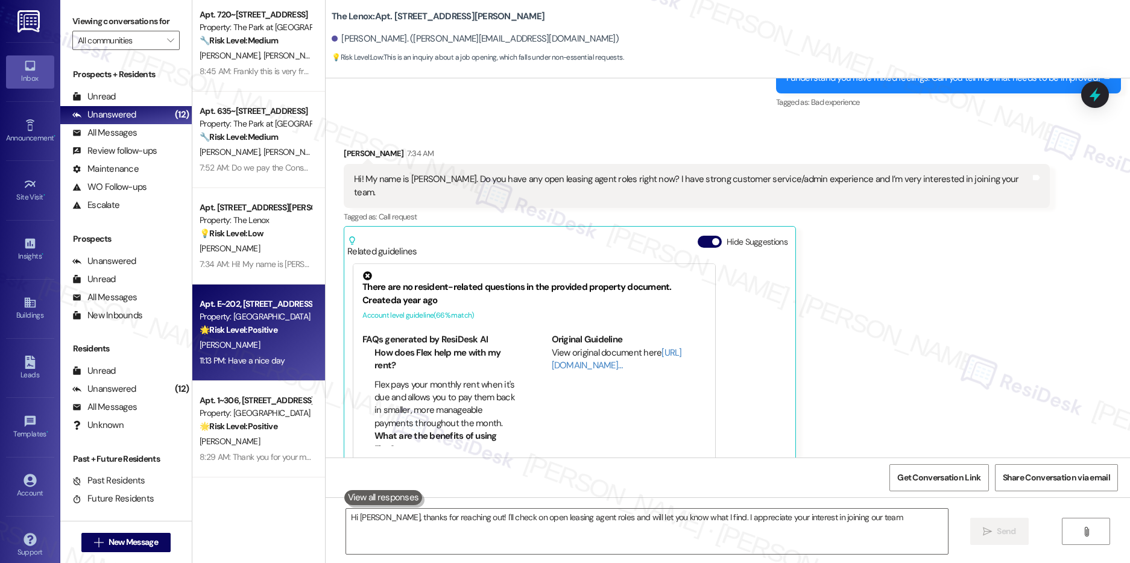
type textarea "Hi Lena, thanks for reaching out! I'll check on open leasing agent roles and wi…"
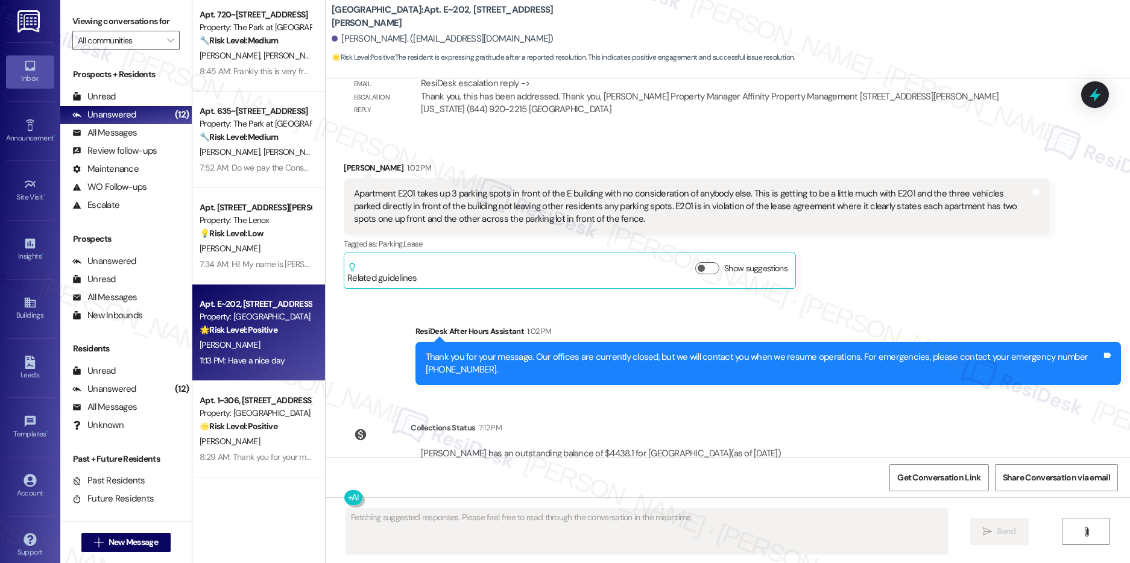
scroll to position [4228, 0]
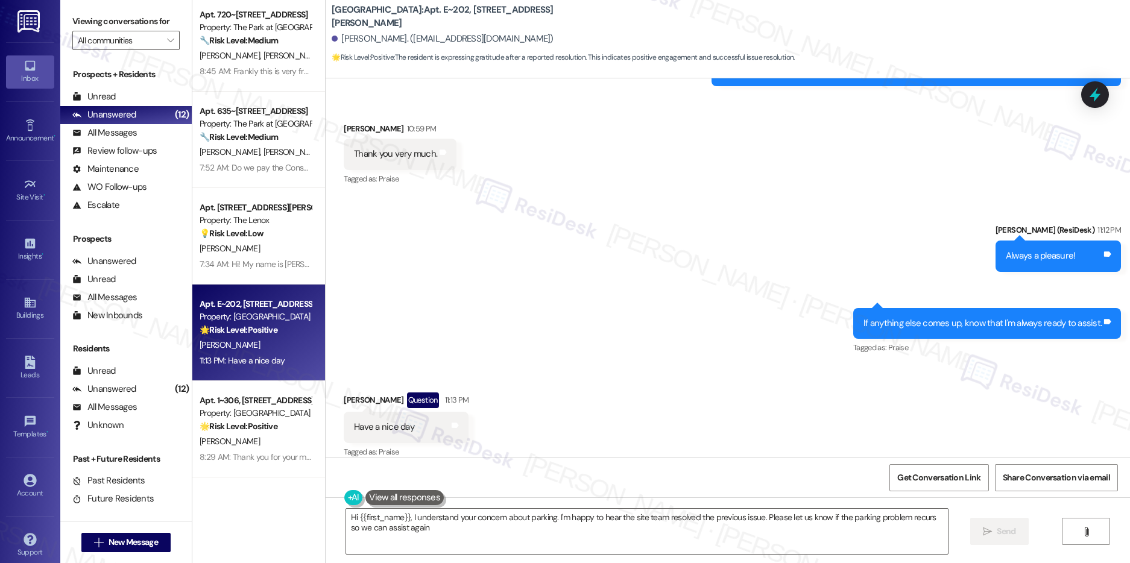
type textarea "Hi {{first_name}}, I understand your concern about parking. I'm happy to hear t…"
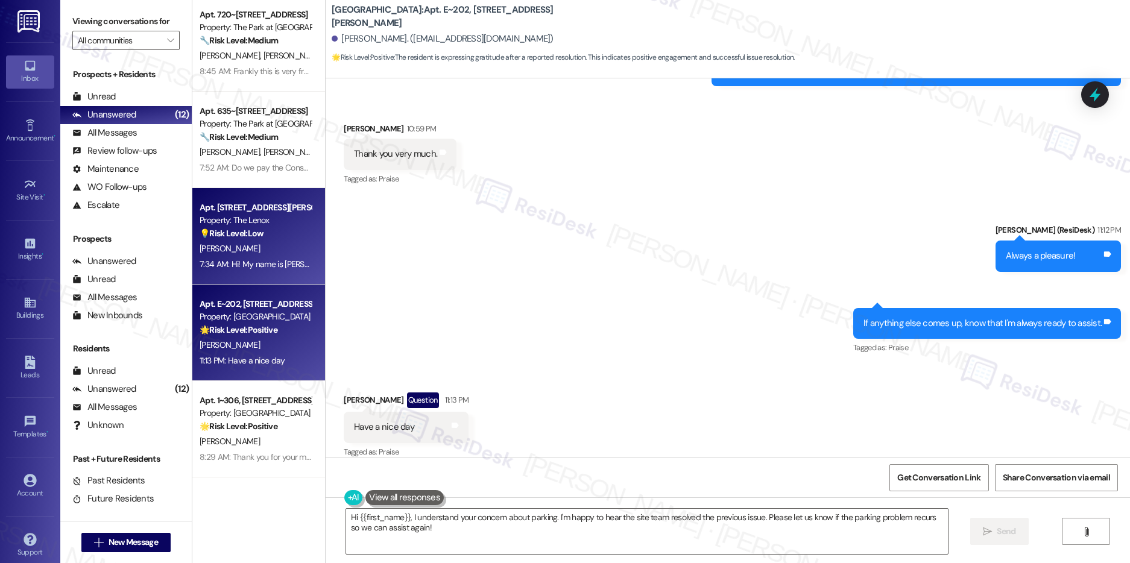
click at [289, 251] on div "[PERSON_NAME]" at bounding box center [255, 248] width 114 height 15
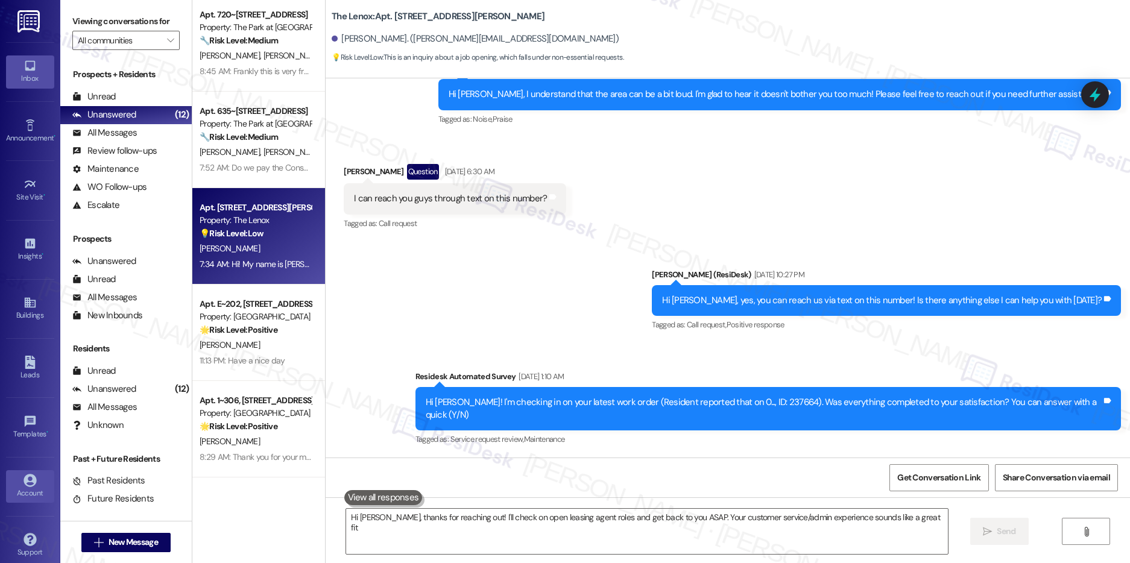
type textarea "Hi Lena, thanks for reaching out! I'll check on open leasing agent roles and ge…"
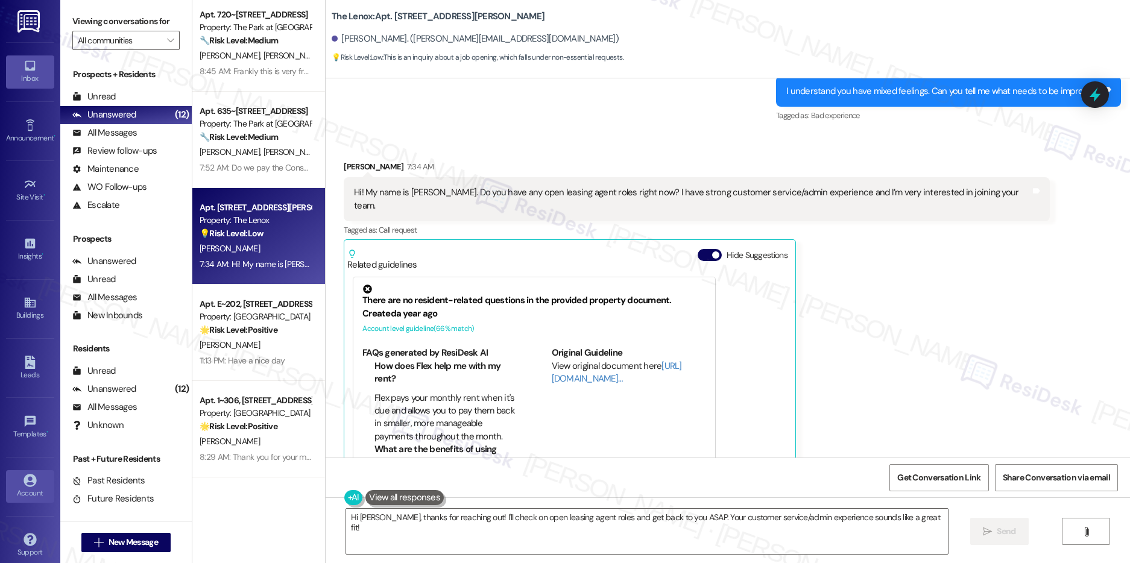
scroll to position [1300, 0]
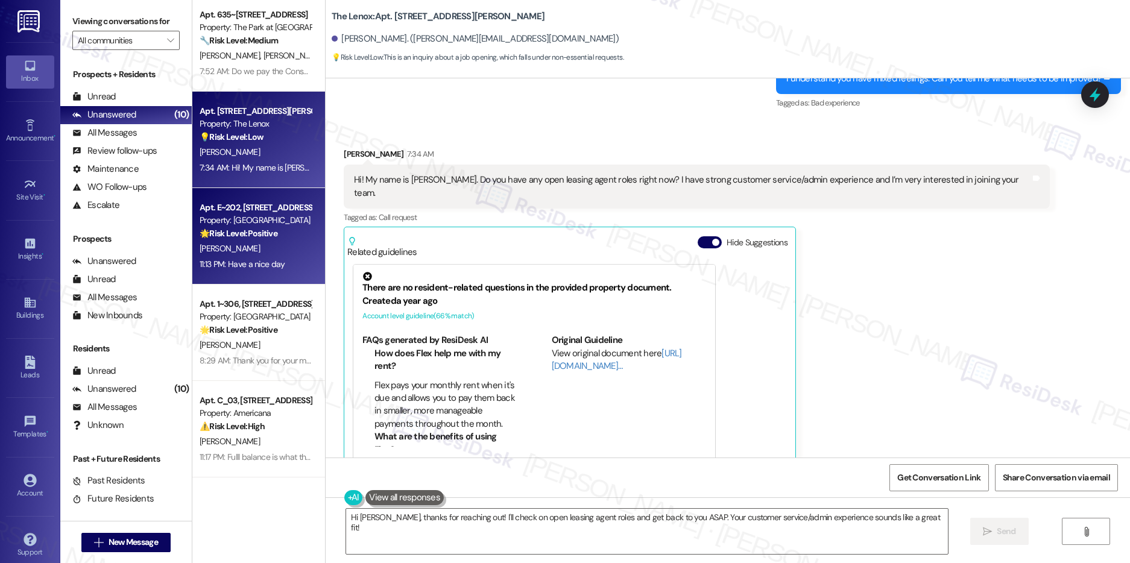
click at [258, 236] on strong "🌟 Risk Level: Positive" at bounding box center [239, 233] width 78 height 11
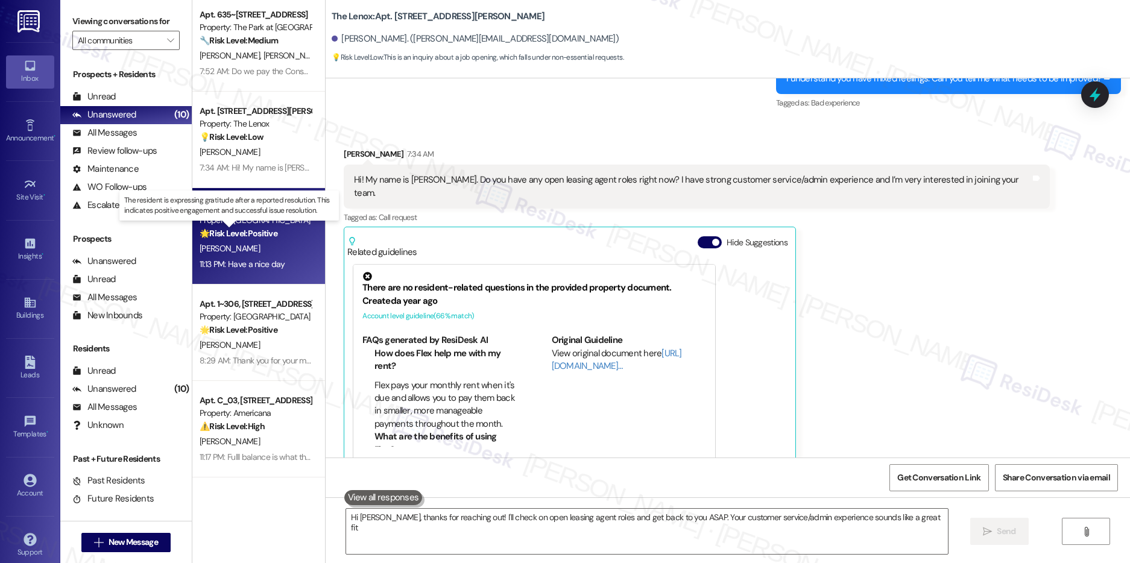
type textarea "Hi Lena, thanks for reaching out! I'll check on open leasing agent roles and ge…"
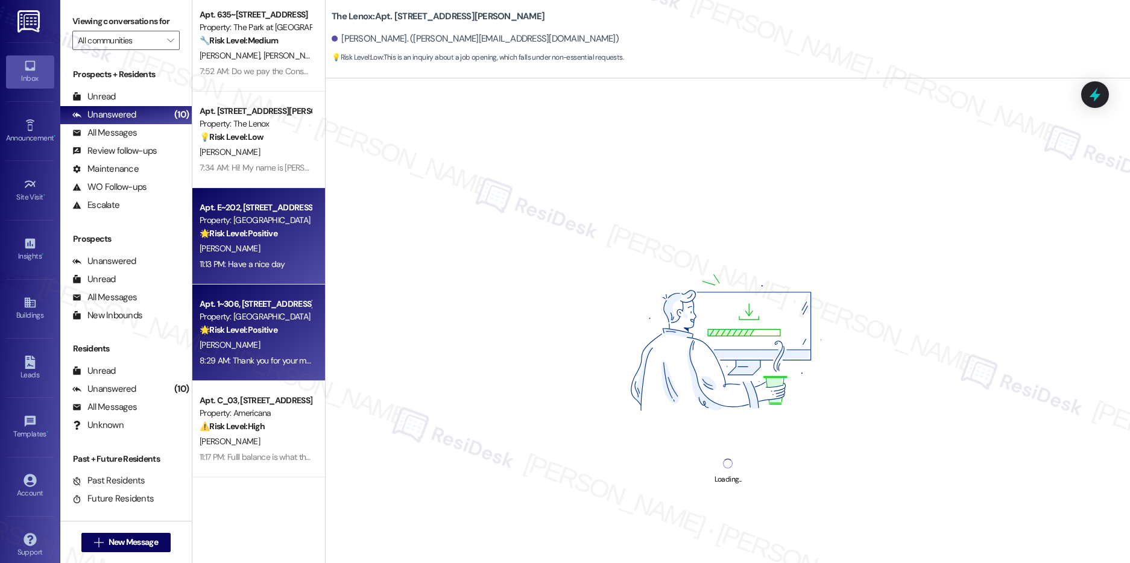
click at [259, 336] on div "Apt. 1~306, 15150 Gifford Ln Property: Timberview 🌟 Risk Level: Positive The re…" at bounding box center [255, 317] width 114 height 41
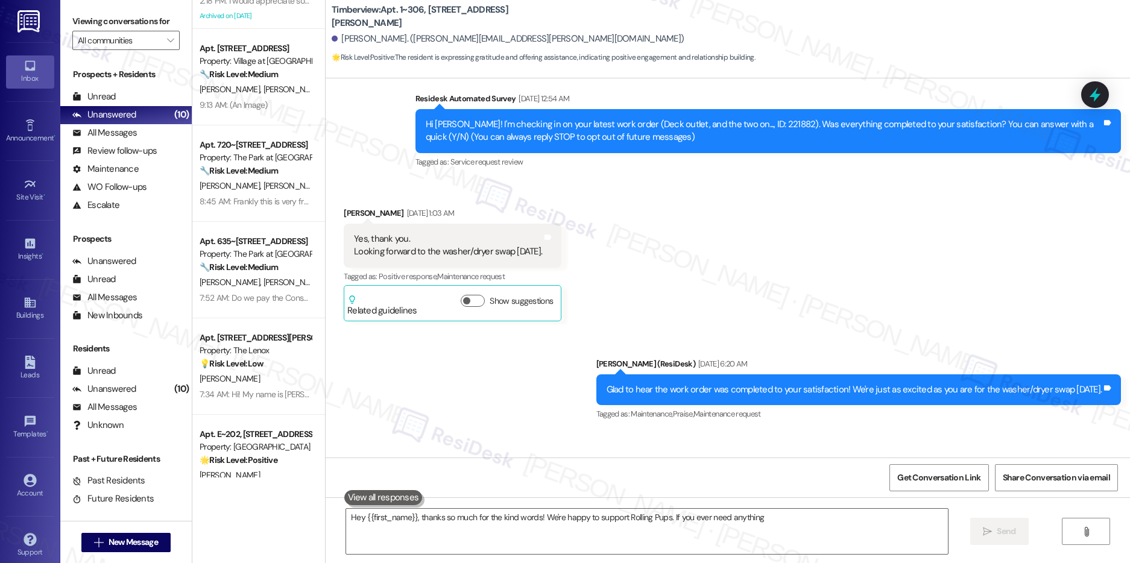
scroll to position [443, 0]
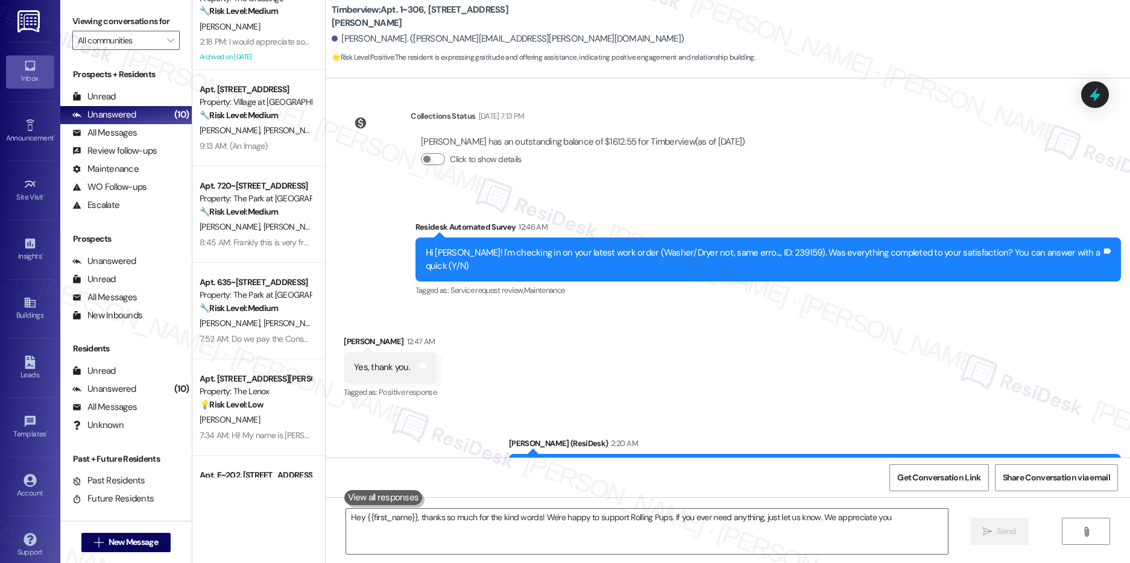
type textarea "Hey {{first_name}}, thanks so much for the kind words! We're happy to support R…"
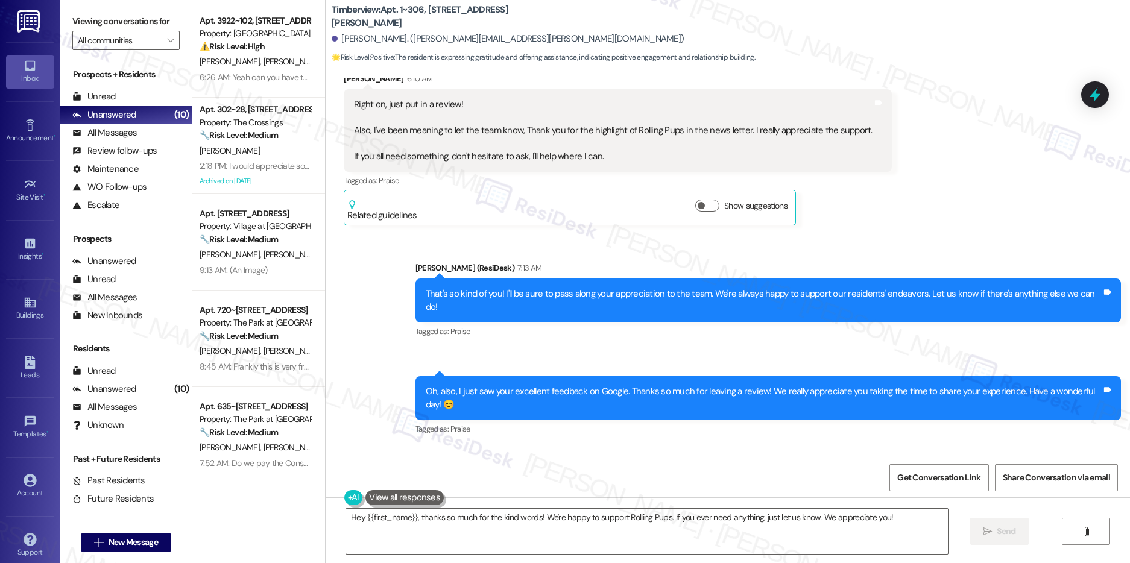
scroll to position [0, 0]
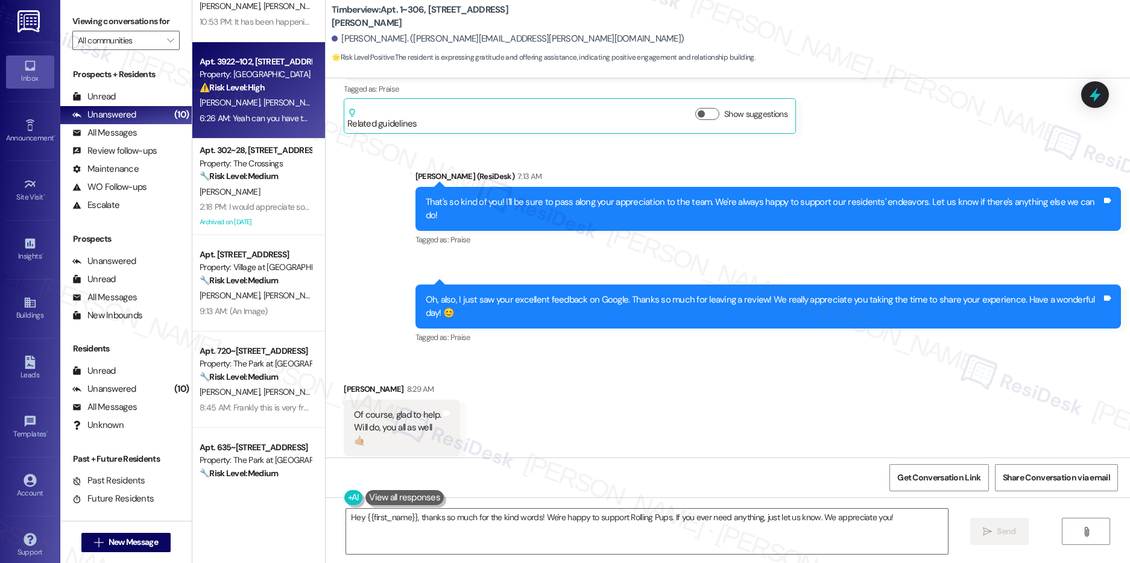
click at [244, 92] on strong "⚠️ Risk Level: High" at bounding box center [232, 87] width 65 height 11
type textarea "Hey {{first_name}}, thanks so much for the kind words! We're happy to support R…"
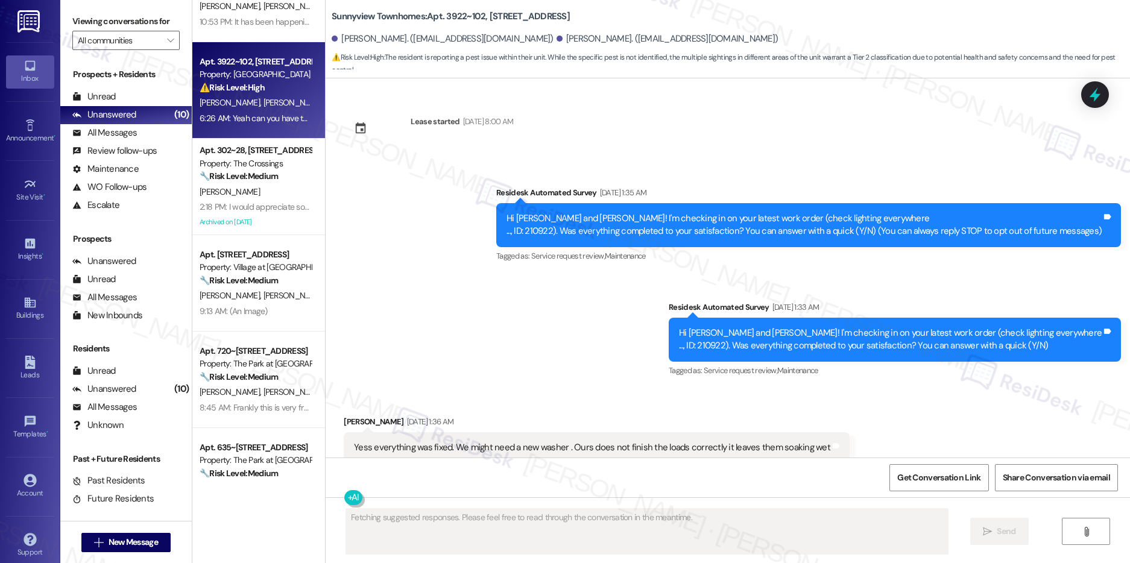
scroll to position [17518, 0]
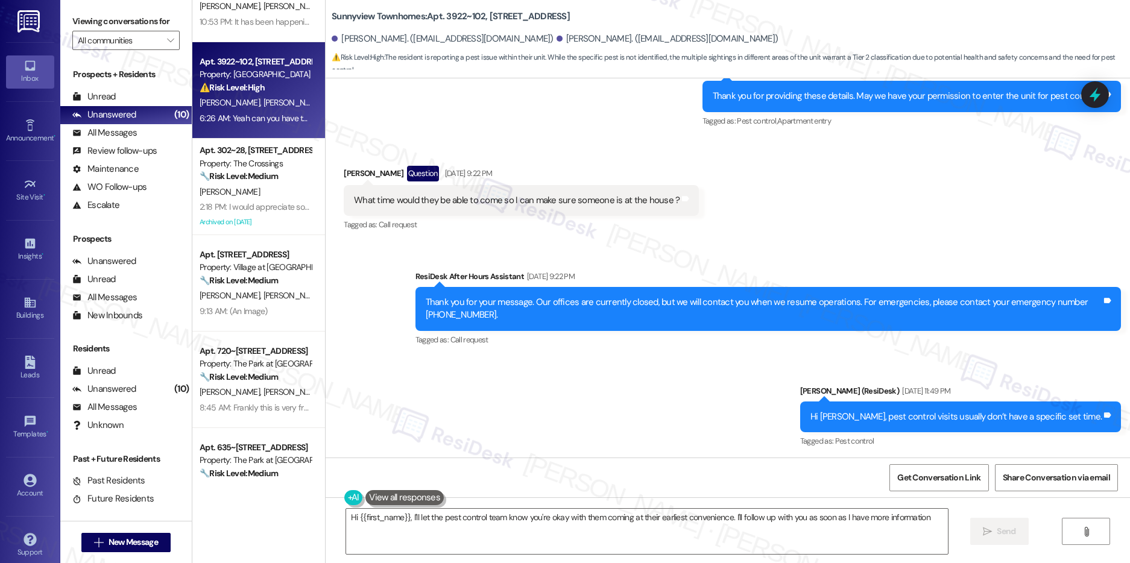
type textarea "Hi {{first_name}}, I'll let the pest control team know you're okay with them co…"
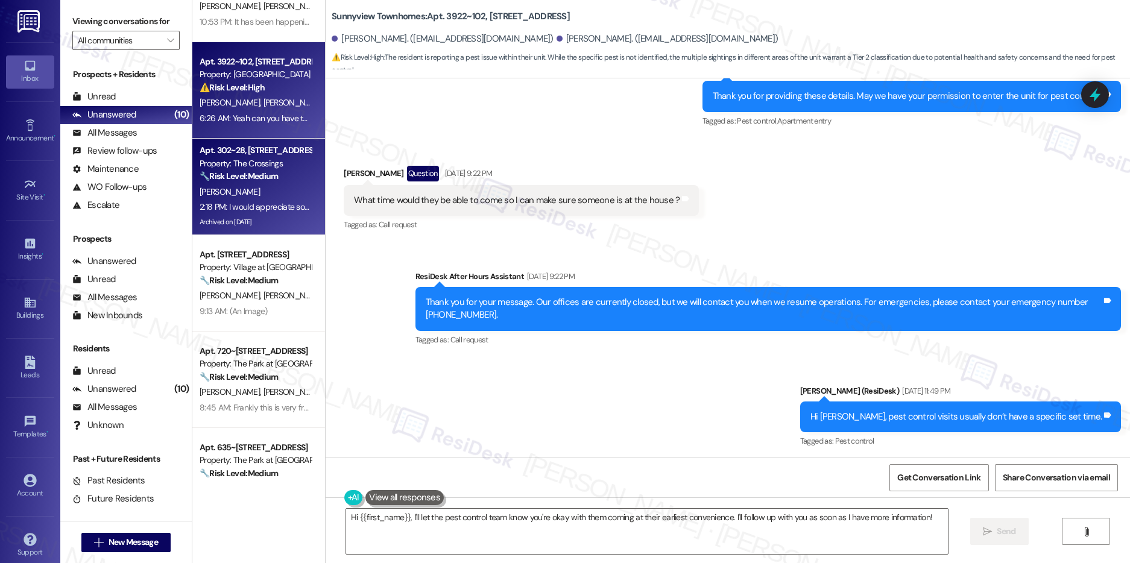
click at [221, 179] on strong "🔧 Risk Level: Medium" at bounding box center [239, 176] width 78 height 11
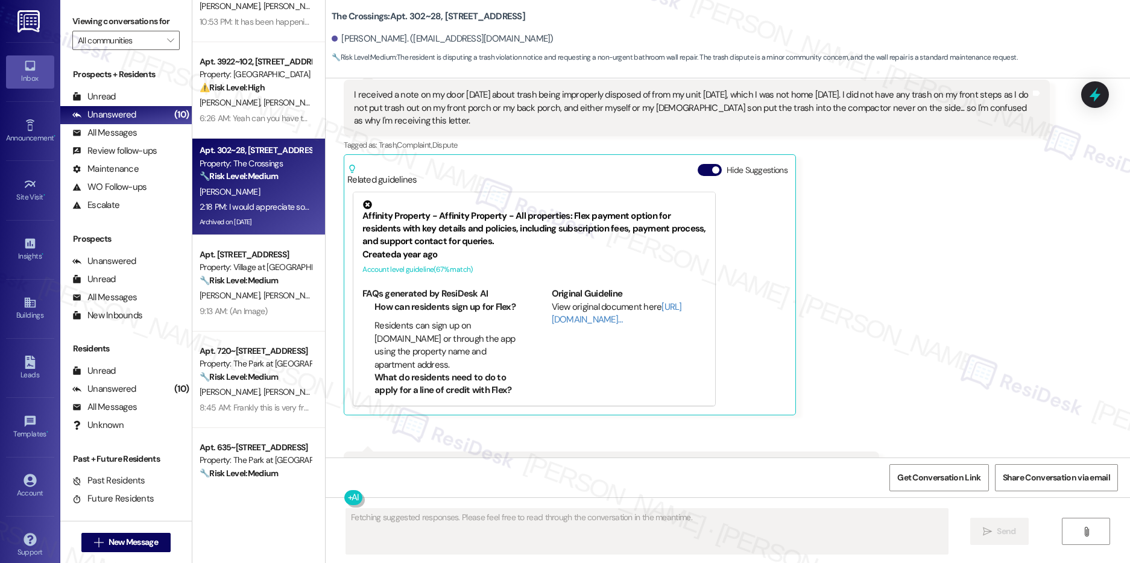
scroll to position [68338, 0]
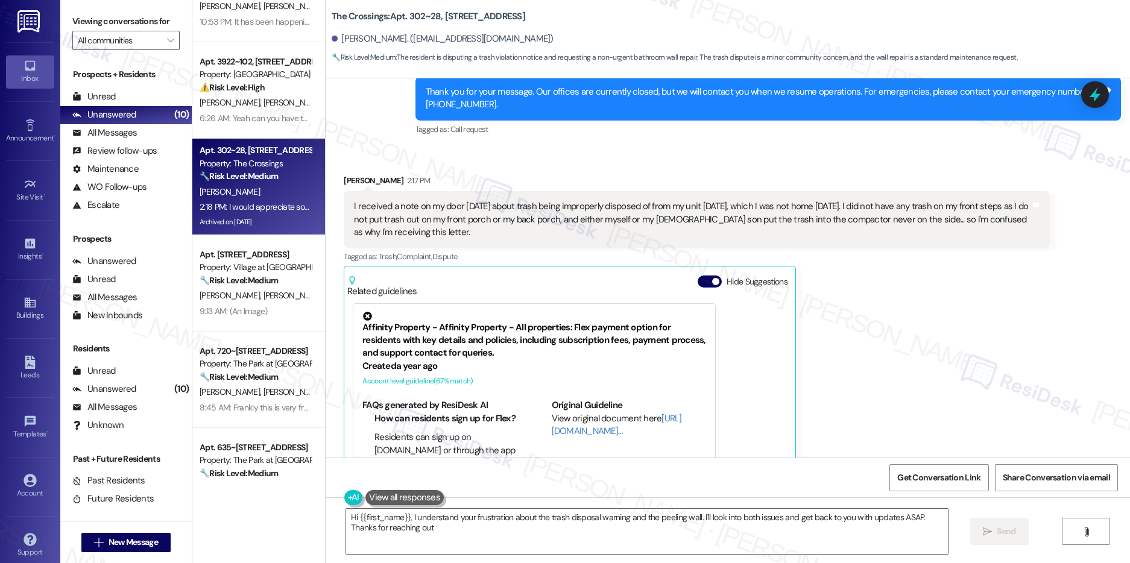
type textarea "Hi {{first_name}}, I understand your frustration about the trash disposal warni…"
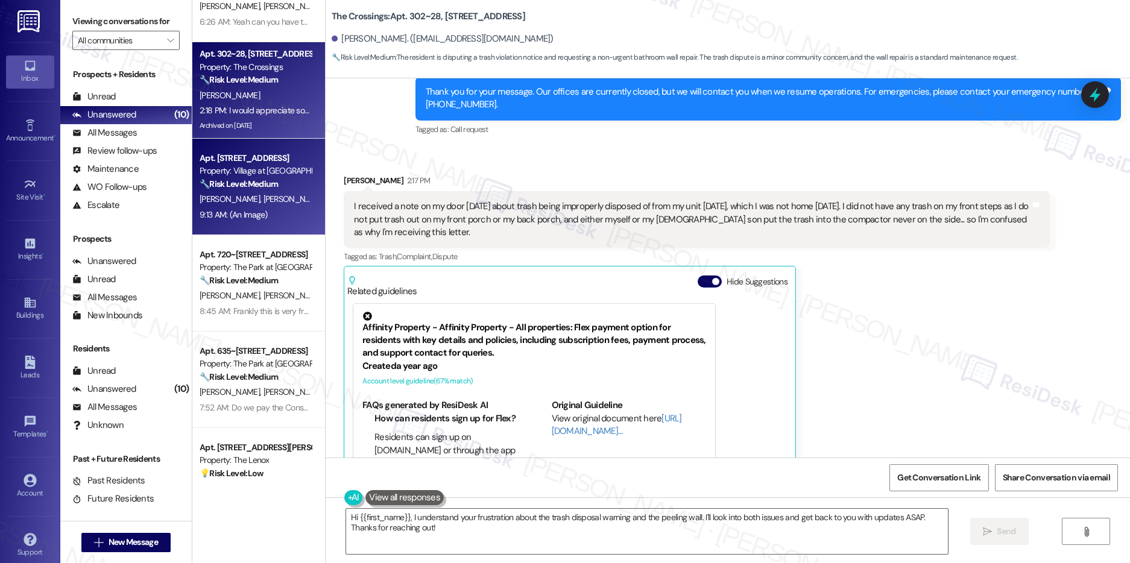
click at [263, 203] on span "[PERSON_NAME]" at bounding box center [293, 199] width 60 height 11
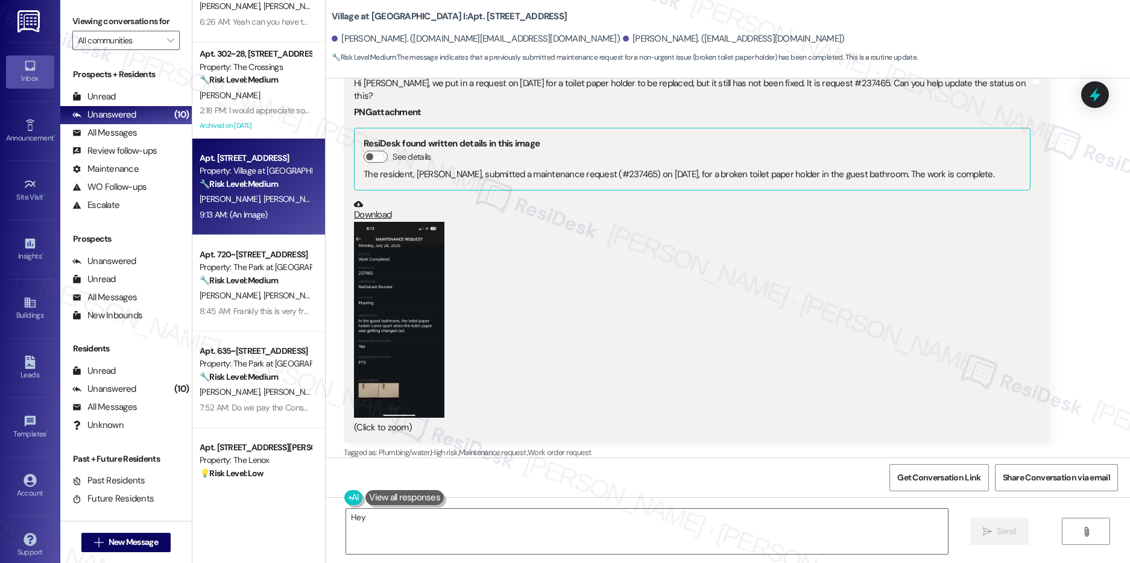
scroll to position [7354, 0]
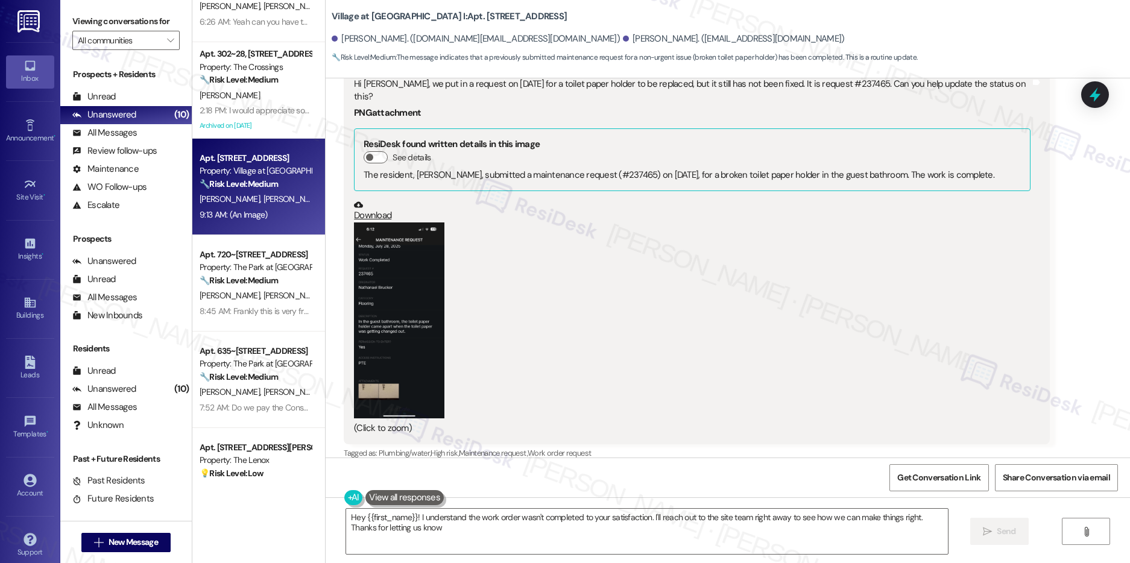
type textarea "Hey {{first_name}}! I understand the work order wasn't completed to your satisf…"
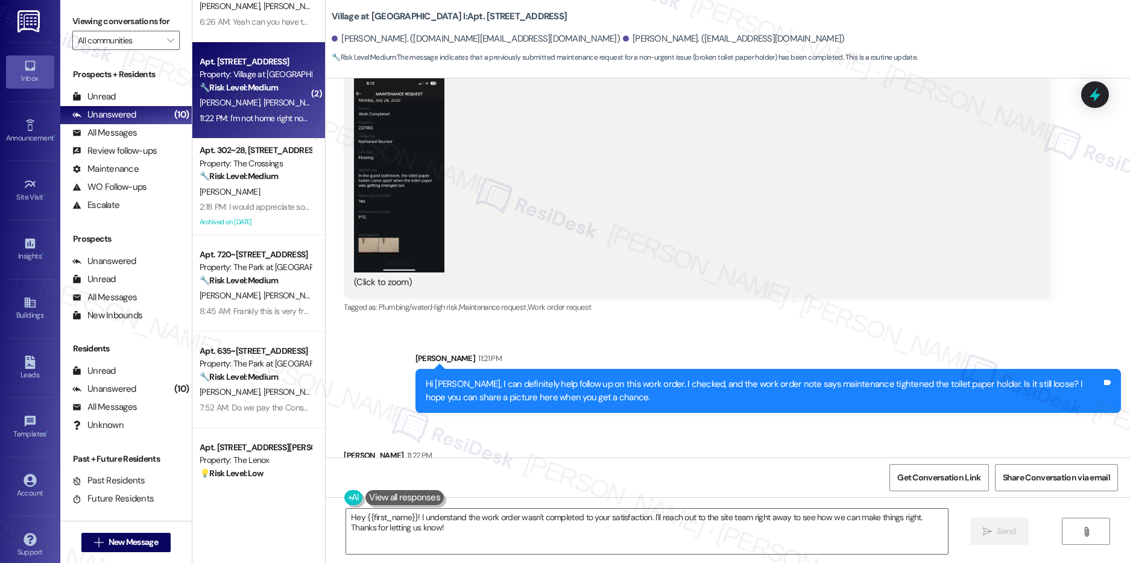
scroll to position [7535, 0]
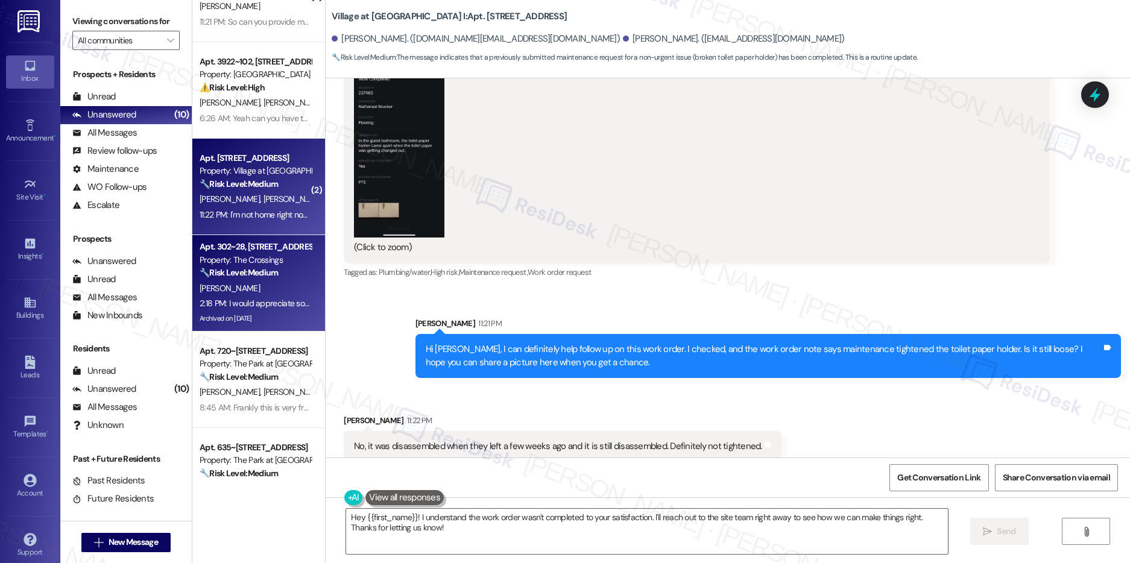
click at [275, 279] on div "Apt. 302~28, 16500 SE 82nd Dr Property: The Crossings 🔧 Risk Level: Medium The …" at bounding box center [255, 259] width 114 height 41
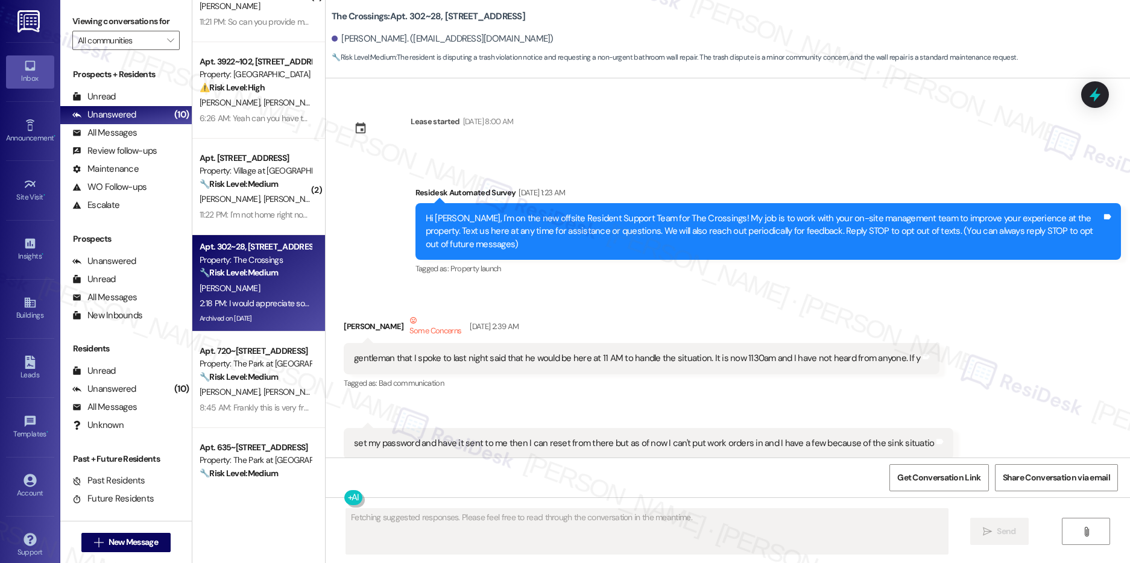
type textarea "Fetching suggested responses. Please feel free to read through the conversation…"
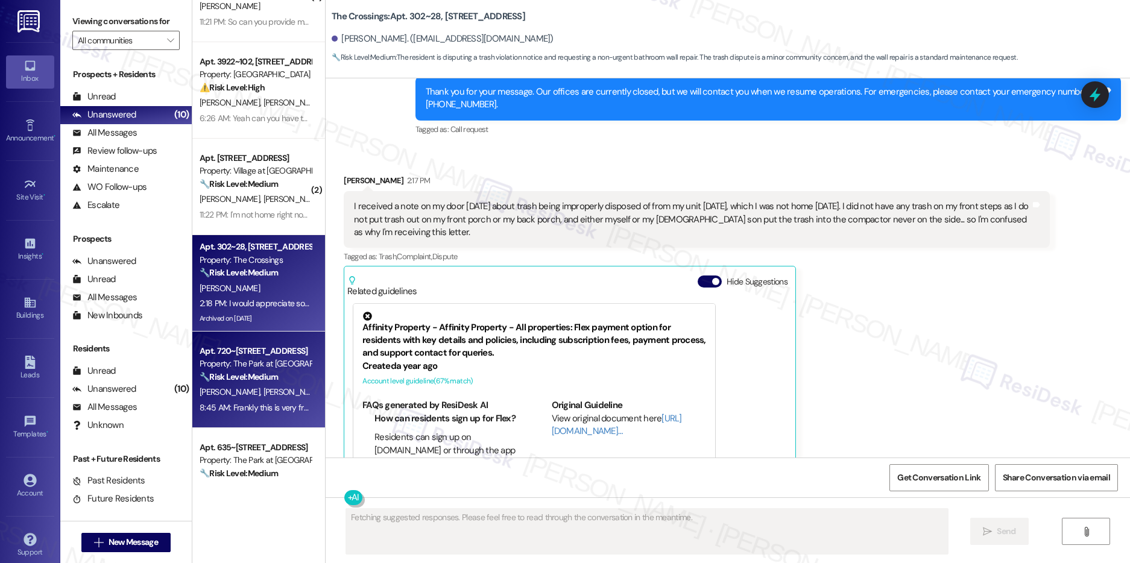
click at [261, 362] on div "Property: The Park at [GEOGRAPHIC_DATA]" at bounding box center [256, 363] width 112 height 13
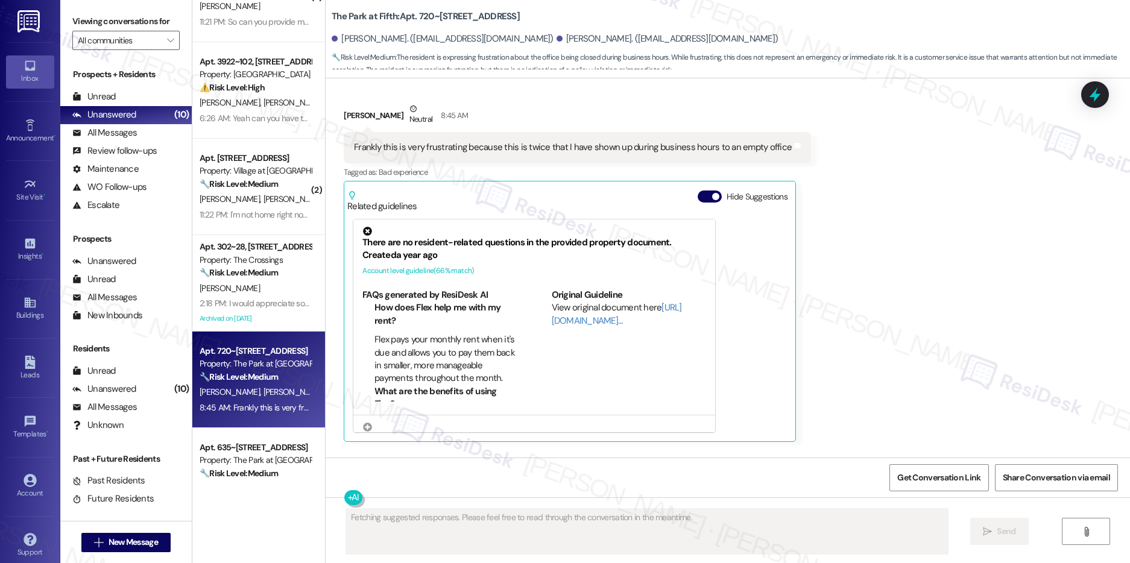
scroll to position [3683, 0]
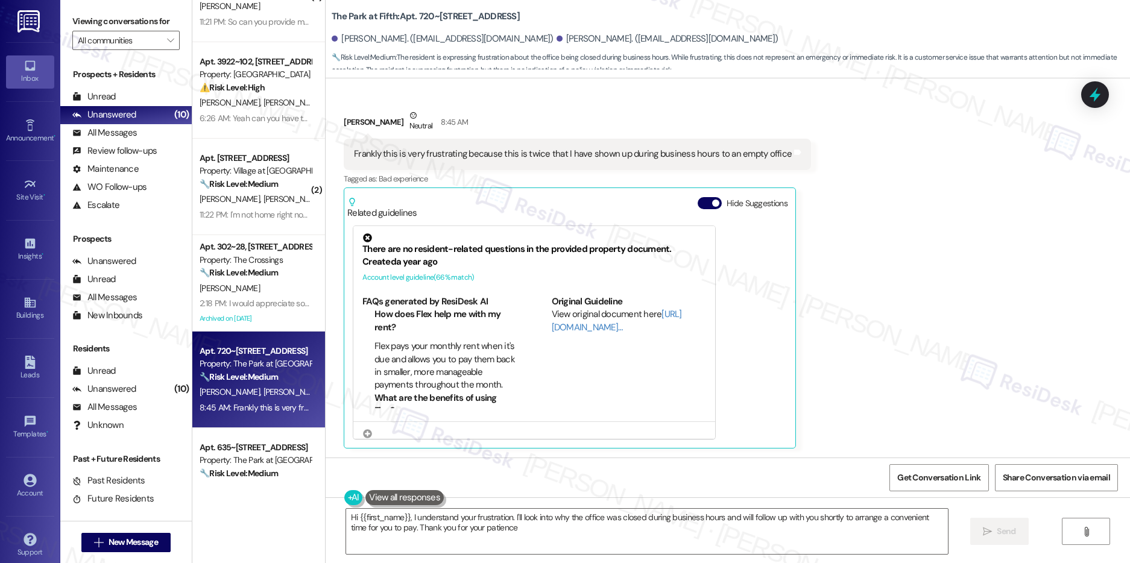
type textarea "Hi {{first_name}}, I understand your frustration. I'll look into why the office…"
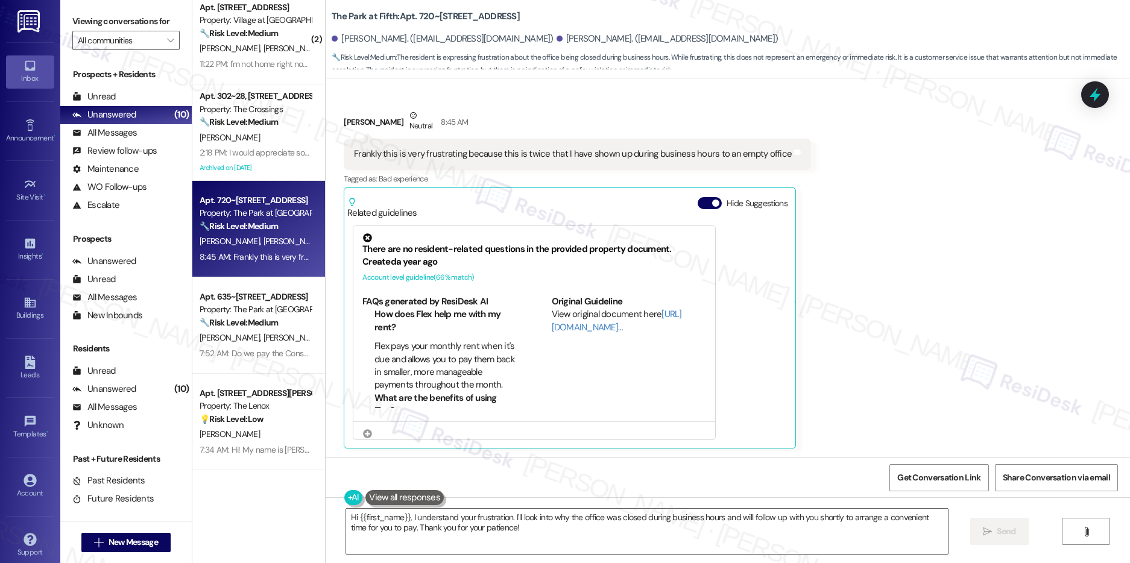
scroll to position [216, 0]
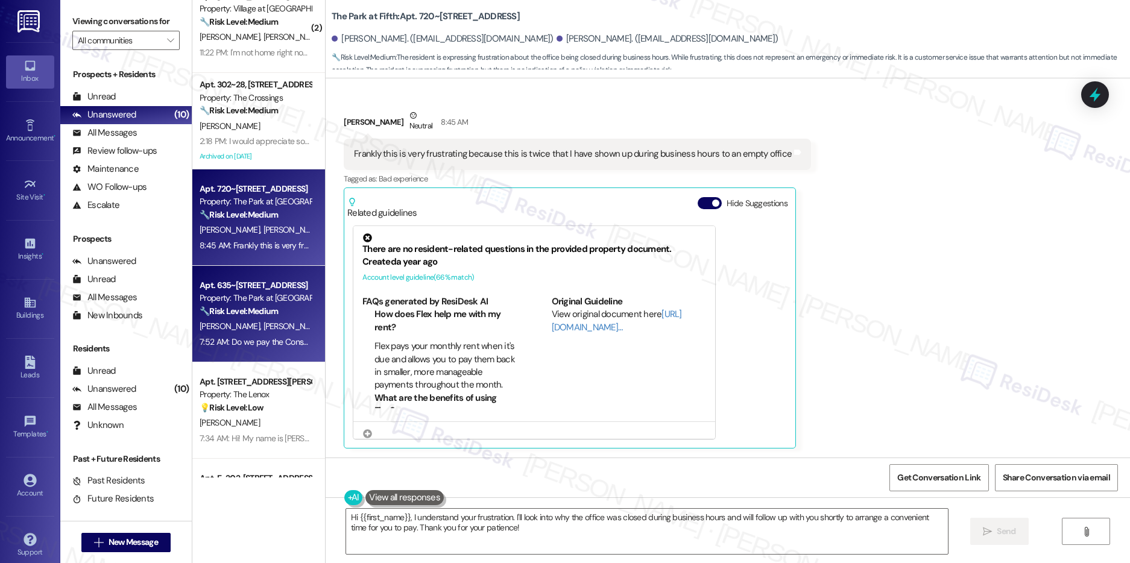
click at [251, 351] on div "Apt. 635~12, 625 NW 5th Ave Property: The Park at Fifth 🔧 Risk Level: Medium Th…" at bounding box center [258, 314] width 133 height 96
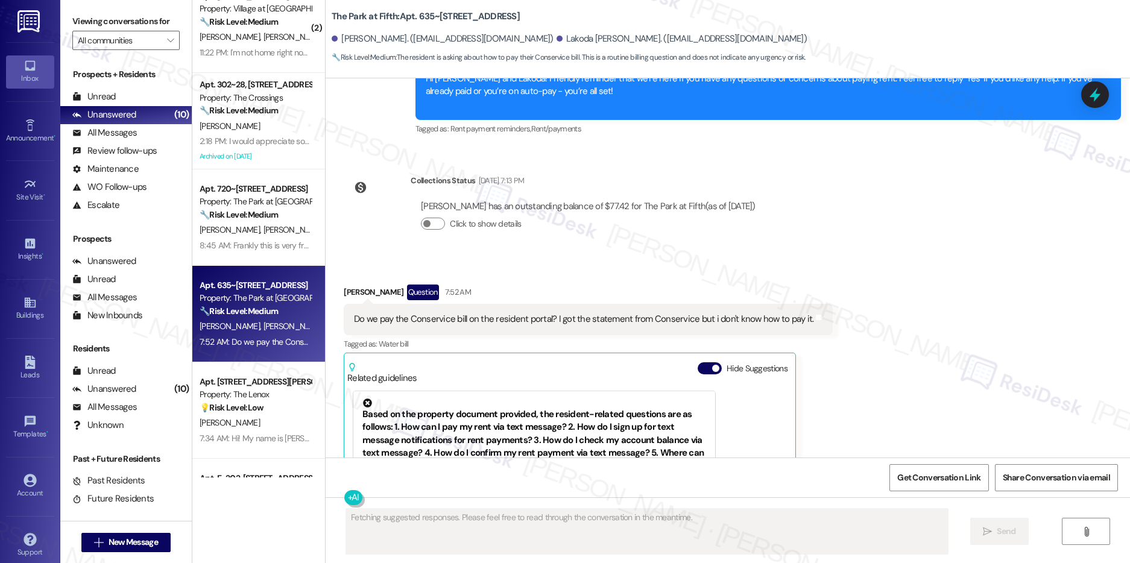
scroll to position [1302, 0]
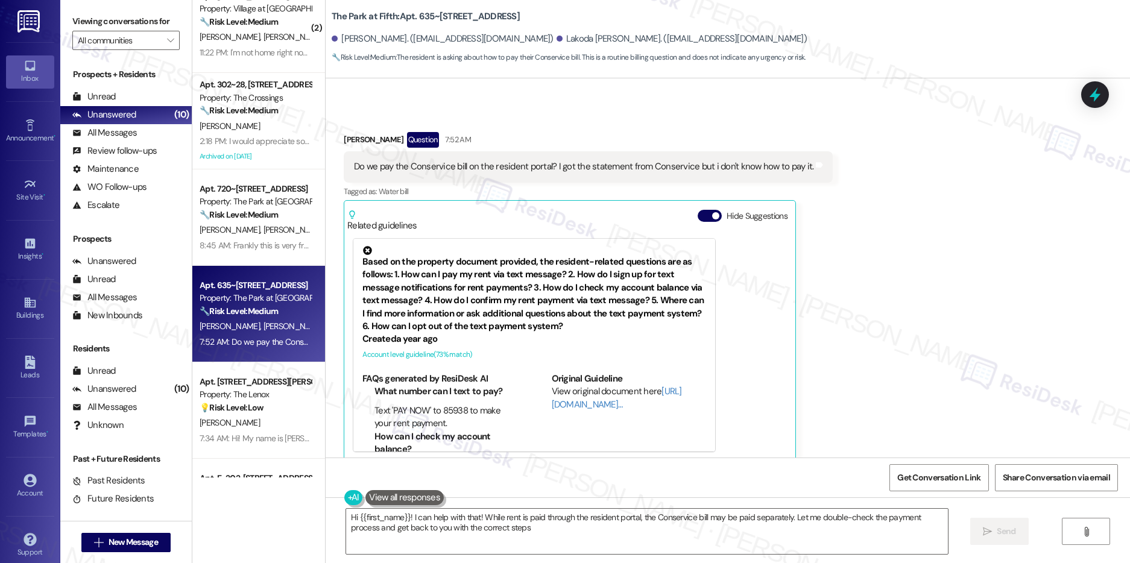
type textarea "Hi {{first_name}}! I can help with that! While rent is paid through the residen…"
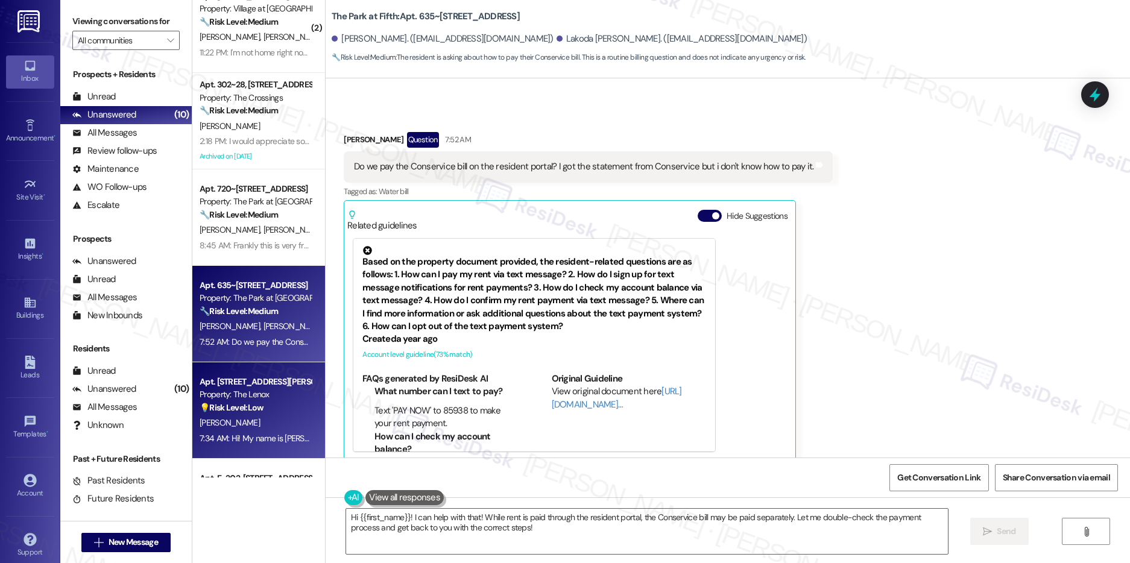
click at [250, 411] on strong "💡 Risk Level: Low" at bounding box center [232, 407] width 64 height 11
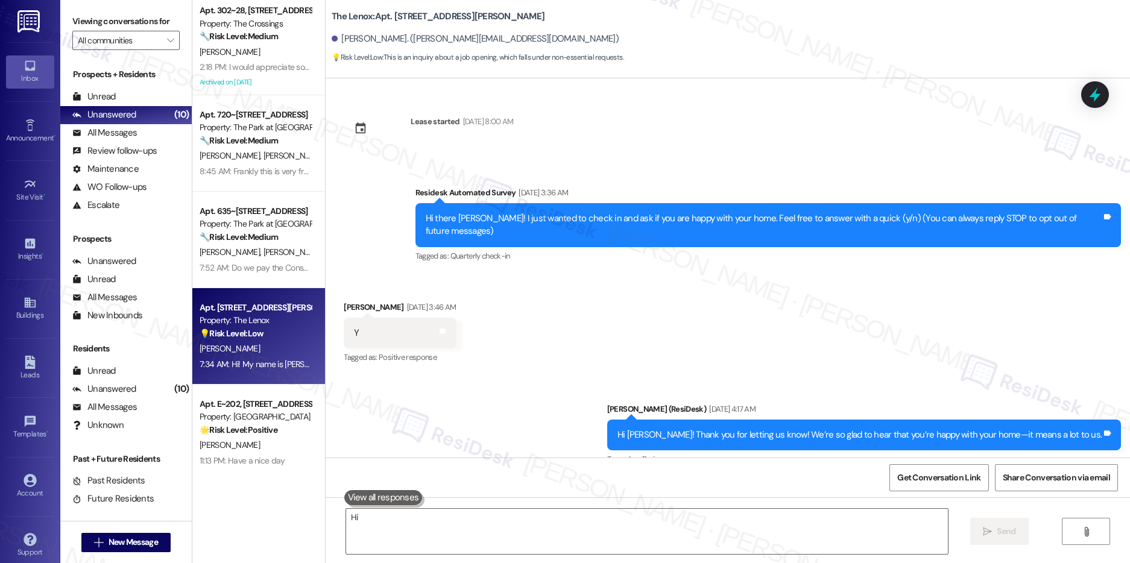
scroll to position [294, 0]
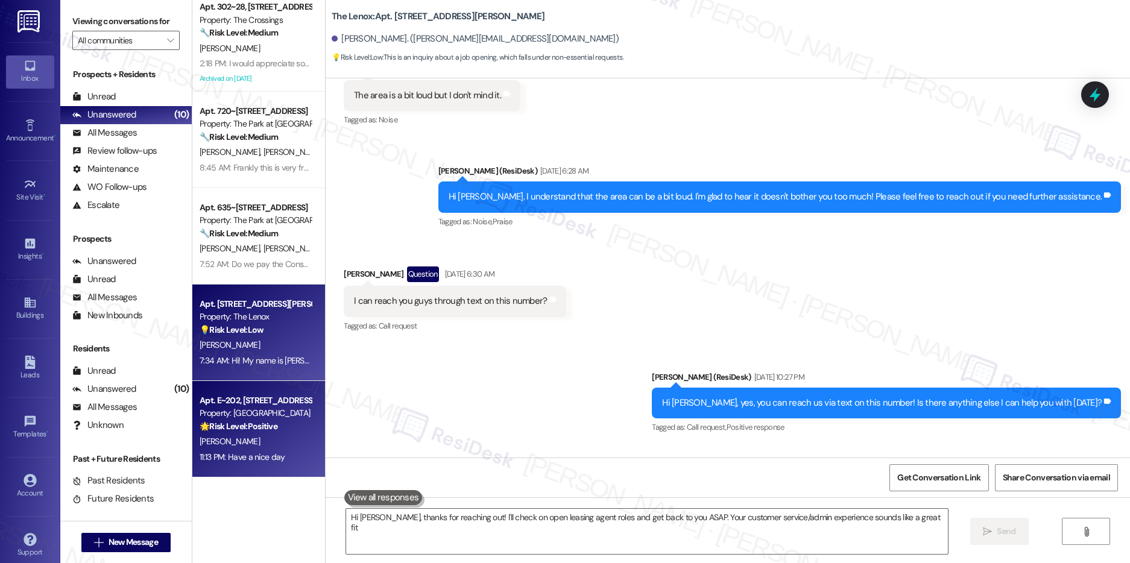
type textarea "Hi Lena, thanks for reaching out! I'll check on open leasing agent roles and ge…"
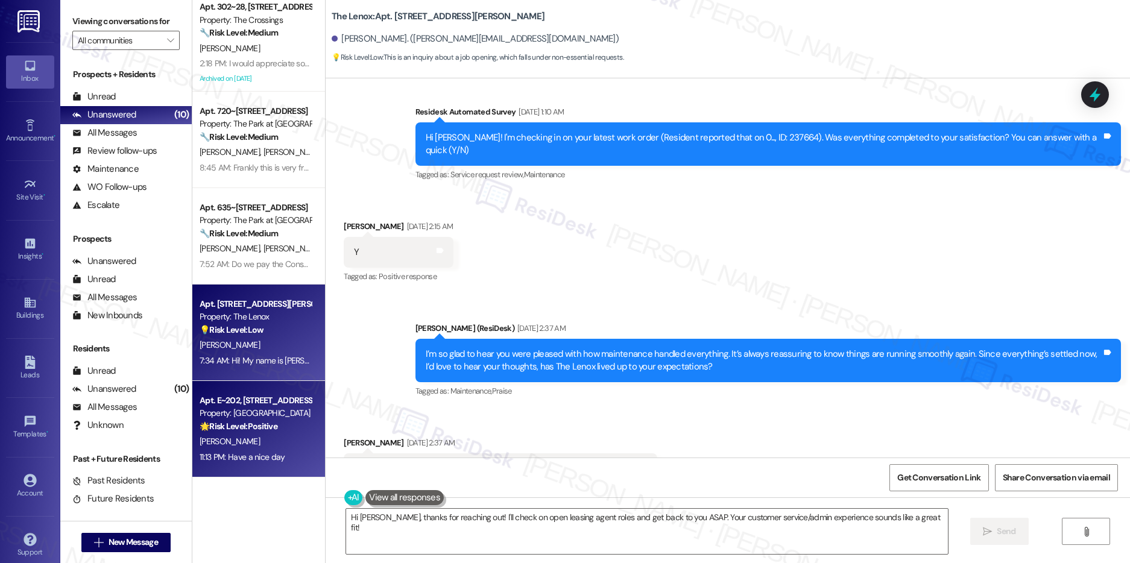
click at [261, 402] on div "Apt. E~202, 445 N Volland St" at bounding box center [256, 400] width 112 height 13
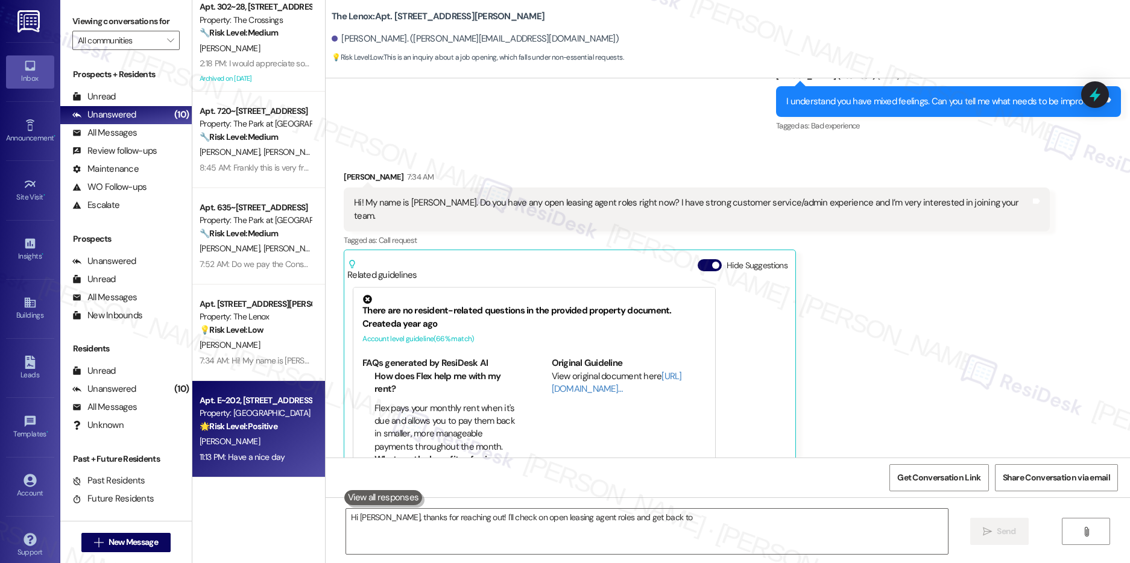
scroll to position [1300, 0]
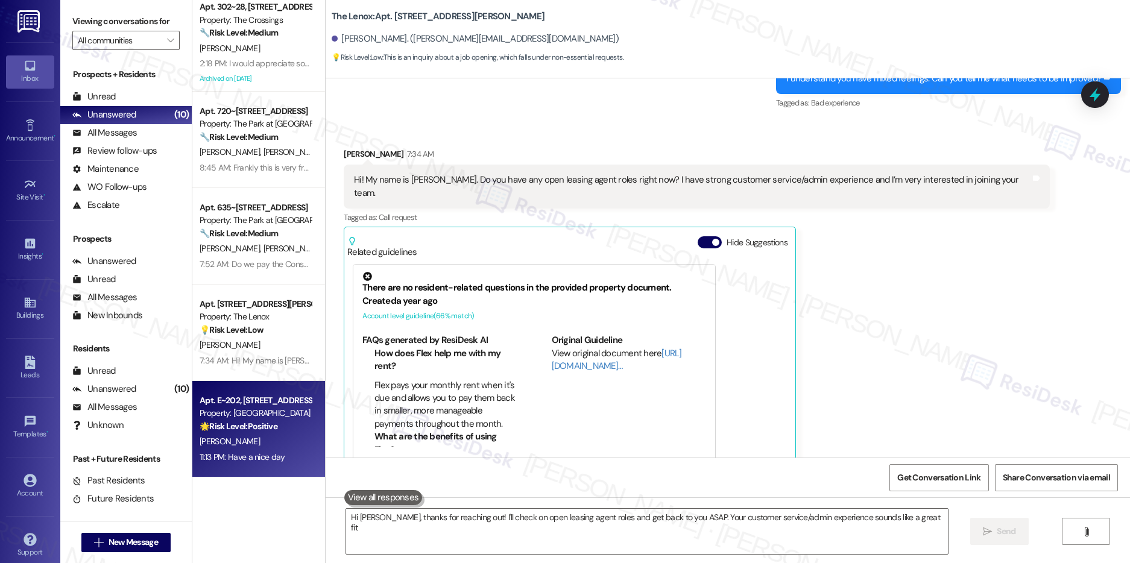
type textarea "Hi Lena, thanks for reaching out! I'll check on open leasing agent roles and ge…"
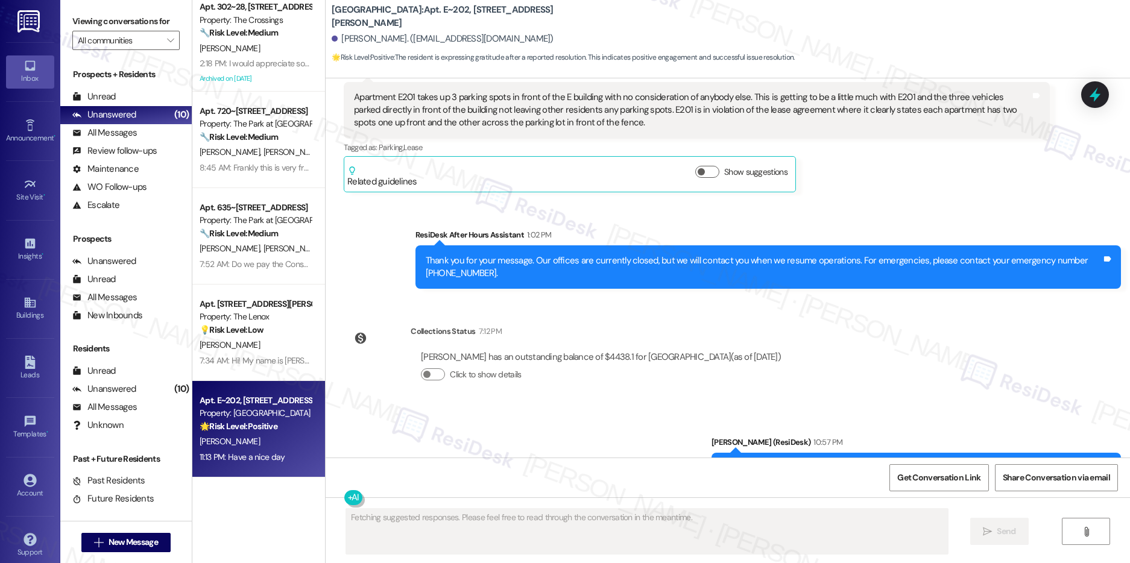
scroll to position [4228, 0]
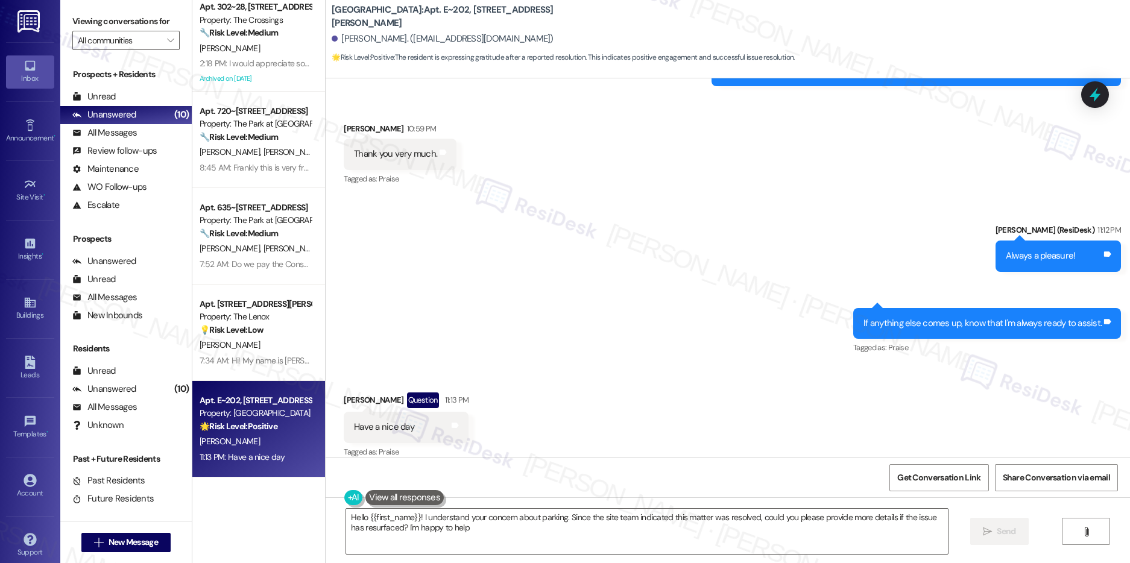
type textarea "Hello {{first_name}}! I understand your concern about parking. Since the site t…"
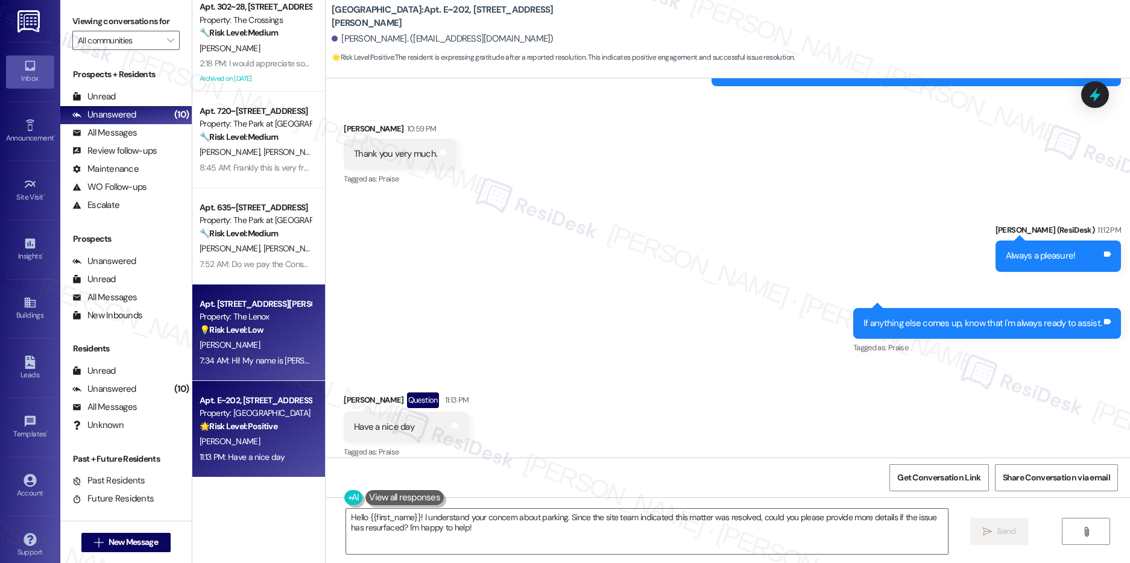
scroll to position [0, 0]
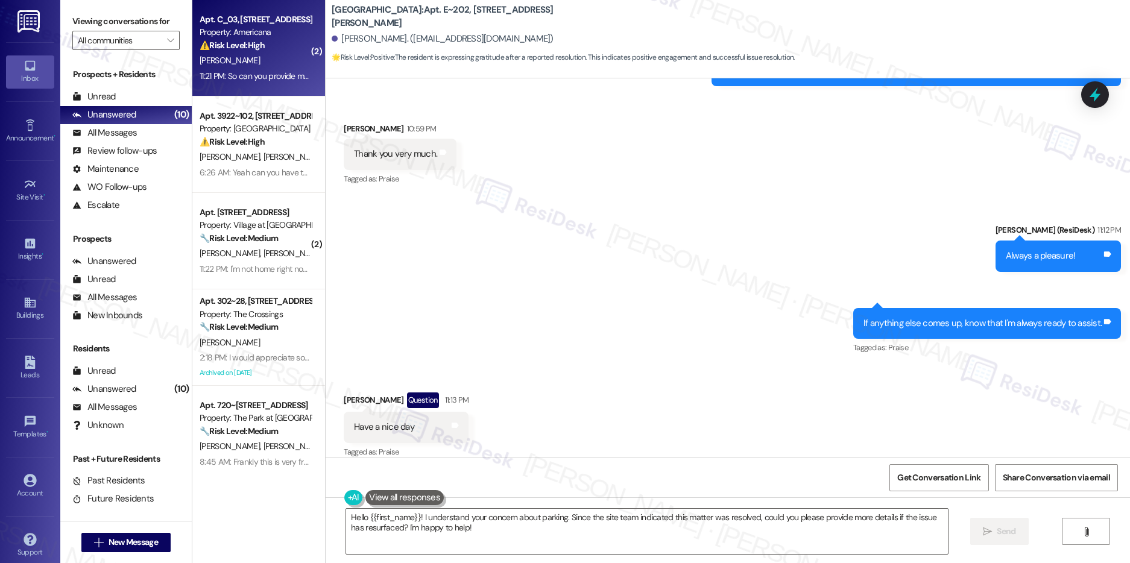
click at [257, 78] on div "11:21 PM: So can you provide me with the paper stating how much I owe* 11:21 PM…" at bounding box center [325, 76] width 251 height 11
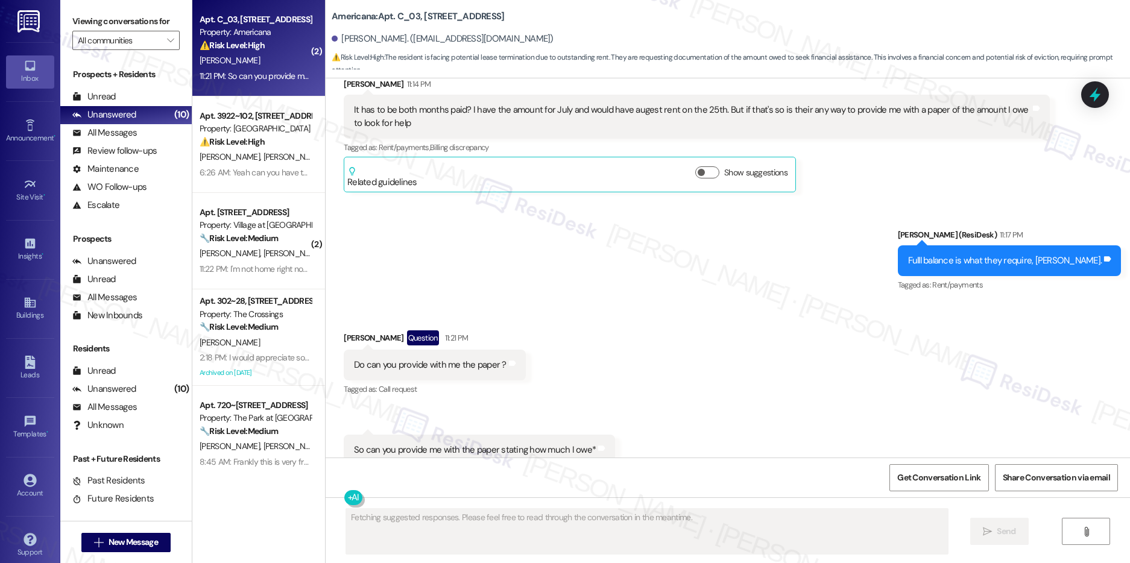
scroll to position [9321, 0]
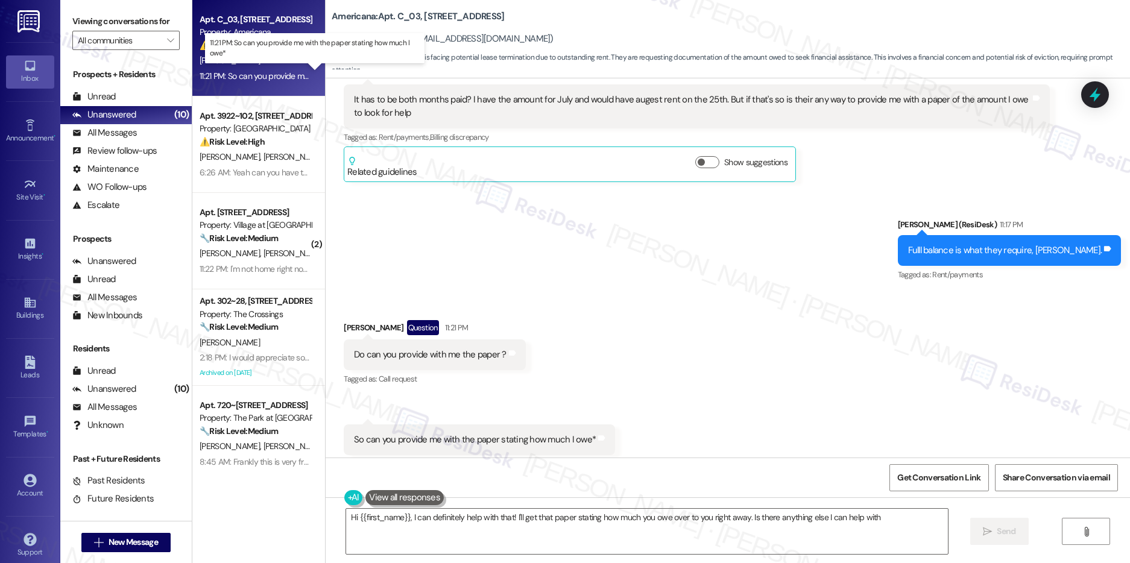
type textarea "Hi {{first_name}}, I can definitely help with that! I'll get that paper stating…"
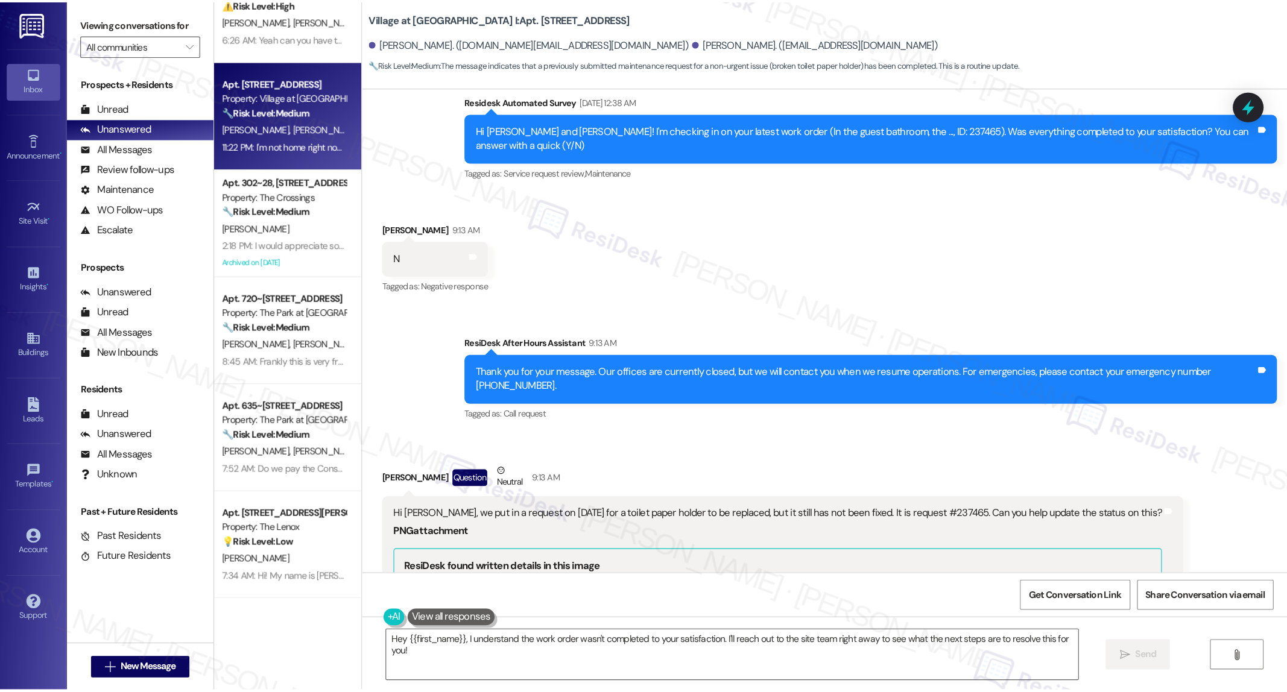
scroll to position [42, 0]
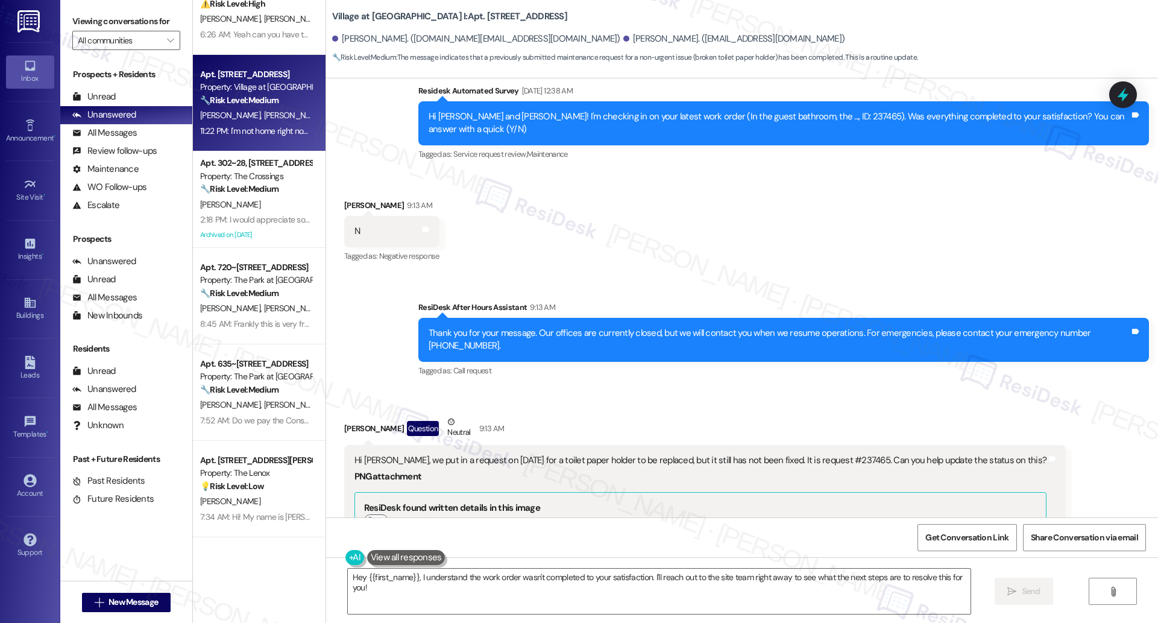
click at [883, 274] on div "Sent via SMS ResiDesk After Hours Assistant 9:13 AM Thank you for your message.…" at bounding box center [742, 331] width 832 height 115
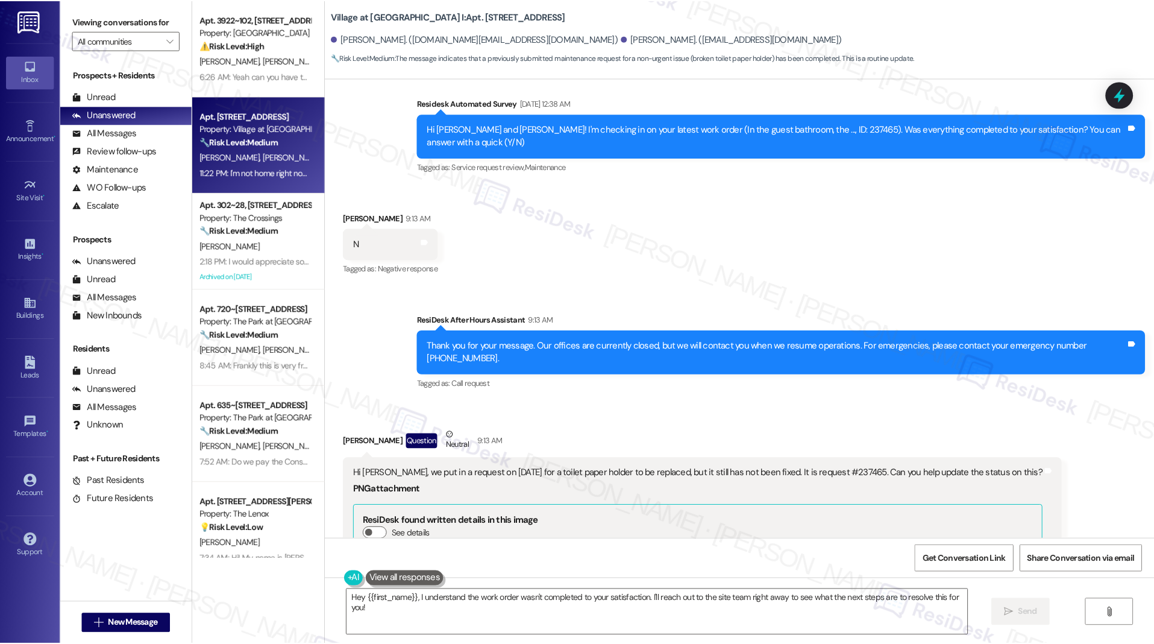
scroll to position [6940, 0]
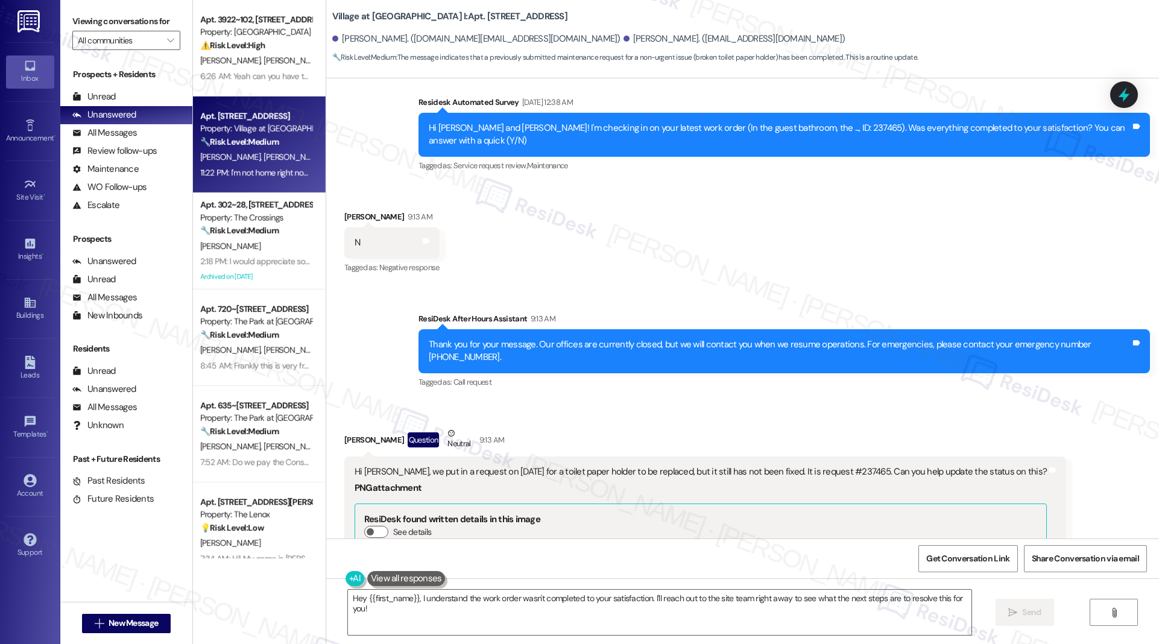
click at [871, 227] on div "Received via SMS [PERSON_NAME] 9:13 AM N Tags and notes Tagged as: Negative res…" at bounding box center [742, 234] width 833 height 102
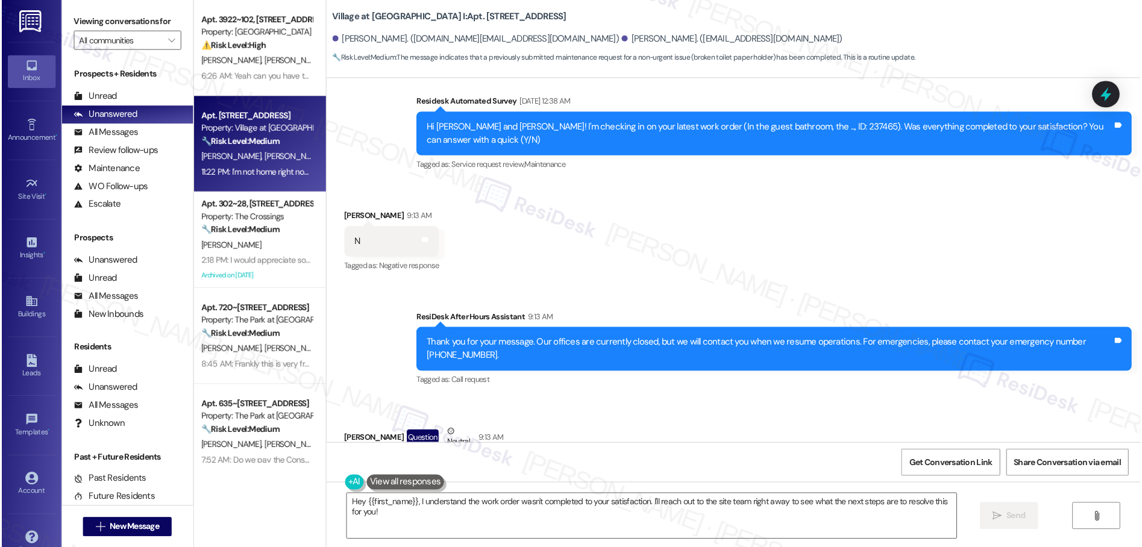
scroll to position [6966, 0]
